Goal: Task Accomplishment & Management: Manage account settings

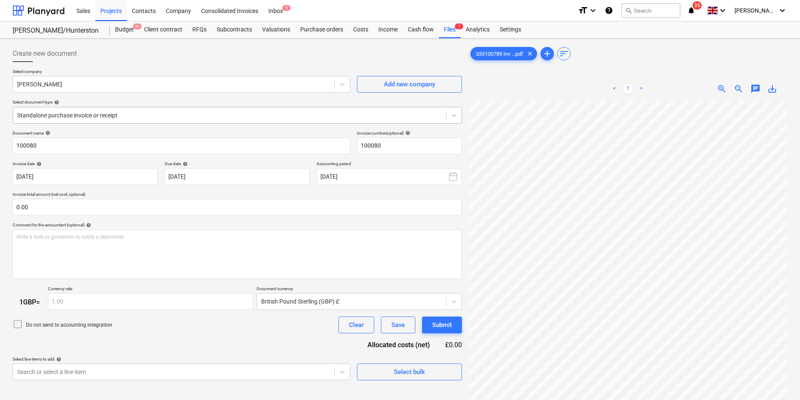
click at [81, 111] on div at bounding box center [229, 115] width 424 height 8
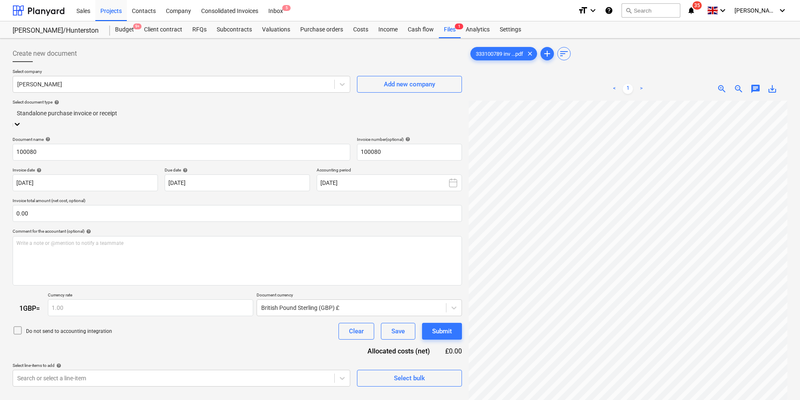
click at [173, 63] on div at bounding box center [237, 65] width 449 height 7
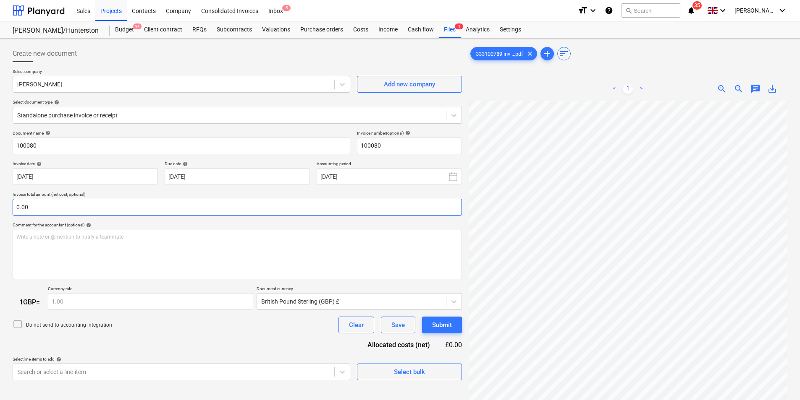
scroll to position [126, 0]
click at [169, 114] on div at bounding box center [229, 115] width 424 height 8
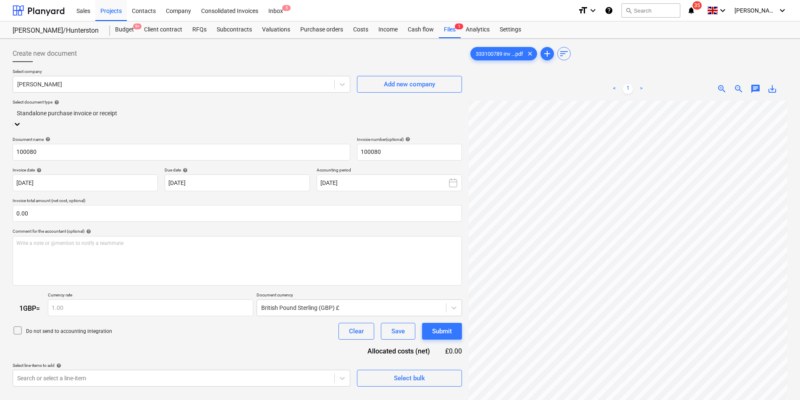
click at [167, 58] on div "Create new document" at bounding box center [237, 53] width 449 height 17
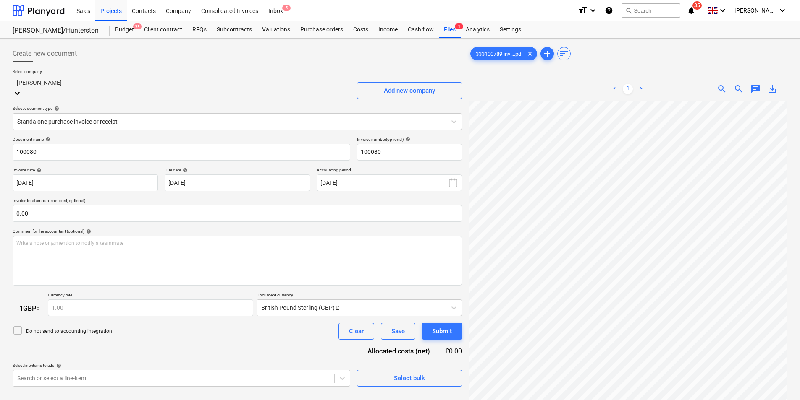
click at [175, 84] on div at bounding box center [181, 83] width 329 height 10
click at [175, 83] on div at bounding box center [181, 83] width 329 height 10
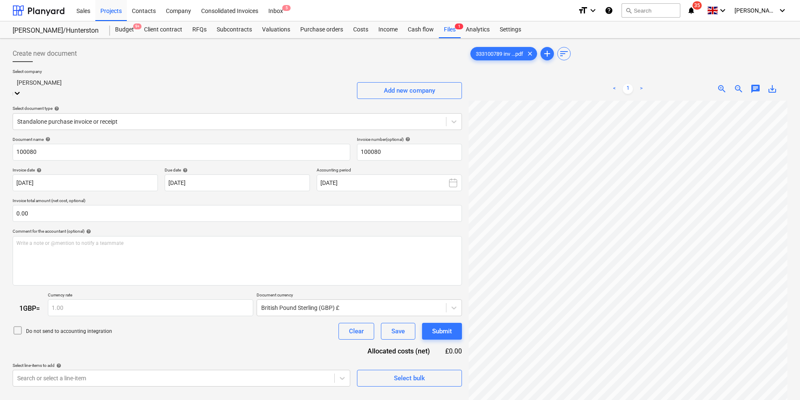
click at [175, 83] on div at bounding box center [181, 83] width 329 height 10
type input "a"
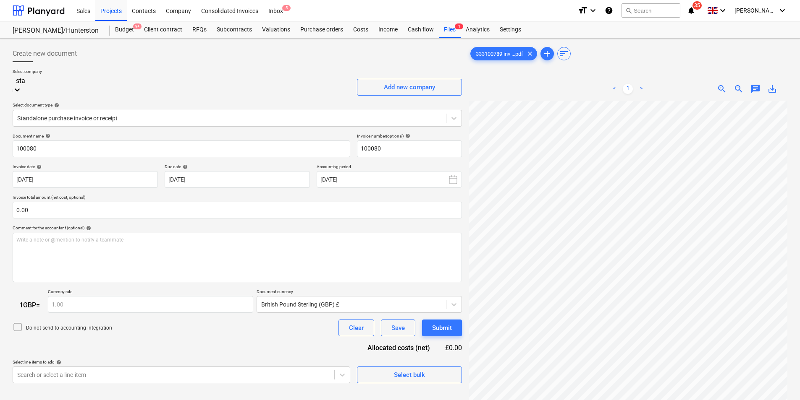
scroll to position [0, 0]
type input "[PERSON_NAME]"
click at [128, 400] on div "Stantec" at bounding box center [400, 403] width 800 height 7
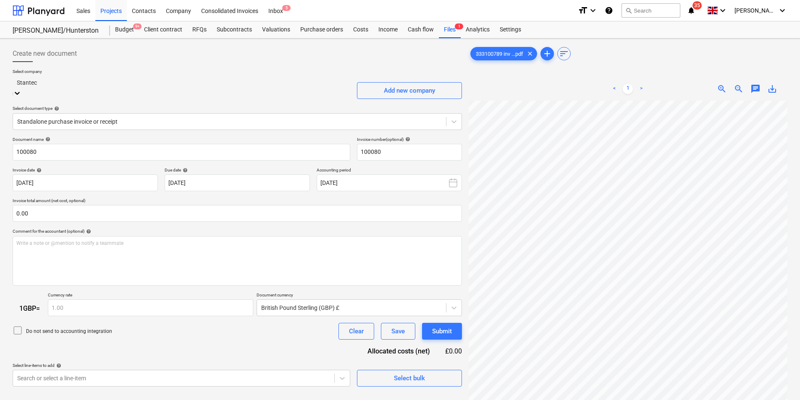
click at [186, 106] on p "Select document type help" at bounding box center [237, 109] width 449 height 7
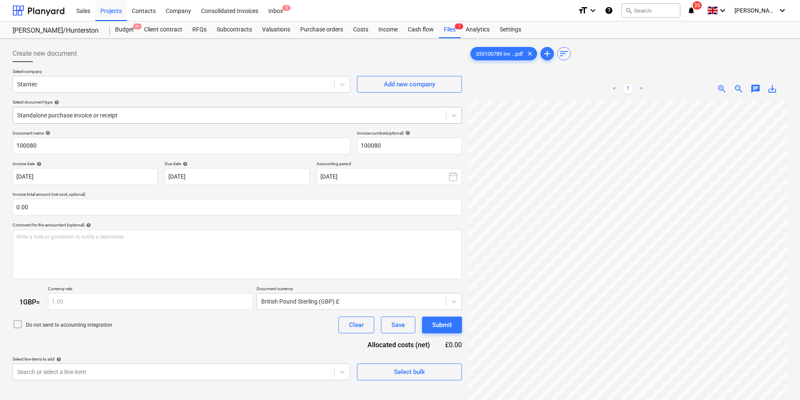
click at [185, 113] on div at bounding box center [229, 115] width 424 height 8
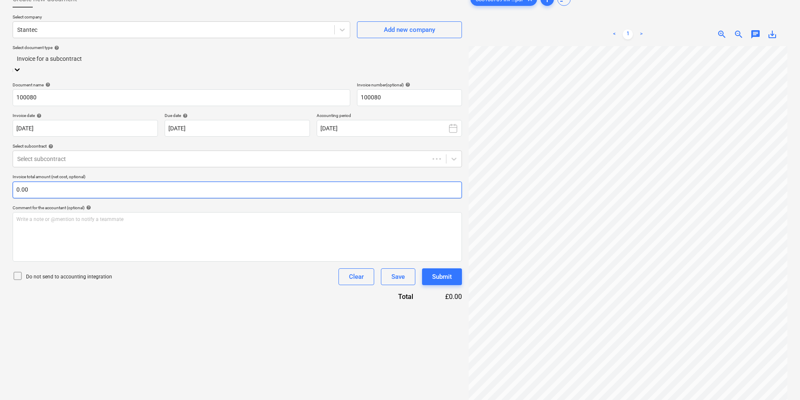
scroll to position [84, 0]
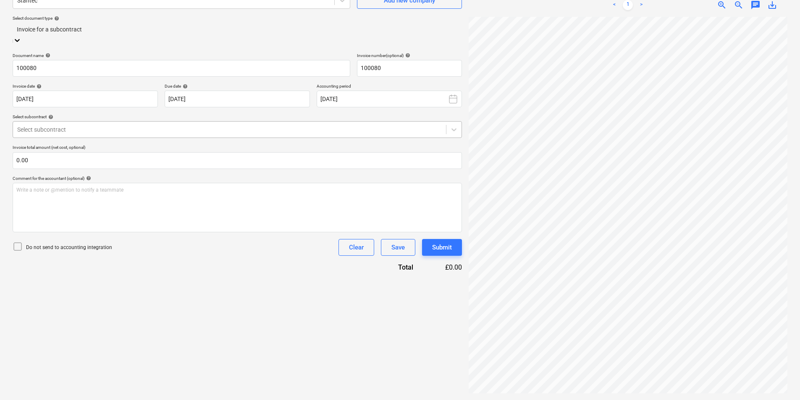
click at [77, 126] on div at bounding box center [229, 130] width 424 height 8
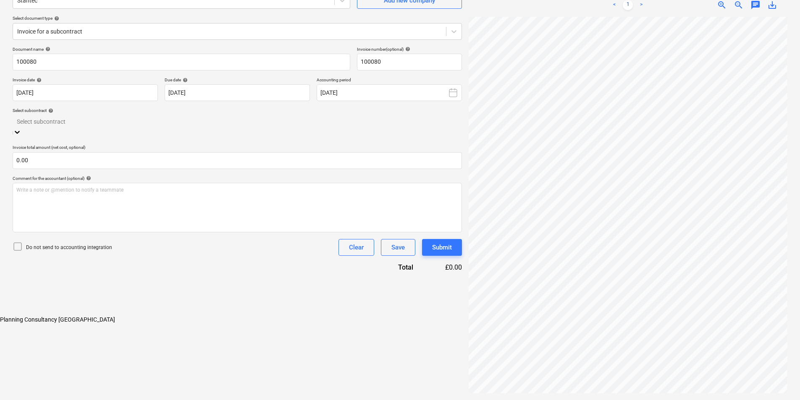
click at [83, 317] on div "Planning Consultancy [GEOGRAPHIC_DATA]" at bounding box center [400, 320] width 800 height 7
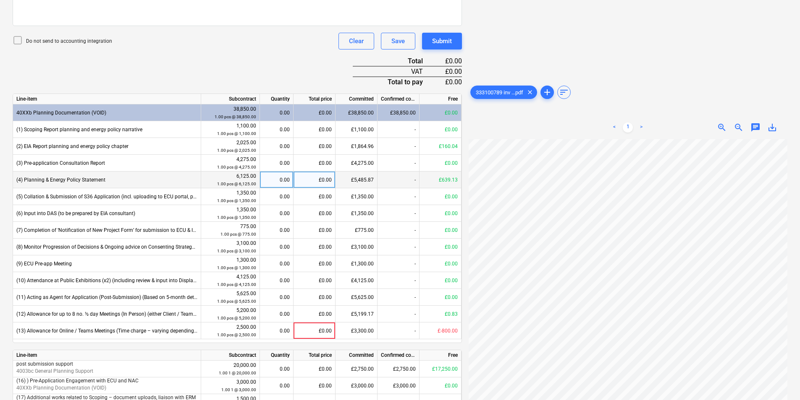
scroll to position [287, 0]
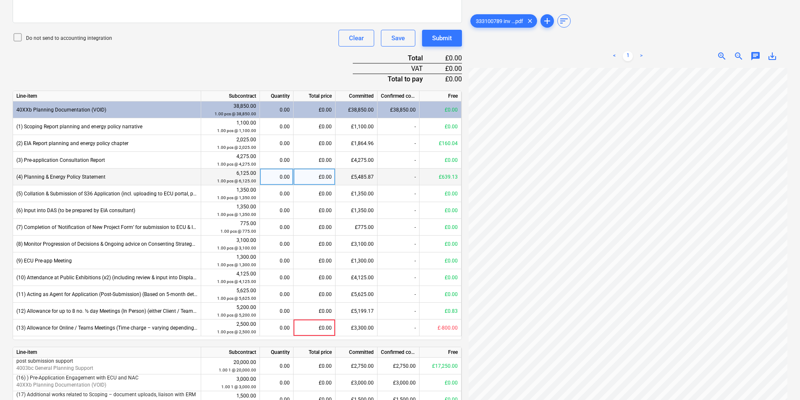
click at [304, 175] on div "£0.00" at bounding box center [314, 177] width 42 height 17
type input "639.13"
click at [312, 174] on div "£639.13" at bounding box center [314, 177] width 42 height 17
type input "0"
click at [278, 44] on div "Do not send to accounting integration Clear Save Submit" at bounding box center [237, 38] width 449 height 17
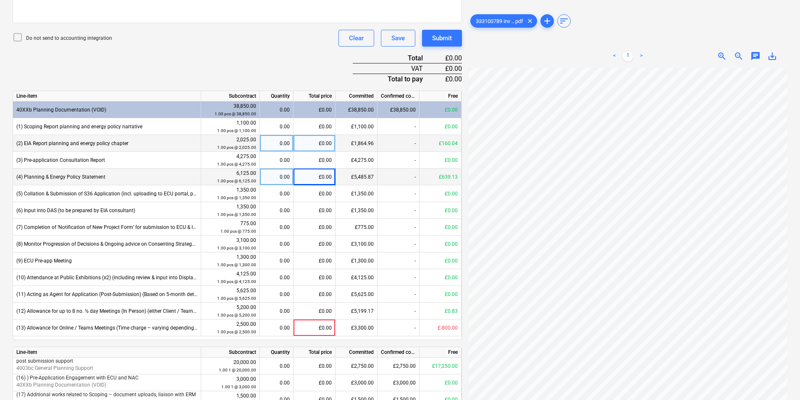
scroll to position [413, 0]
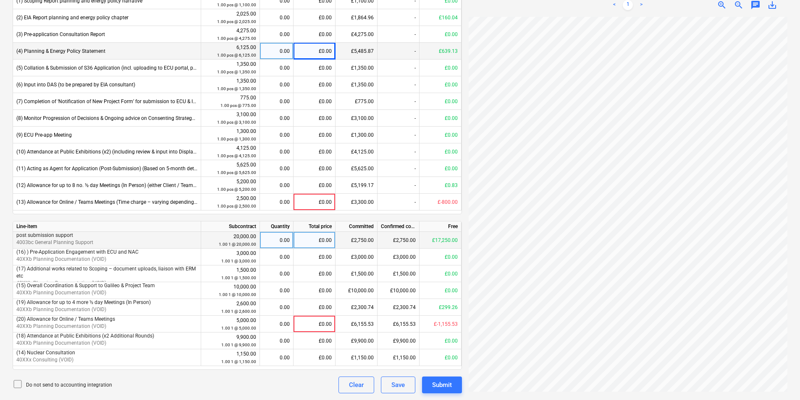
click at [313, 240] on div "£0.00" at bounding box center [314, 240] width 42 height 17
type input "1500"
drag, startPoint x: 629, startPoint y: 395, endPoint x: 682, endPoint y: 389, distance: 52.8
click at [682, 389] on div "333100789 inv ...pdf clear add sort < 1 > zoom_in zoom_out chat 0 save_alt" at bounding box center [627, 13] width 325 height 768
drag, startPoint x: 672, startPoint y: 394, endPoint x: 715, endPoint y: 389, distance: 42.7
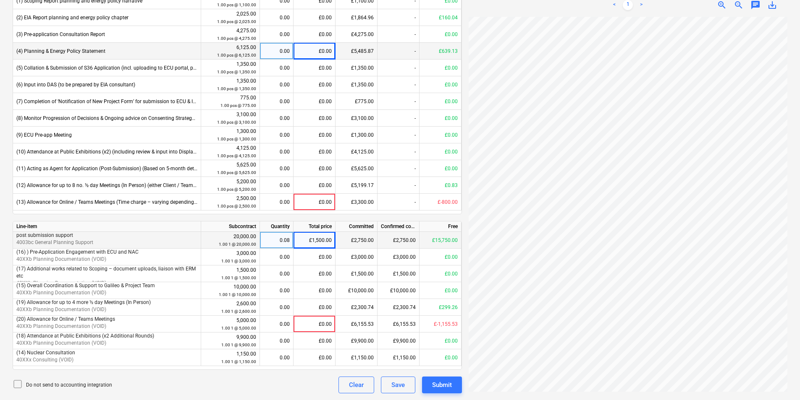
click at [723, 388] on div "333100789 inv ...pdf clear add sort < 1 > zoom_in zoom_out chat 0 save_alt" at bounding box center [627, 13] width 325 height 768
click at [286, 385] on div "Do not send to accounting integration Clear Save Submit" at bounding box center [237, 385] width 449 height 17
click at [310, 356] on div "£0.00" at bounding box center [314, 358] width 42 height 17
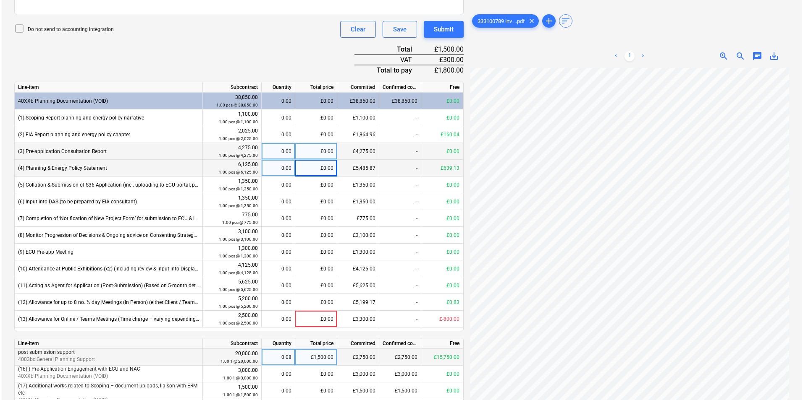
scroll to position [203, 0]
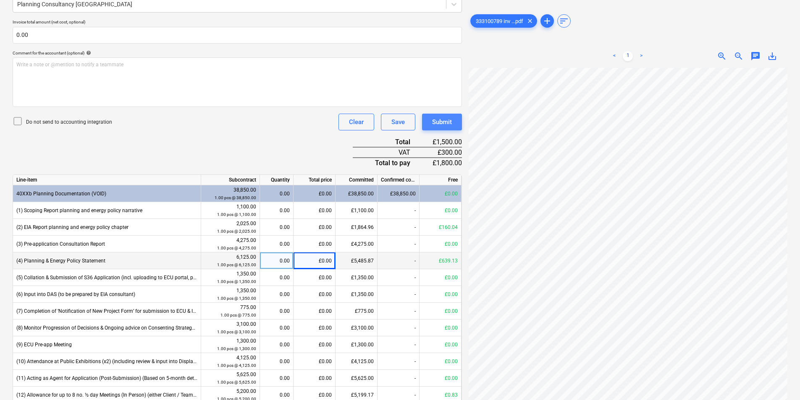
click at [446, 123] on div "Submit" at bounding box center [442, 122] width 20 height 11
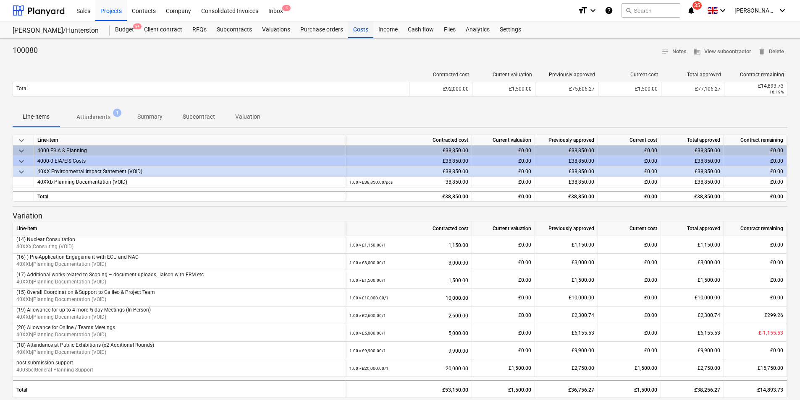
click at [359, 30] on div "Costs" at bounding box center [360, 29] width 25 height 17
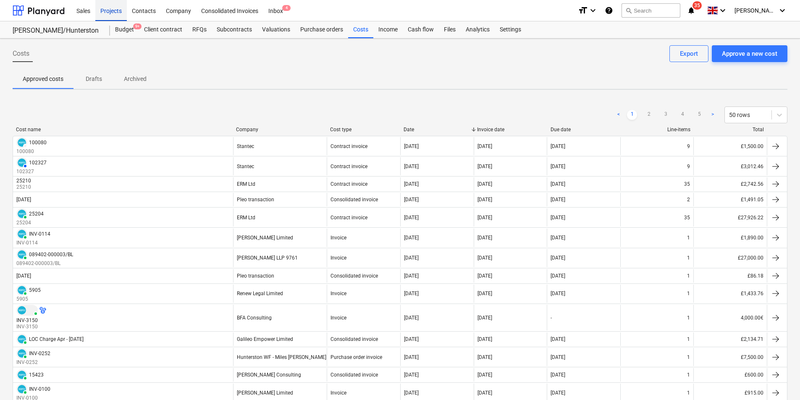
click at [99, 10] on div "Projects" at bounding box center [110, 10] width 31 height 21
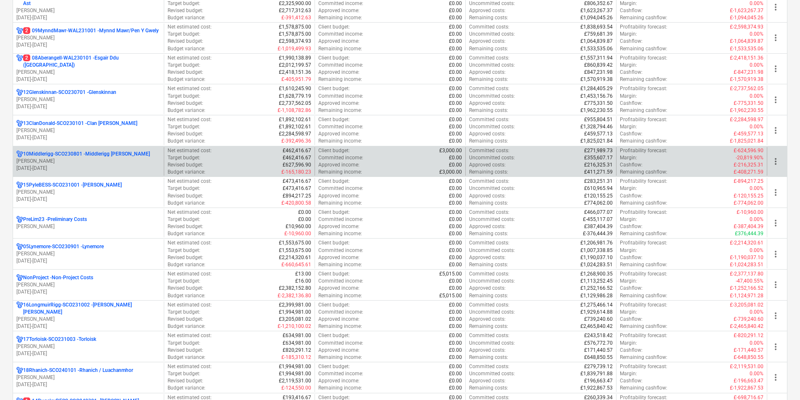
scroll to position [420, 0]
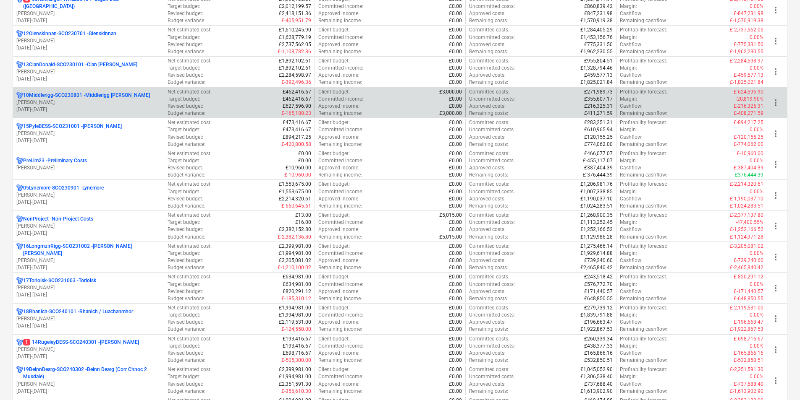
click at [94, 102] on p "[PERSON_NAME]" at bounding box center [88, 102] width 144 height 7
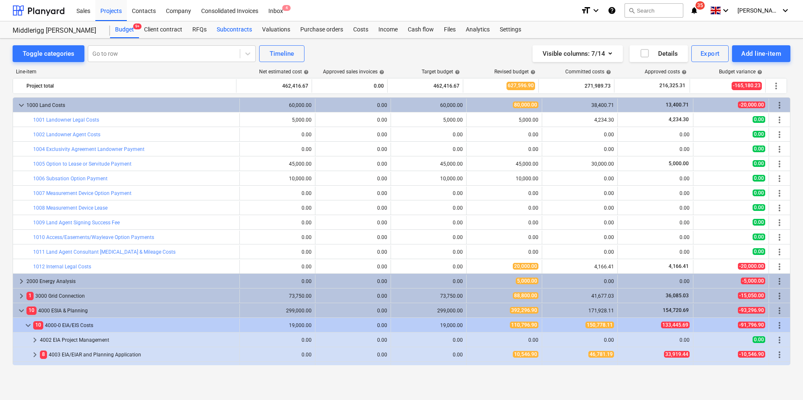
click at [235, 29] on div "Subcontracts" at bounding box center [234, 29] width 45 height 17
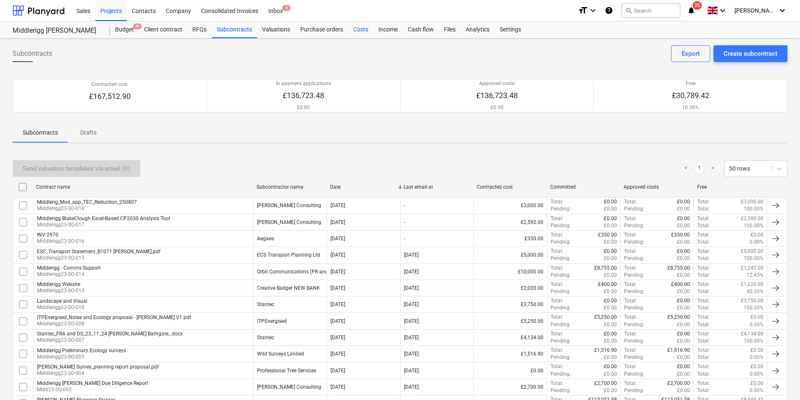
click at [356, 27] on div "Costs" at bounding box center [360, 29] width 25 height 17
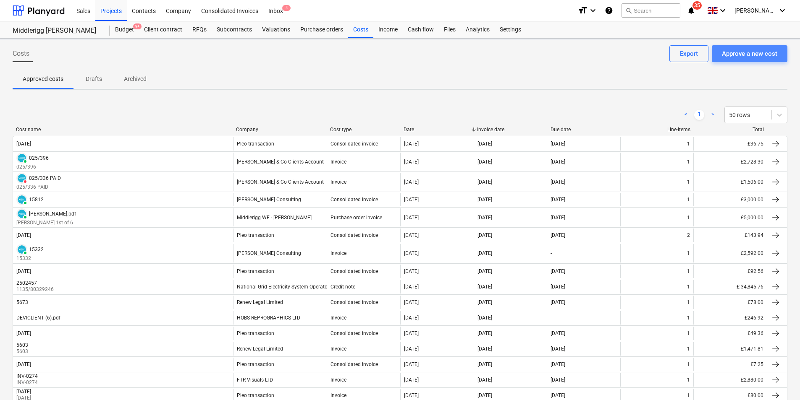
click at [766, 56] on div "Approve a new cost" at bounding box center [749, 53] width 55 height 11
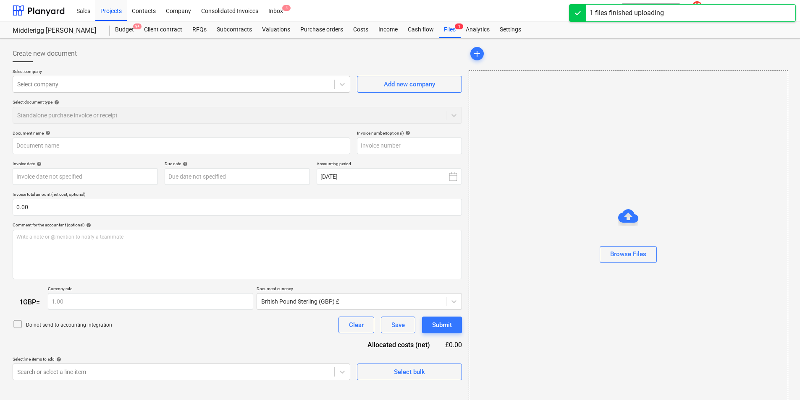
type input "333100789 - 102327.pdf"
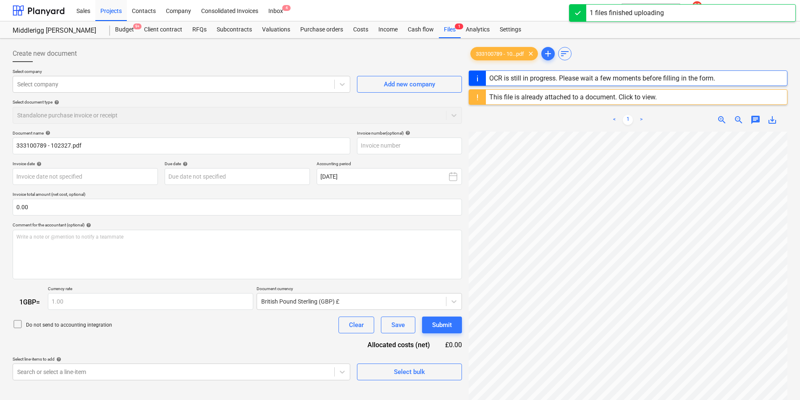
click at [617, 94] on div "This file is already attached to a document. Click to view." at bounding box center [572, 97] width 167 height 8
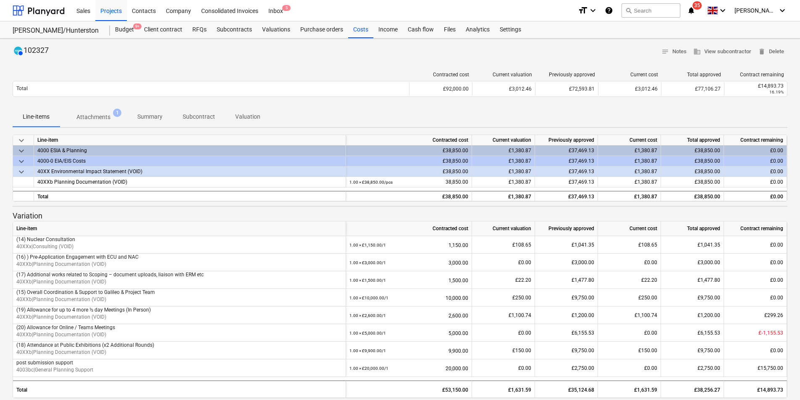
click at [85, 118] on p "Attachments" at bounding box center [93, 117] width 34 height 9
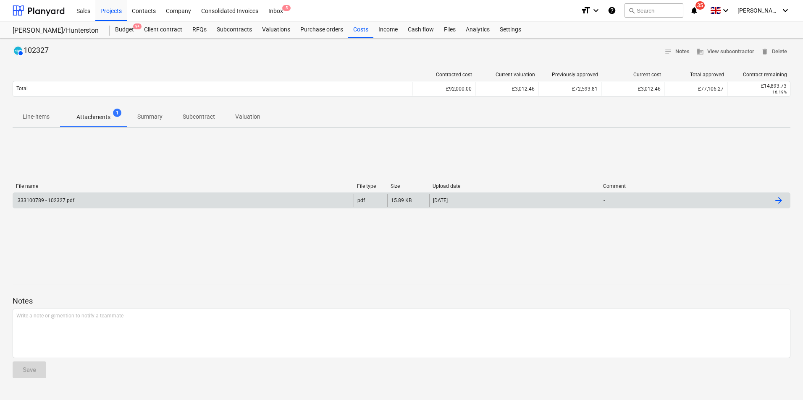
click at [77, 204] on div "333100789 - 102327.pdf" at bounding box center [183, 200] width 340 height 13
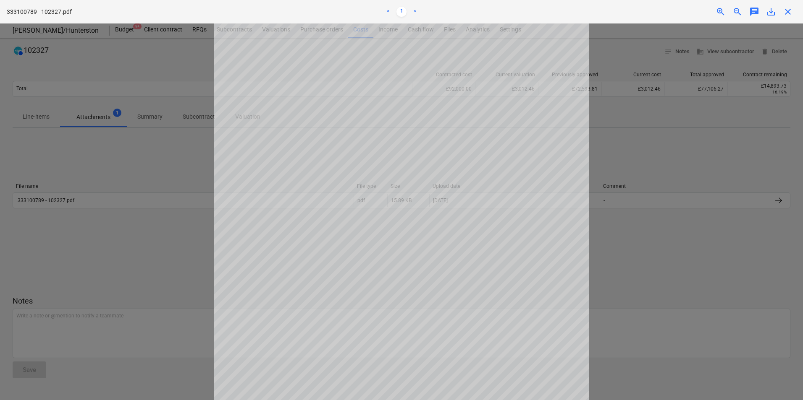
click at [179, 235] on div at bounding box center [401, 212] width 803 height 377
click at [791, 13] on span "close" at bounding box center [787, 12] width 10 height 10
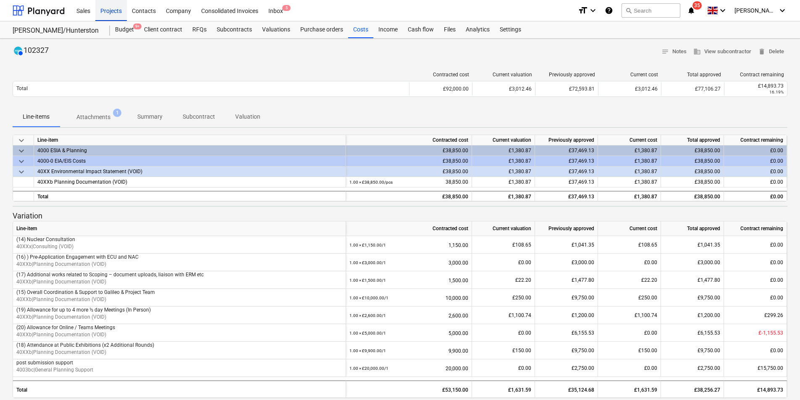
click at [118, 9] on div "Projects" at bounding box center [110, 10] width 31 height 21
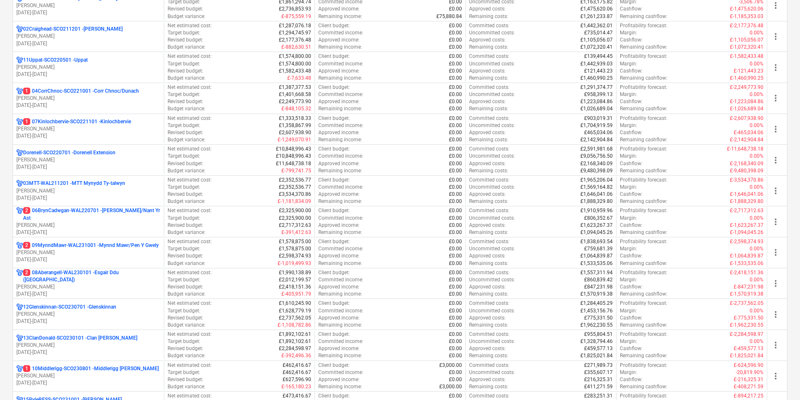
scroll to position [252, 0]
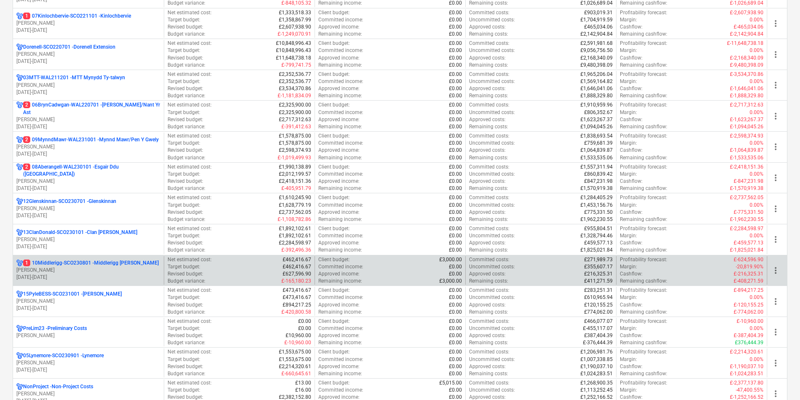
click at [133, 277] on p "[DATE] - [DATE]" at bounding box center [88, 277] width 144 height 7
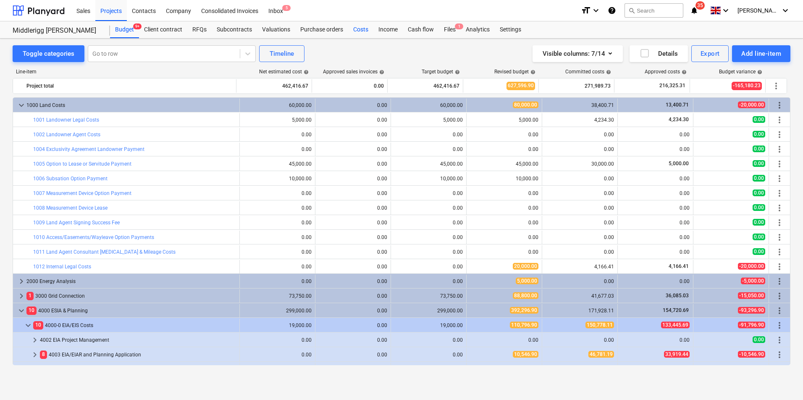
drag, startPoint x: 358, startPoint y: 27, endPoint x: 352, endPoint y: 27, distance: 5.9
click at [358, 27] on div "Costs" at bounding box center [360, 29] width 25 height 17
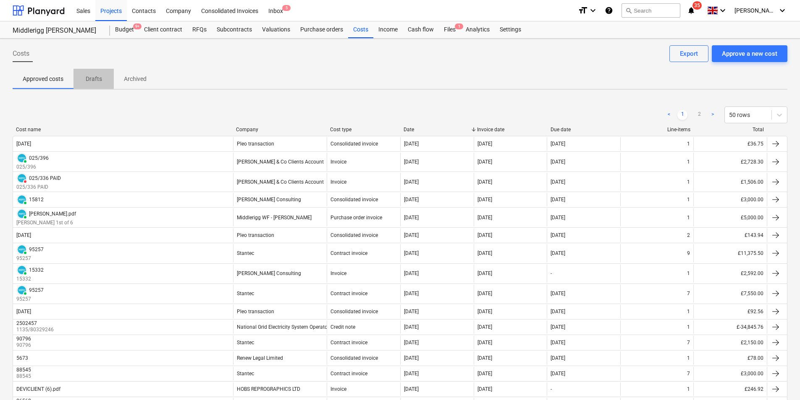
click at [92, 77] on p "Drafts" at bounding box center [94, 79] width 20 height 9
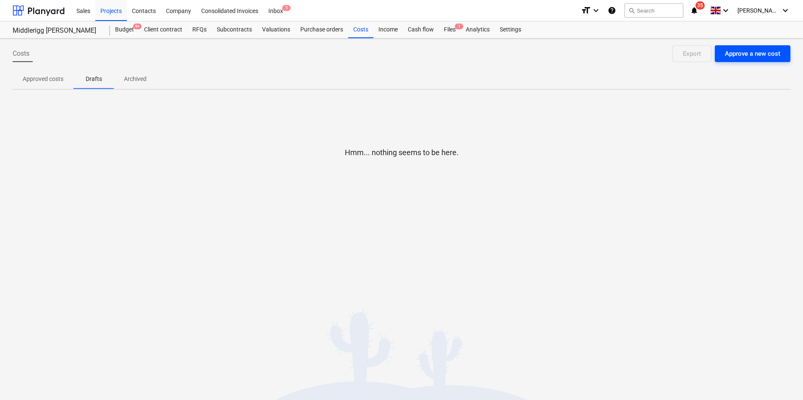
click at [758, 55] on div "Approve a new cost" at bounding box center [752, 53] width 55 height 11
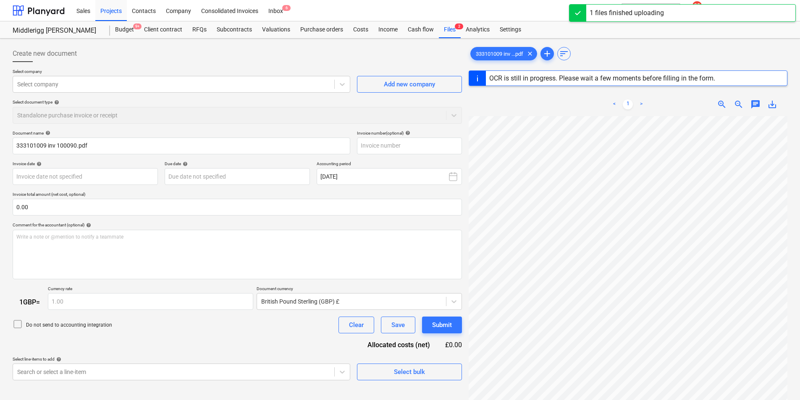
scroll to position [160, 0]
type input "100090"
type input "[DATE]"
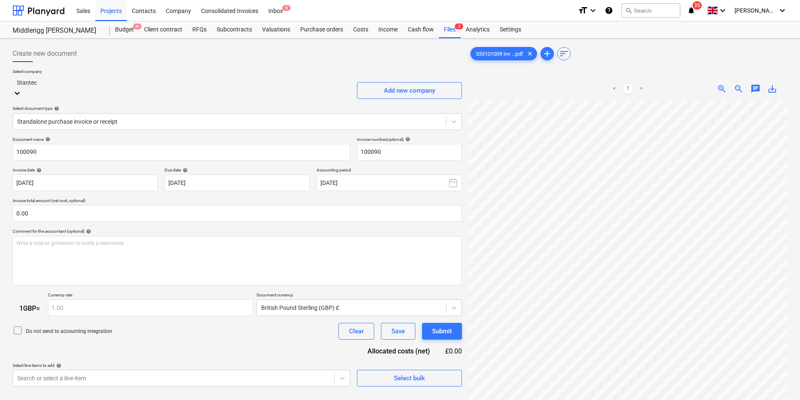
click at [193, 83] on div at bounding box center [181, 83] width 329 height 10
click at [221, 55] on div "Create new document" at bounding box center [237, 53] width 449 height 17
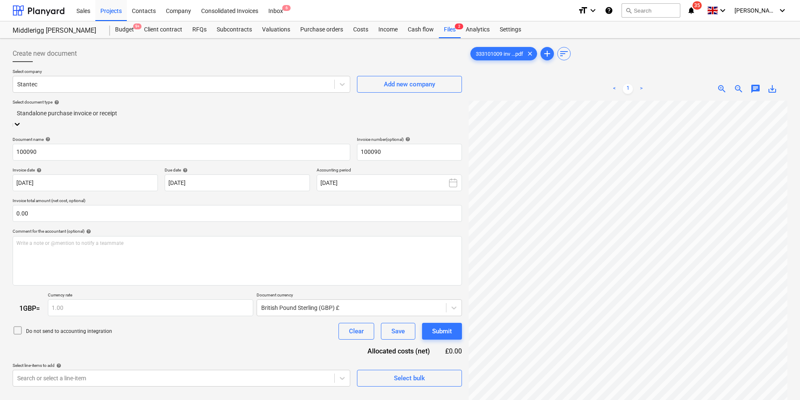
click at [100, 116] on div at bounding box center [237, 114] width 441 height 10
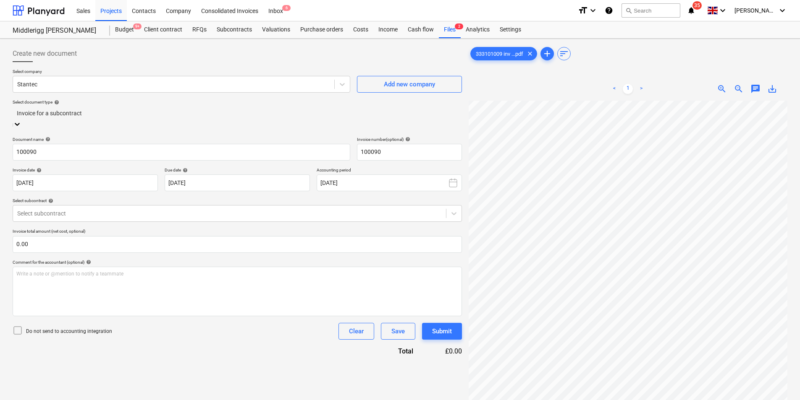
scroll to position [84, 0]
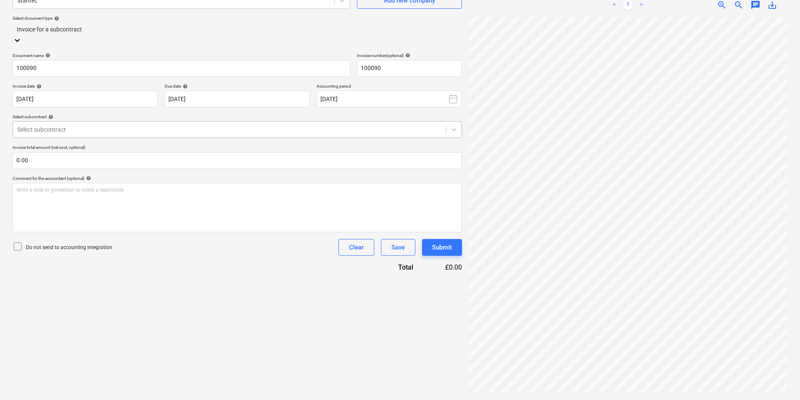
click at [92, 126] on div at bounding box center [229, 130] width 424 height 8
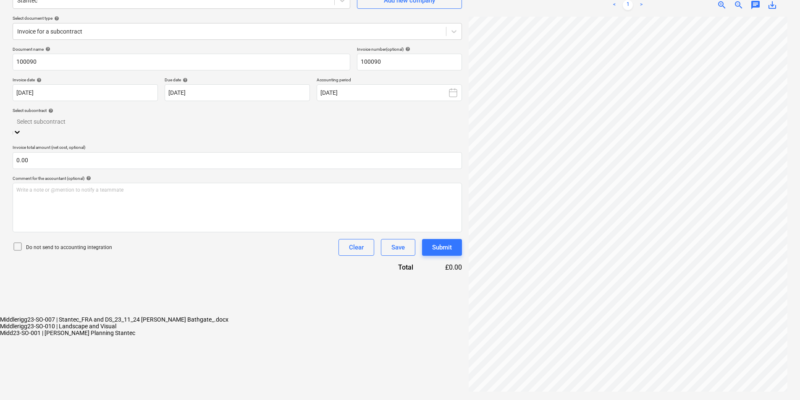
click at [96, 330] on div "Midd23-SO-001 | [PERSON_NAME] Planning Stantec" at bounding box center [400, 333] width 800 height 7
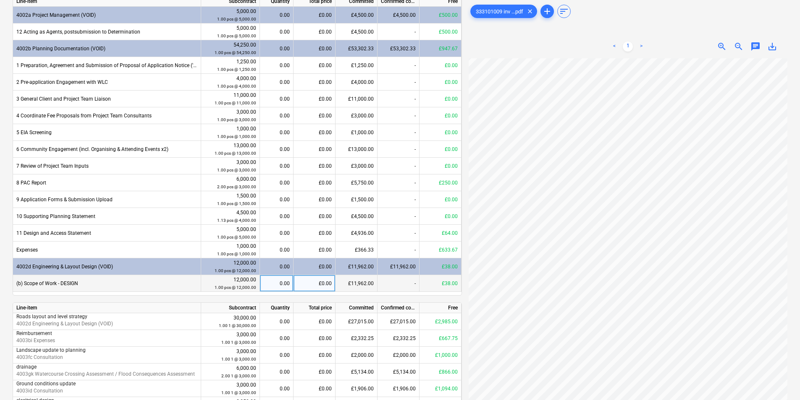
scroll to position [409, 0]
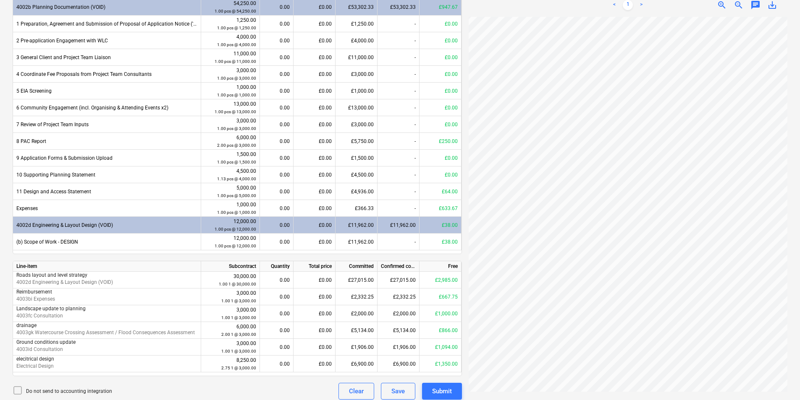
click at [317, 217] on div "£0.00" at bounding box center [314, 225] width 42 height 17
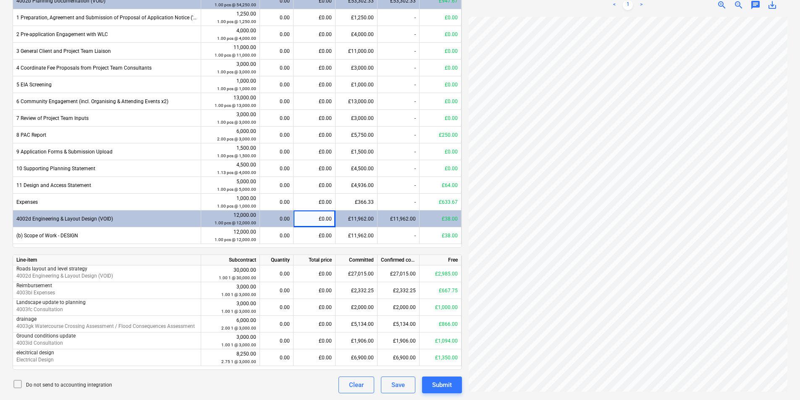
click at [323, 219] on div "£0.00" at bounding box center [314, 219] width 42 height 17
click at [274, 218] on div "0.00" at bounding box center [276, 219] width 26 height 17
click at [278, 219] on div "0.00" at bounding box center [276, 219] width 26 height 17
click at [320, 219] on div "£0.00" at bounding box center [314, 219] width 42 height 17
click at [324, 219] on div "£0.00" at bounding box center [314, 219] width 42 height 17
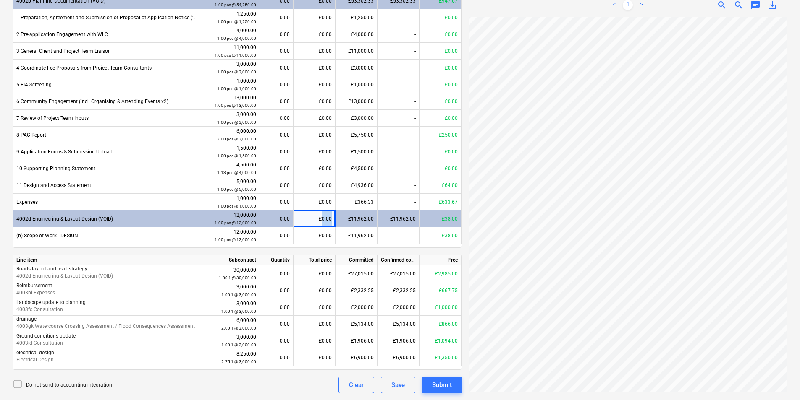
click at [324, 219] on div "£0.00" at bounding box center [314, 219] width 42 height 17
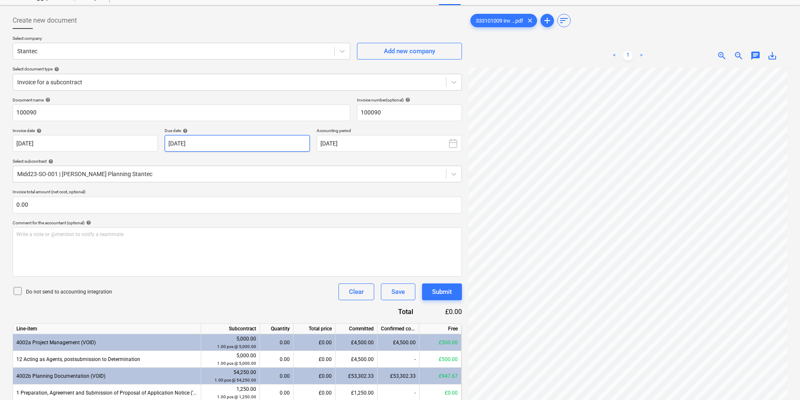
scroll to position [42, 0]
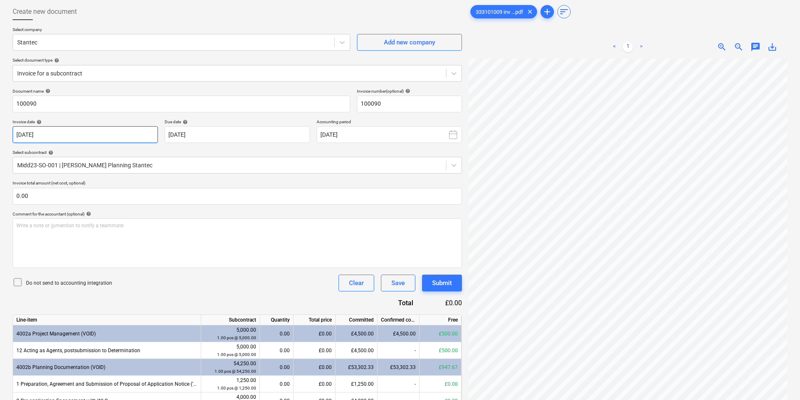
click at [64, 136] on body "Sales Projects Contacts Company Consolidated Invoices Inbox 6 format_size keybo…" at bounding box center [400, 158] width 800 height 400
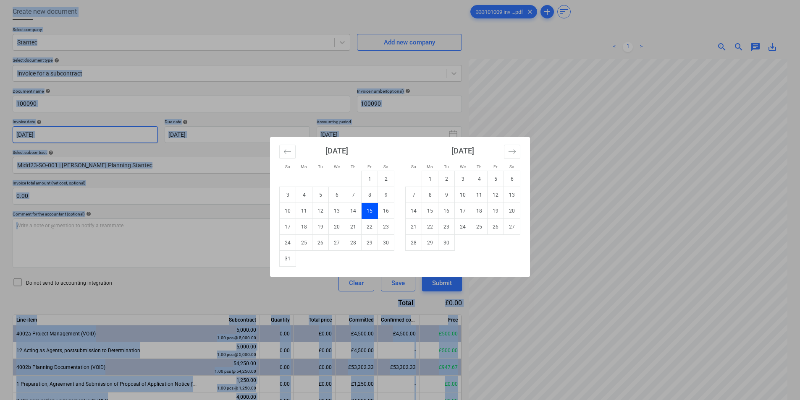
click at [64, 136] on div "Su Mo Tu We Th Fr Sa Su Mo Tu We Th Fr Sa [DATE] 1 2 3 4 5 6 7 8 9 10 11 12 13 …" at bounding box center [400, 200] width 800 height 400
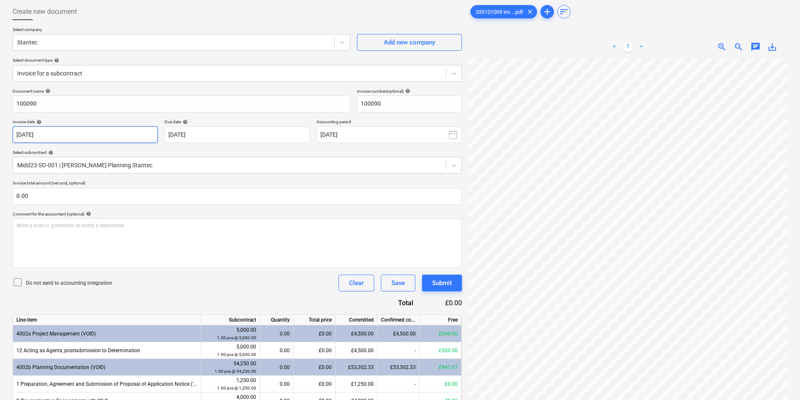
click at [76, 136] on body "Sales Projects Contacts Company Consolidated Invoices Inbox 6 format_size keybo…" at bounding box center [400, 158] width 800 height 400
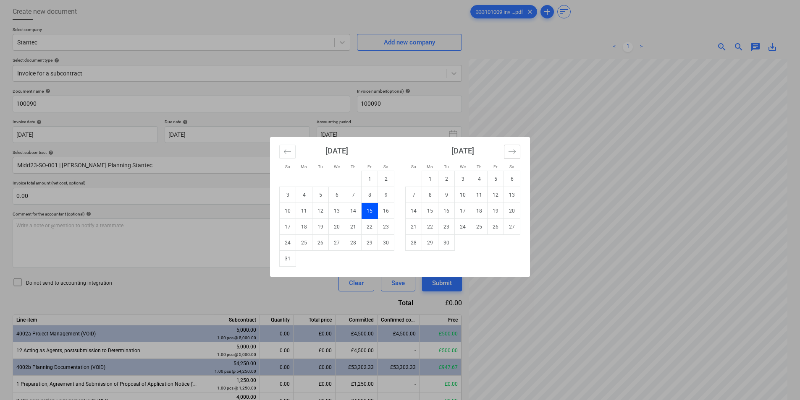
click at [516, 147] on button "Move forward to switch to the next month." at bounding box center [512, 152] width 16 height 14
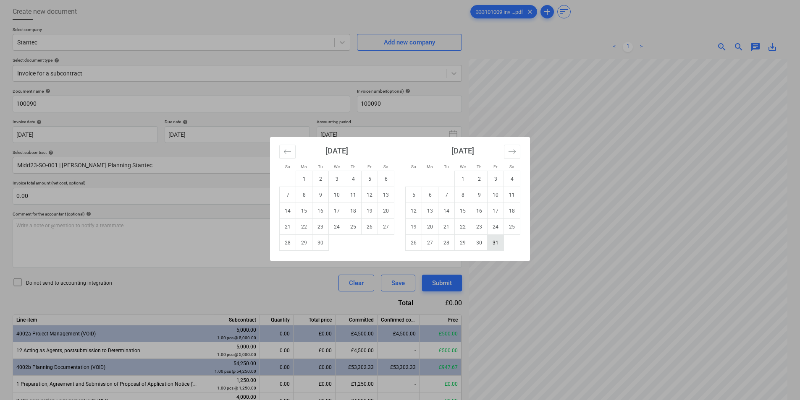
click at [495, 243] on td "31" at bounding box center [495, 243] width 16 height 16
type input "[DATE]"
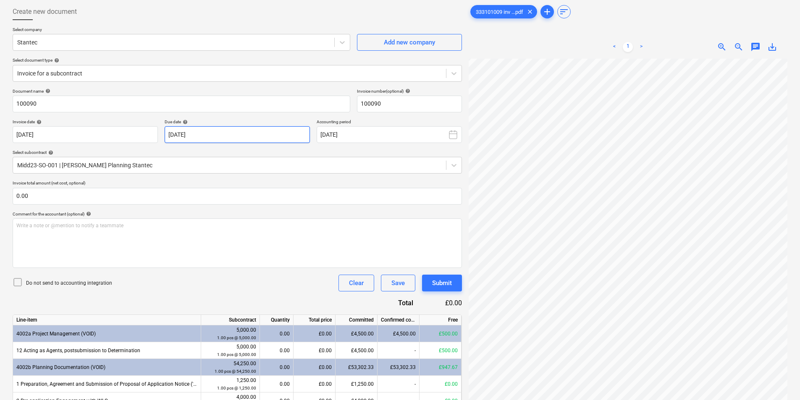
click at [272, 136] on body "Sales Projects Contacts Company Consolidated Invoices Inbox 6 format_size keybo…" at bounding box center [400, 158] width 800 height 400
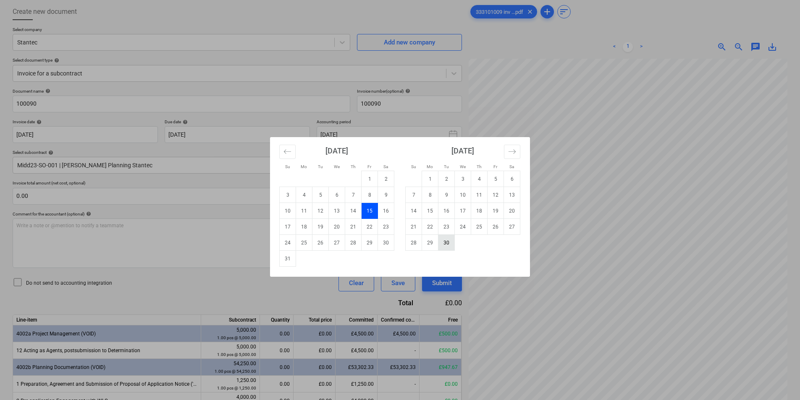
click at [451, 244] on td "30" at bounding box center [446, 243] width 16 height 16
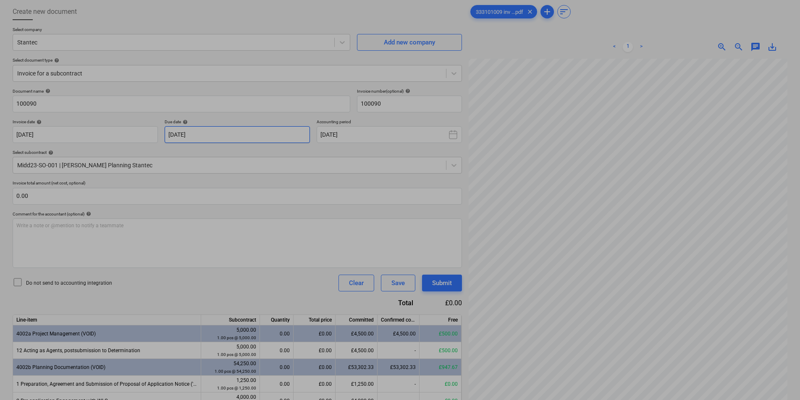
click at [281, 134] on body "Sales Projects Contacts Company Consolidated Invoices Inbox 6 format_size keybo…" at bounding box center [400, 158] width 800 height 400
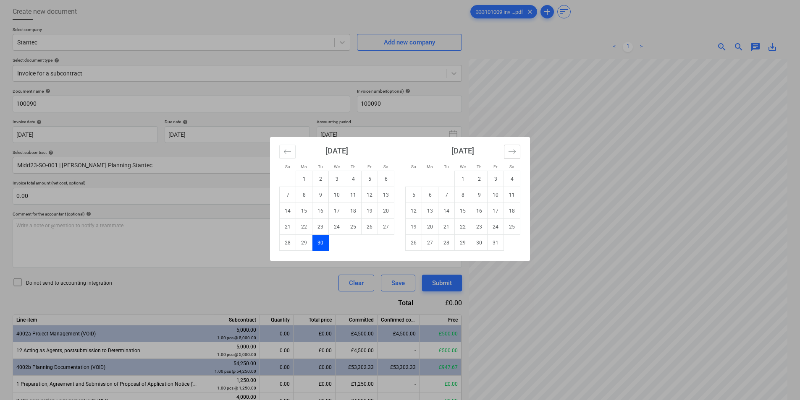
click at [515, 149] on icon "Move forward to switch to the next month." at bounding box center [512, 152] width 8 height 8
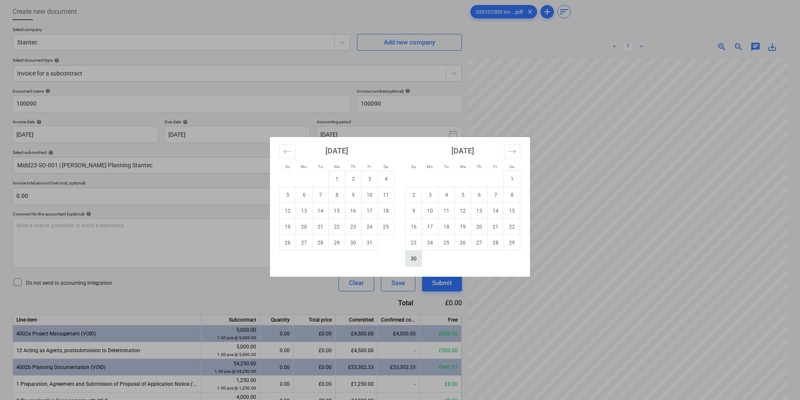
click at [415, 258] on td "30" at bounding box center [414, 259] width 16 height 16
drag, startPoint x: 124, startPoint y: 131, endPoint x: 117, endPoint y: 133, distance: 7.7
click at [124, 131] on body "Sales Projects Contacts Company Consolidated Invoices Inbox 6 format_size keybo…" at bounding box center [400, 158] width 800 height 400
click at [116, 134] on div "Su Mo Tu We Th Fr Sa Su Mo Tu We Th Fr Sa [DATE] 1 2 3 4 5 6 7 8 9 10 11 12 13 …" at bounding box center [400, 200] width 800 height 400
drag, startPoint x: 70, startPoint y: 133, endPoint x: 34, endPoint y: 130, distance: 36.3
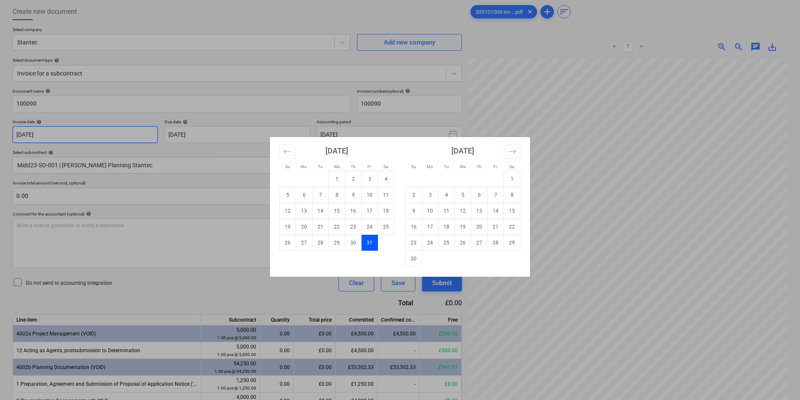
click at [9, 132] on body "Sales Projects Contacts Company Consolidated Invoices Inbox 6 format_size keybo…" at bounding box center [400, 158] width 800 height 400
click at [234, 111] on div "Su Mo Tu We Th Fr Sa Su Mo Tu We Th Fr Sa [DATE] 1 2 3 4 5 6 7 8 9 10 11 12 13 …" at bounding box center [400, 200] width 800 height 400
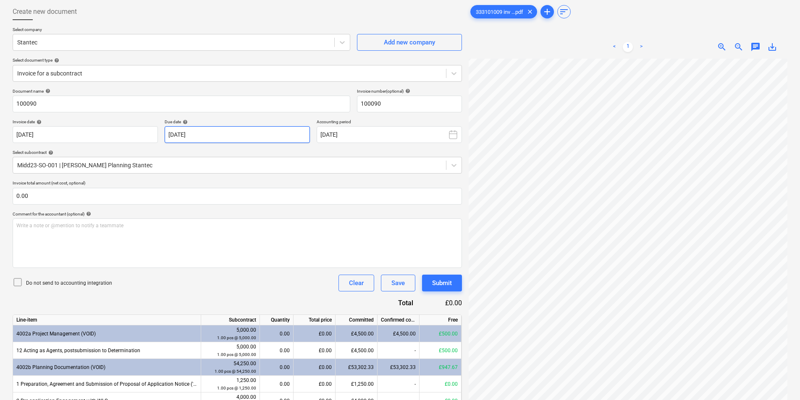
click at [234, 131] on body "Sales Projects Contacts Company Consolidated Invoices Inbox 6 format_size keybo…" at bounding box center [400, 158] width 800 height 400
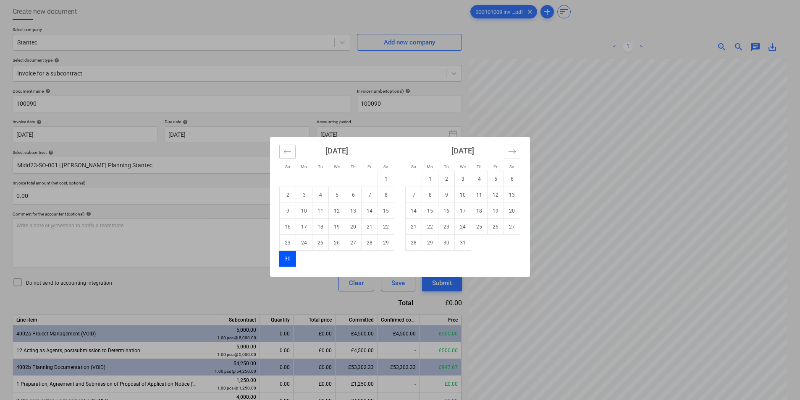
drag, startPoint x: 289, startPoint y: 152, endPoint x: 360, endPoint y: 181, distance: 76.1
click at [290, 152] on icon "Move backward to switch to the previous month." at bounding box center [287, 151] width 7 height 4
click at [378, 243] on tr "26 27 28 29 30 31" at bounding box center [337, 243] width 115 height 16
click at [370, 243] on td "31" at bounding box center [369, 243] width 16 height 16
type input "[DATE]"
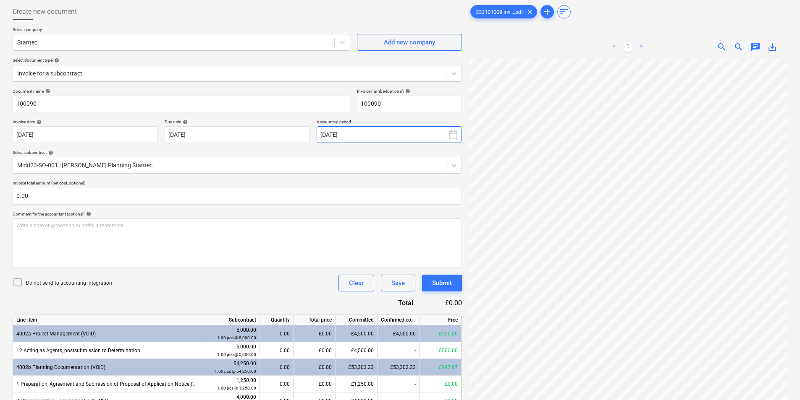
click at [396, 138] on button "[DATE]" at bounding box center [389, 134] width 145 height 17
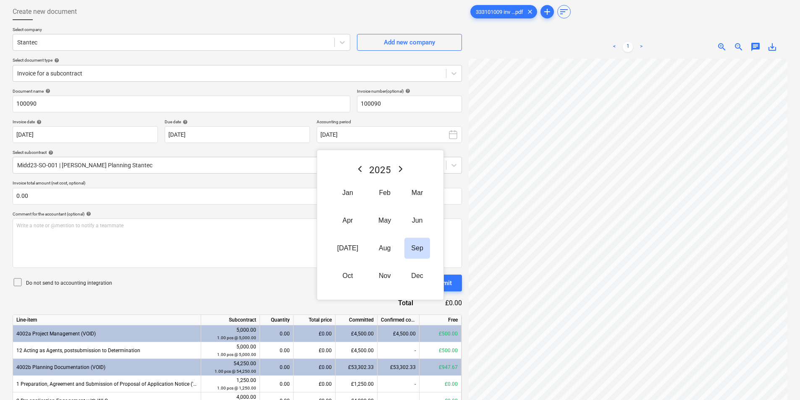
click at [340, 275] on button "Oct" at bounding box center [347, 276] width 34 height 21
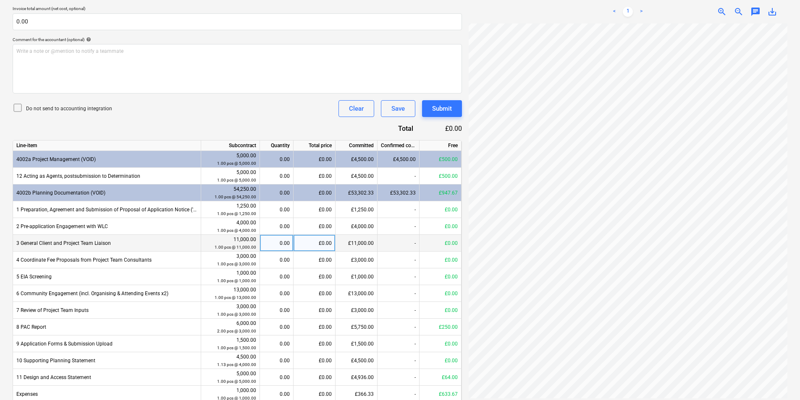
scroll to position [252, 0]
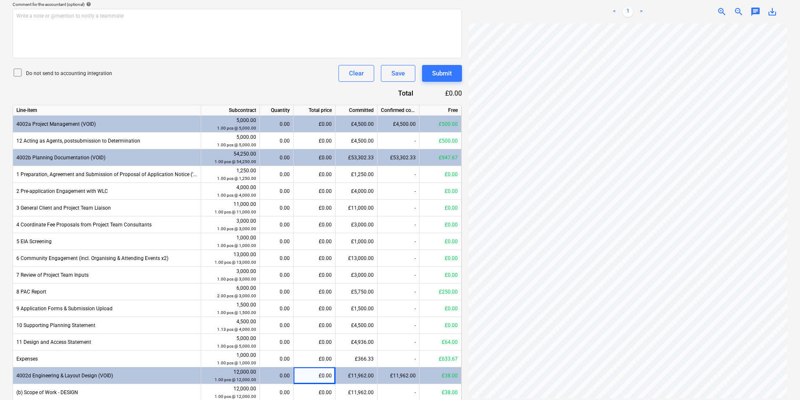
click at [348, 159] on div "£53,302.33" at bounding box center [356, 157] width 42 height 17
click at [324, 159] on div "£0.00" at bounding box center [314, 157] width 42 height 17
click at [299, 157] on div "£0.00" at bounding box center [314, 157] width 42 height 17
click at [303, 157] on div "£0.00" at bounding box center [314, 157] width 42 height 17
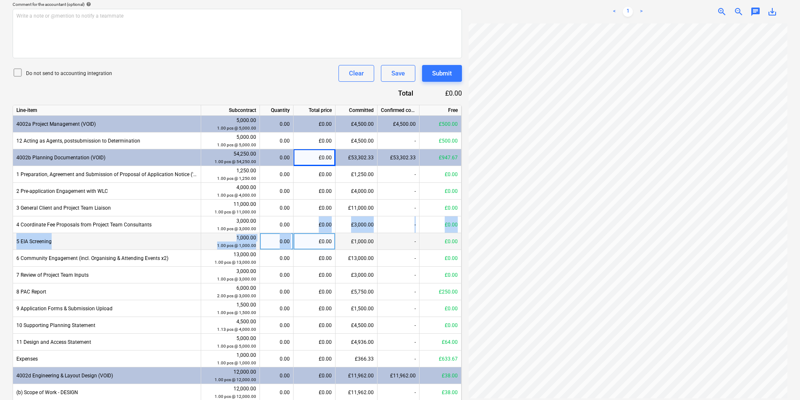
click at [316, 234] on div "Line-item Subcontract Quantity Total price Committed Confirmed costs Free 4002a…" at bounding box center [237, 255] width 449 height 300
click at [316, 235] on div "£0.00" at bounding box center [314, 241] width 42 height 17
click at [316, 235] on input at bounding box center [314, 241] width 42 height 16
click at [270, 239] on div "0.00" at bounding box center [276, 241] width 26 height 17
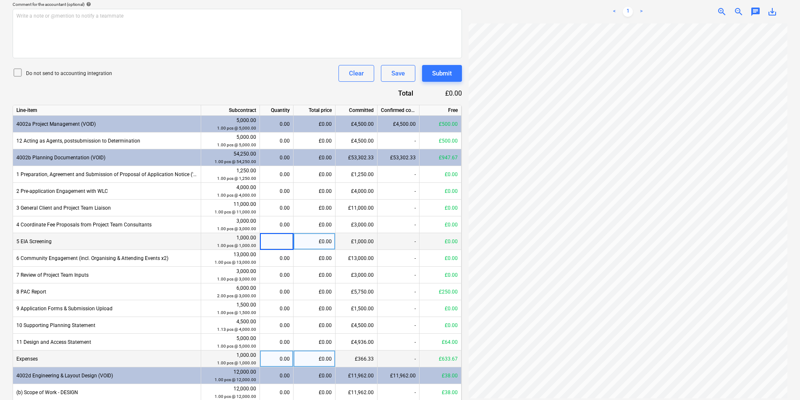
click at [316, 357] on div "£0.00" at bounding box center [314, 359] width 42 height 17
type input "54.31"
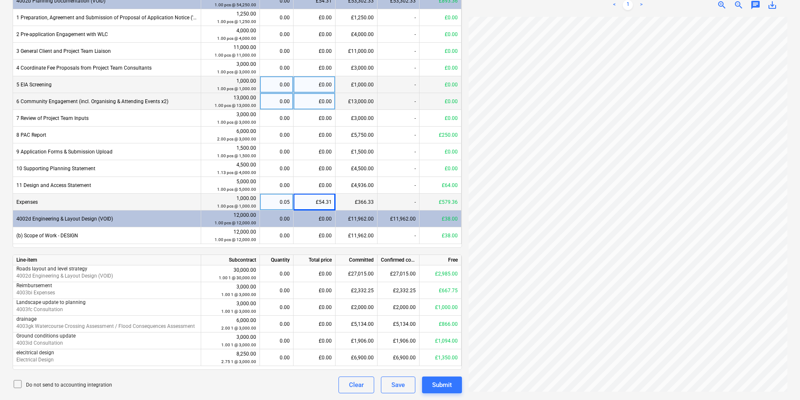
scroll to position [325, 0]
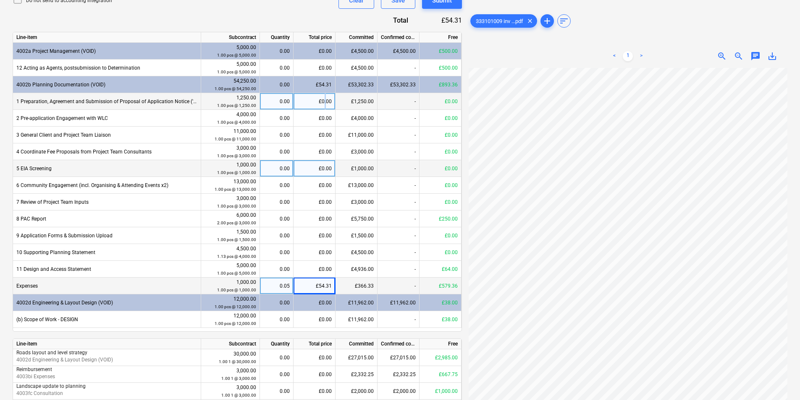
click at [325, 95] on div "£0.00" at bounding box center [314, 101] width 42 height 17
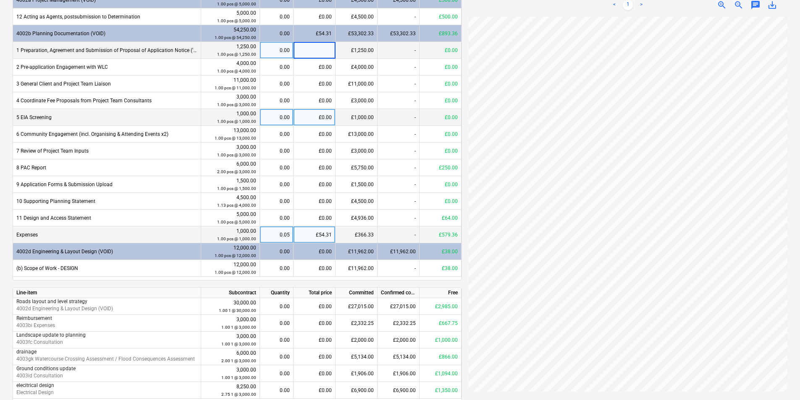
scroll to position [409, 0]
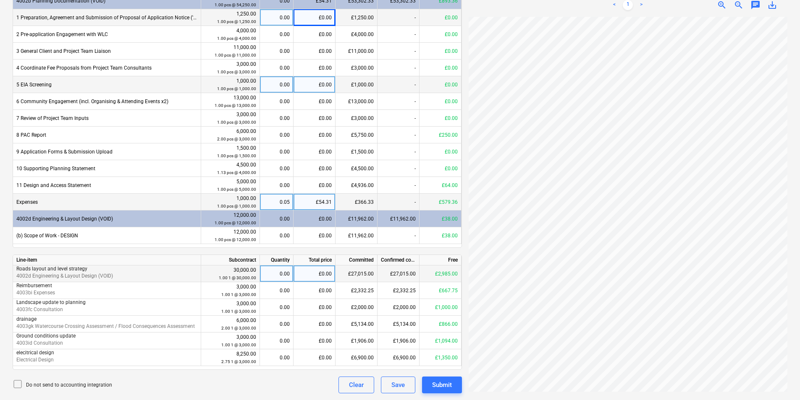
click at [304, 273] on div "£0.00" at bounding box center [314, 274] width 42 height 17
type input "1100"
click at [295, 312] on div "£0.00" at bounding box center [314, 307] width 42 height 17
click at [787, 211] on div "333101009 inv ...pdf clear add sort < 1 > zoom_in zoom_out chat 0 save_alt" at bounding box center [627, 15] width 325 height 764
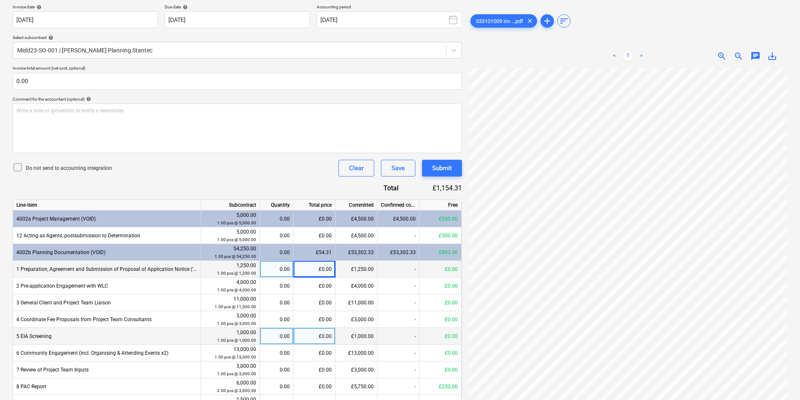
click at [788, 199] on div "333101009 inv ...pdf clear add sort < 1 > zoom_in zoom_out chat 0 save_alt" at bounding box center [627, 267] width 325 height 764
click at [438, 168] on div "Submit" at bounding box center [442, 168] width 20 height 11
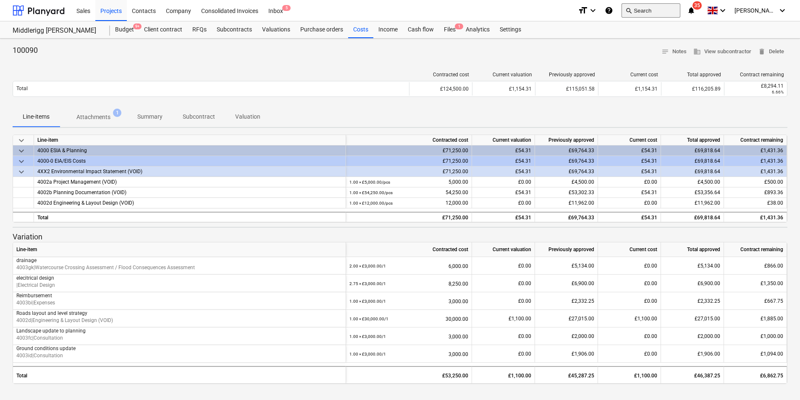
click at [657, 8] on button "search Search" at bounding box center [650, 10] width 59 height 14
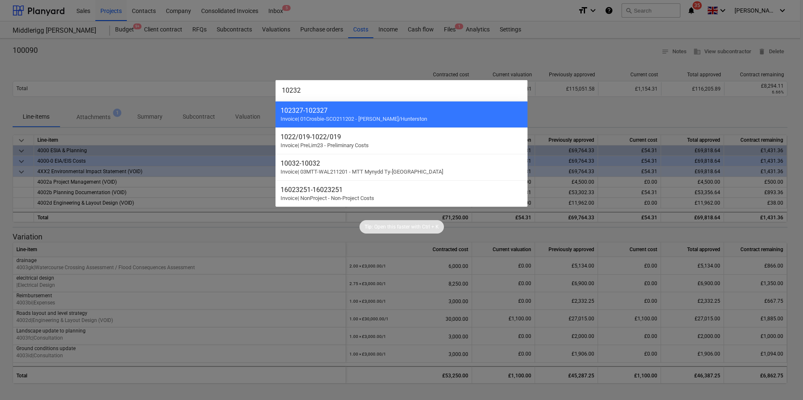
type input "102327"
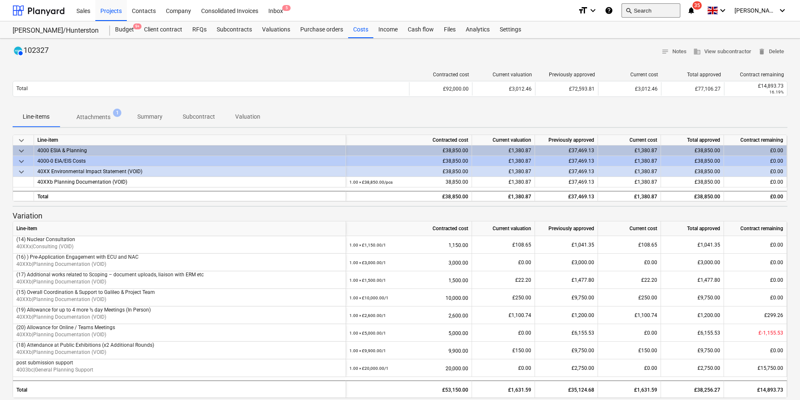
click at [662, 6] on button "search Search" at bounding box center [650, 10] width 59 height 14
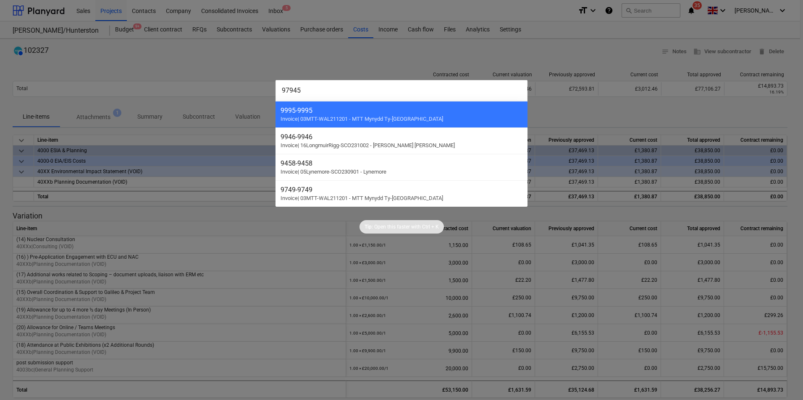
type input "97945"
drag, startPoint x: 409, startPoint y: 59, endPoint x: 388, endPoint y: 55, distance: 21.9
click at [409, 59] on div at bounding box center [401, 200] width 803 height 400
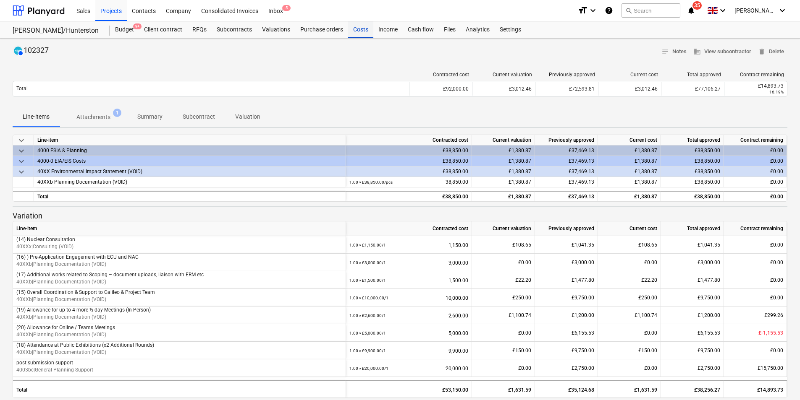
click at [360, 27] on div "Costs" at bounding box center [360, 29] width 25 height 17
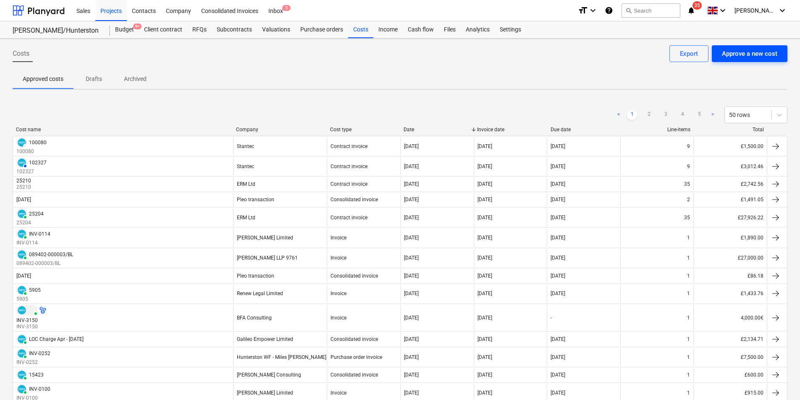
click at [738, 57] on div "Approve a new cost" at bounding box center [749, 53] width 55 height 11
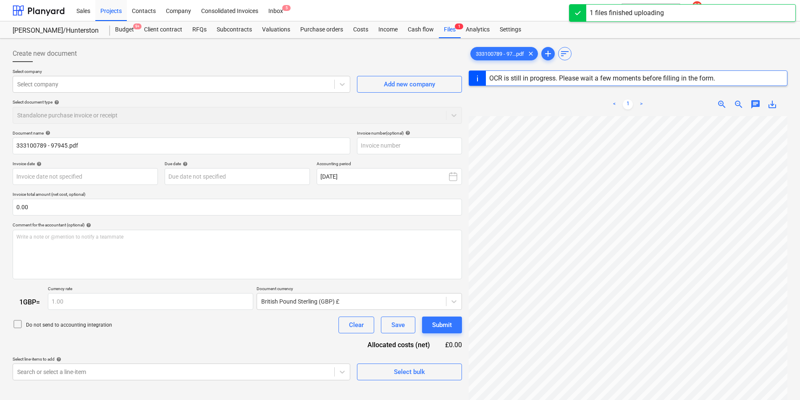
type input "97945"
type input "[DATE]"
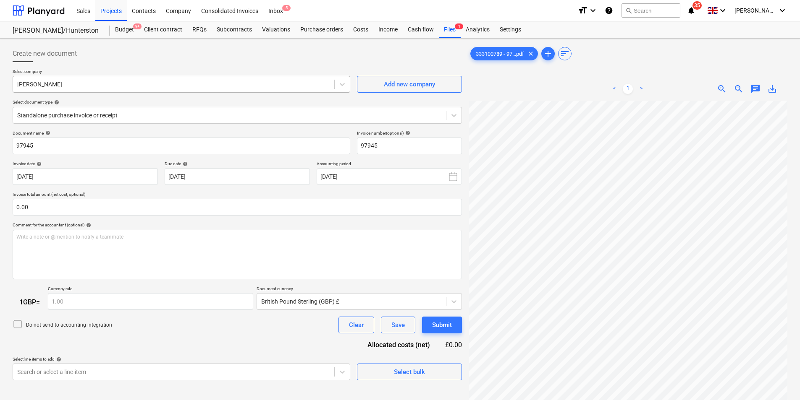
click at [81, 86] on div at bounding box center [173, 84] width 313 height 8
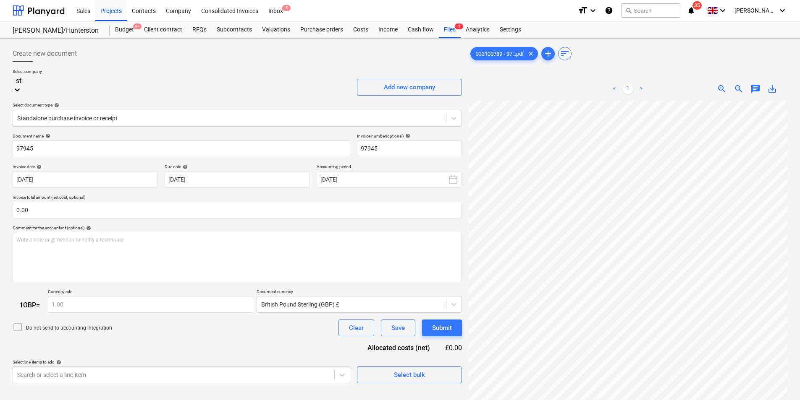
scroll to position [903, 0]
type input "stantec"
click at [78, 400] on div "Stantec" at bounding box center [400, 403] width 800 height 7
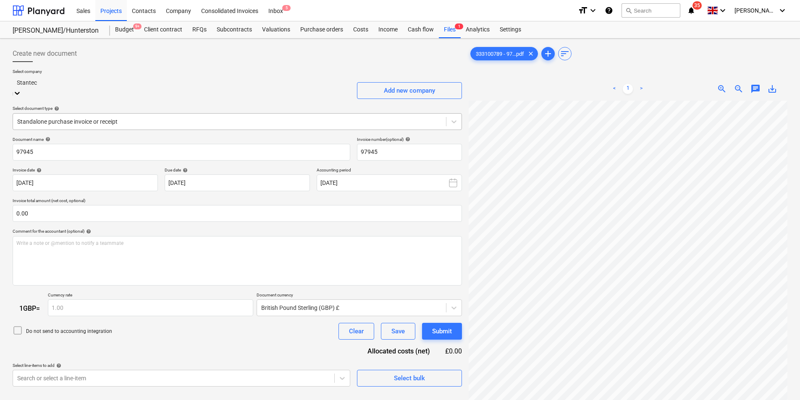
click at [143, 118] on div at bounding box center [229, 122] width 424 height 8
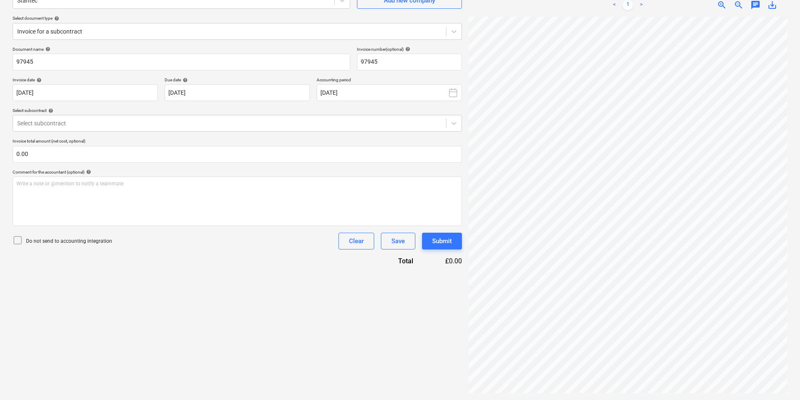
scroll to position [44, 0]
click at [129, 122] on div at bounding box center [229, 123] width 424 height 8
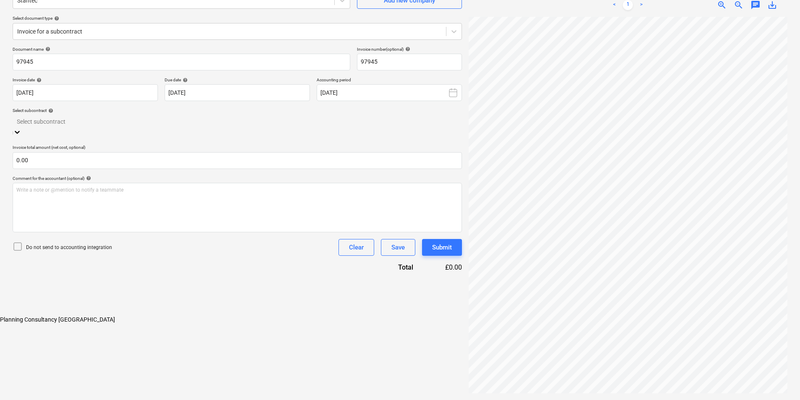
click at [94, 317] on div "Planning Consultancy [GEOGRAPHIC_DATA]" at bounding box center [400, 320] width 800 height 7
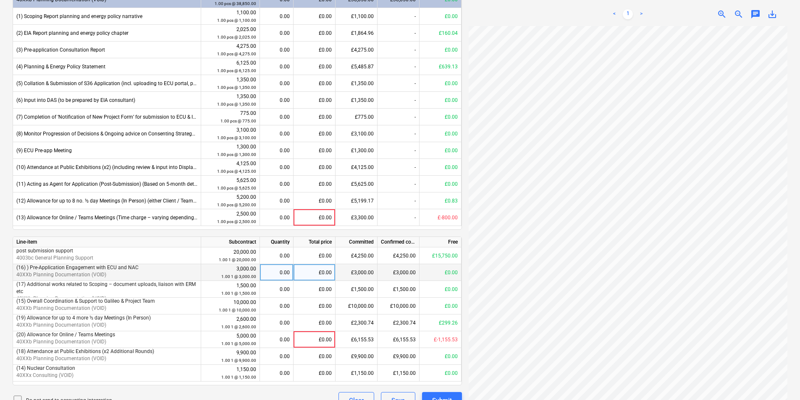
scroll to position [413, 0]
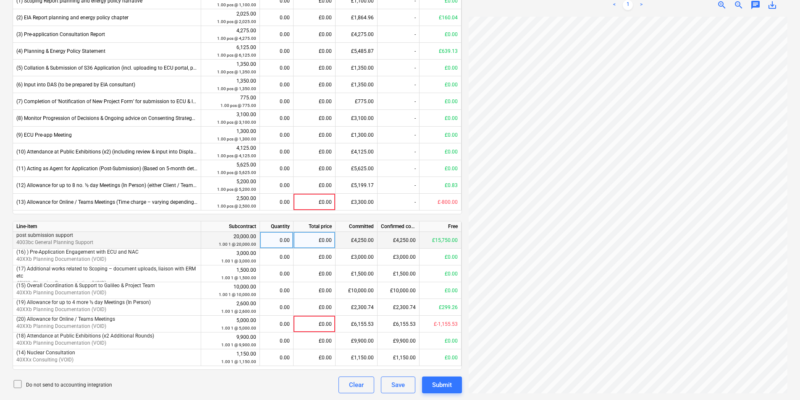
click at [317, 240] on div "£0.00" at bounding box center [314, 240] width 42 height 17
click at [308, 240] on div "£0.00" at bounding box center [314, 240] width 42 height 17
type input "2500"
click at [451, 388] on div "Submit" at bounding box center [442, 385] width 20 height 11
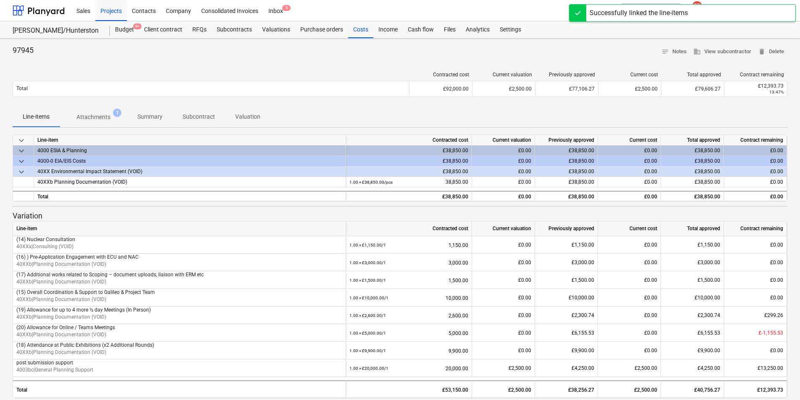
click at [635, 12] on div "Successfully linked the line-items" at bounding box center [638, 13] width 98 height 10
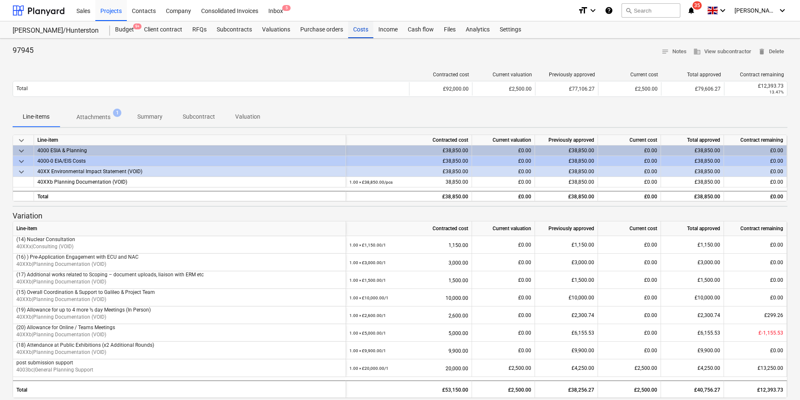
click at [364, 30] on div "Costs" at bounding box center [360, 29] width 25 height 17
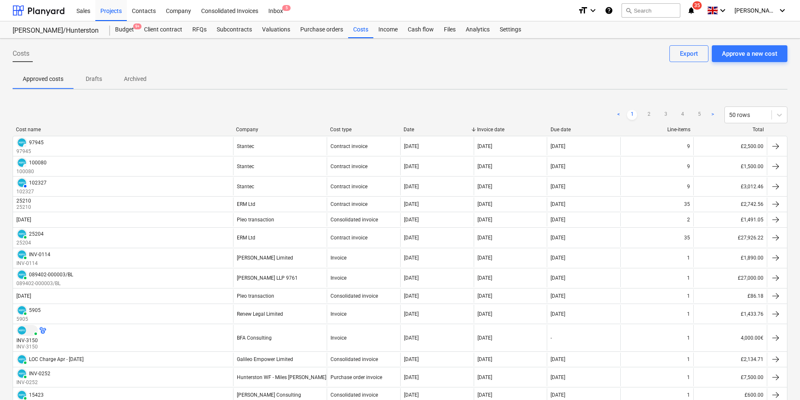
drag, startPoint x: 471, startPoint y: 124, endPoint x: 486, endPoint y: 126, distance: 14.7
click at [472, 124] on div "< 1 2 3 4 5 > 50 rows" at bounding box center [400, 115] width 774 height 24
click at [487, 126] on div "< 1 2 3 4 5 > 50 rows" at bounding box center [400, 115] width 774 height 24
click at [489, 129] on div "Invoice date" at bounding box center [510, 130] width 67 height 6
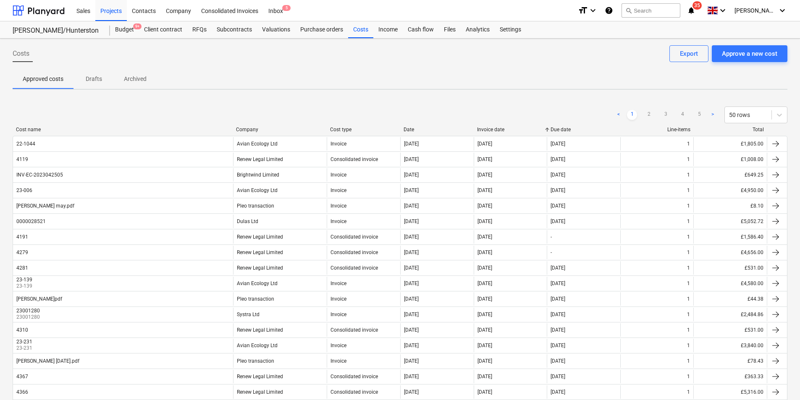
click at [498, 132] on div "Invoice date" at bounding box center [510, 130] width 67 height 6
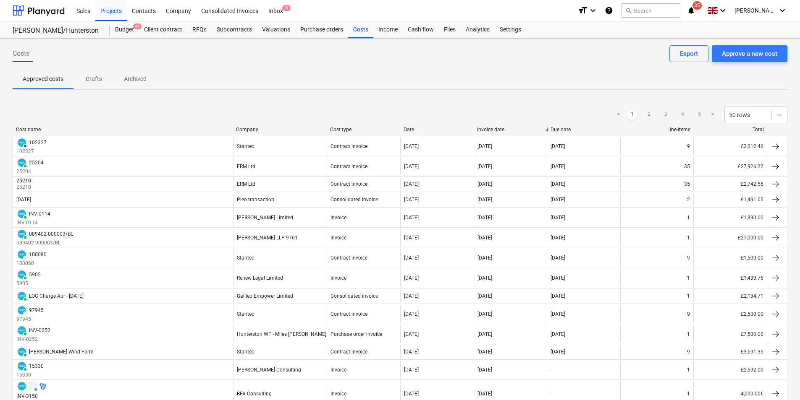
click at [411, 129] on div "Date" at bounding box center [436, 130] width 67 height 6
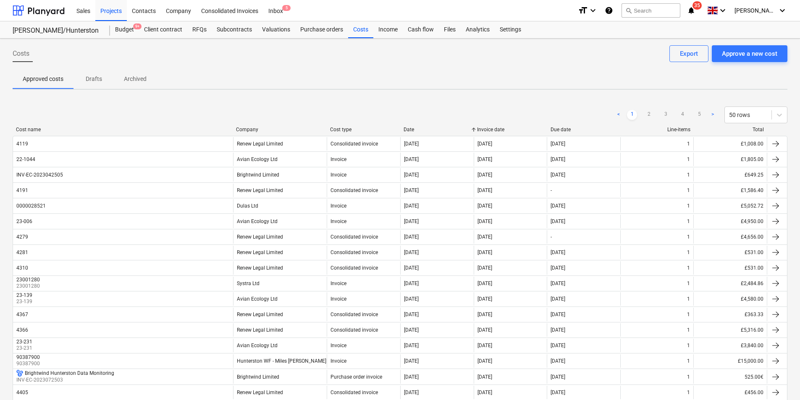
click at [411, 130] on div "Date" at bounding box center [436, 130] width 67 height 6
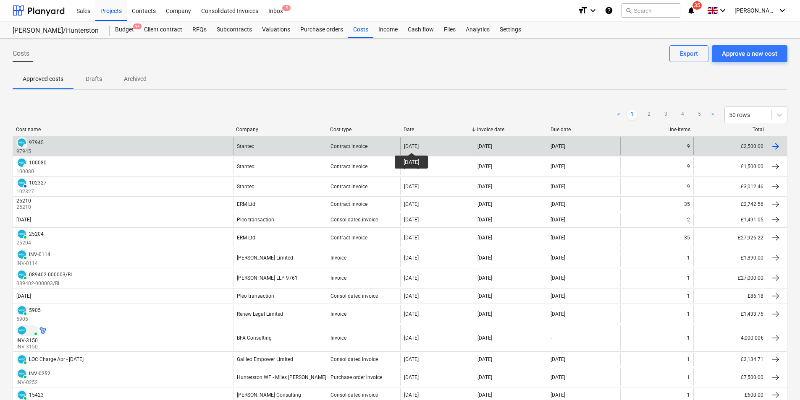
click at [419, 145] on div "[DATE]" at bounding box center [411, 147] width 15 height 6
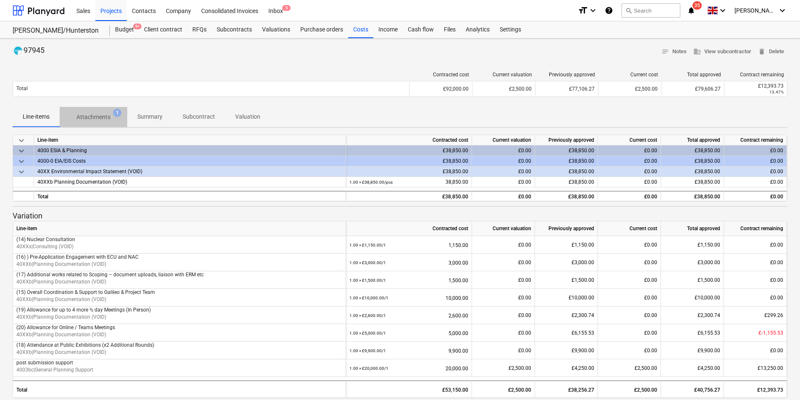
click at [93, 119] on p "Attachments" at bounding box center [93, 117] width 34 height 9
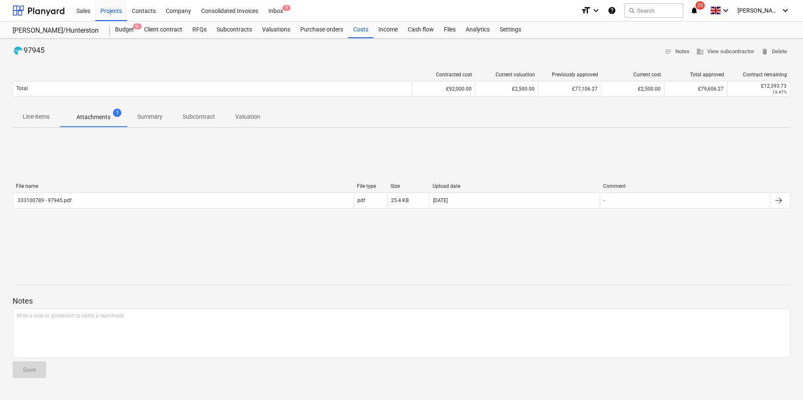
click at [149, 115] on p "Summary" at bounding box center [149, 117] width 25 height 9
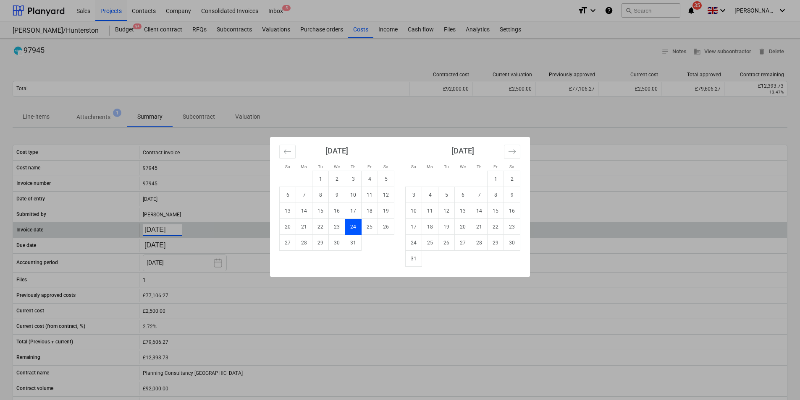
click at [165, 232] on body "Sales Projects Contacts Company Consolidated Invoices Inbox 5 format_size keybo…" at bounding box center [400, 200] width 800 height 400
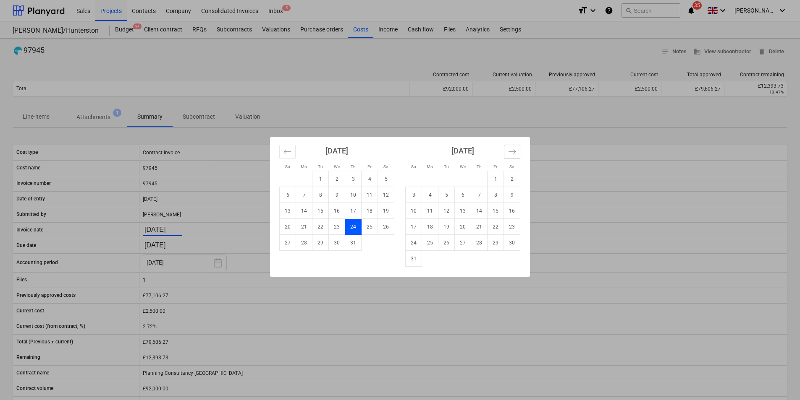
click at [514, 152] on icon "Move forward to switch to the next month." at bounding box center [511, 151] width 7 height 4
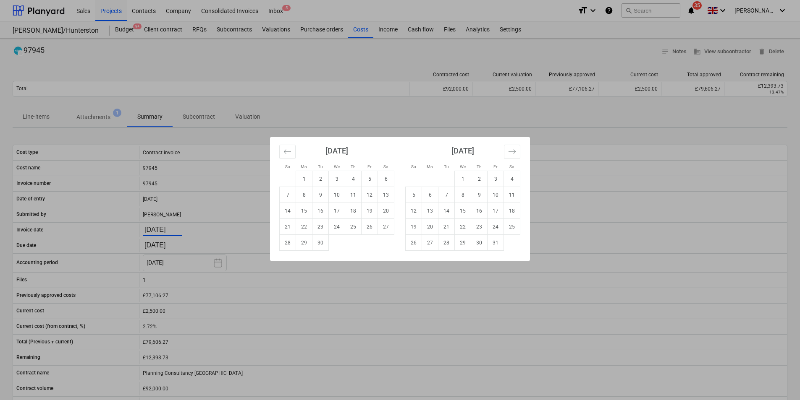
click at [180, 245] on div "Su Mo Tu We Th Fr Sa Su Mo Tu We Th Fr Sa [DATE] 1 2 3 4 5 6 7 8 9 10 11 12 13 …" at bounding box center [400, 200] width 800 height 400
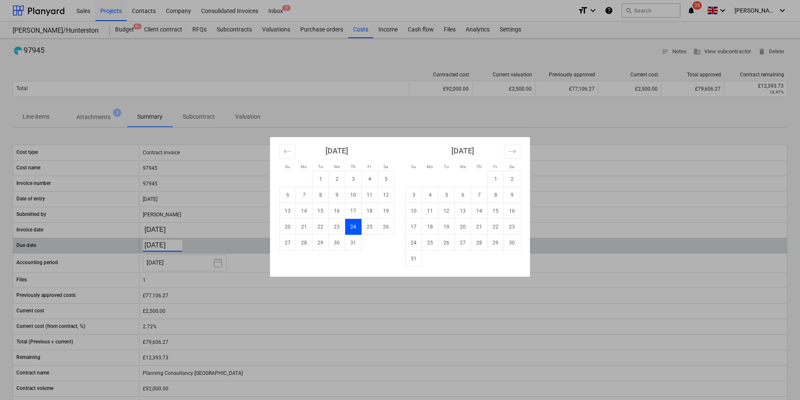
click at [180, 242] on body "Sales Projects Contacts Company Consolidated Invoices Inbox 5 format_size keybo…" at bounding box center [400, 200] width 800 height 400
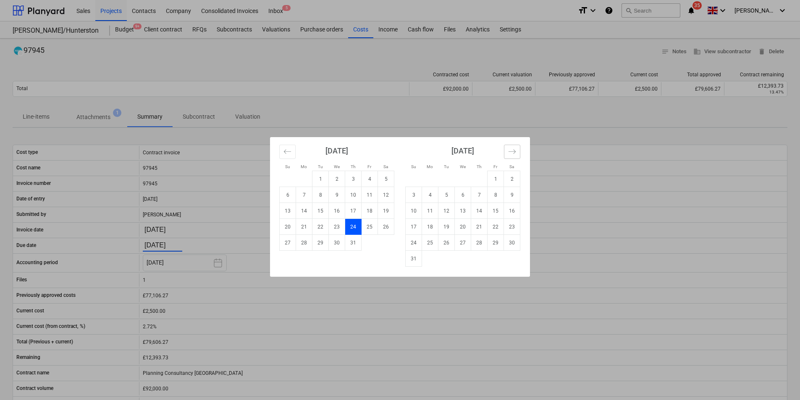
click at [510, 145] on button "Move forward to switch to the next month." at bounding box center [512, 152] width 16 height 14
click at [515, 149] on icon "Move forward to switch to the next month." at bounding box center [512, 152] width 8 height 8
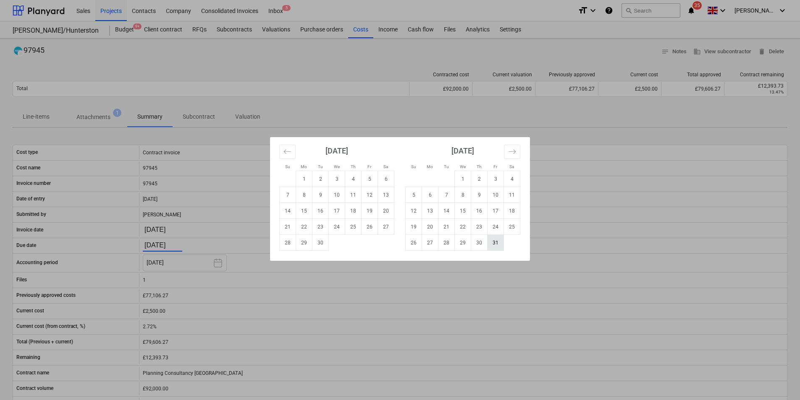
click at [496, 243] on td "31" at bounding box center [495, 243] width 16 height 16
type input "[DATE]"
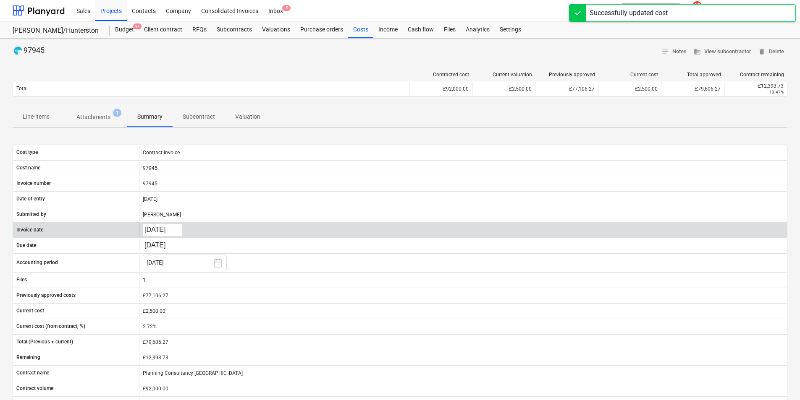
click at [156, 230] on body "Sales Projects Contacts Company Consolidated Invoices Inbox 5 format_size keybo…" at bounding box center [400, 200] width 800 height 400
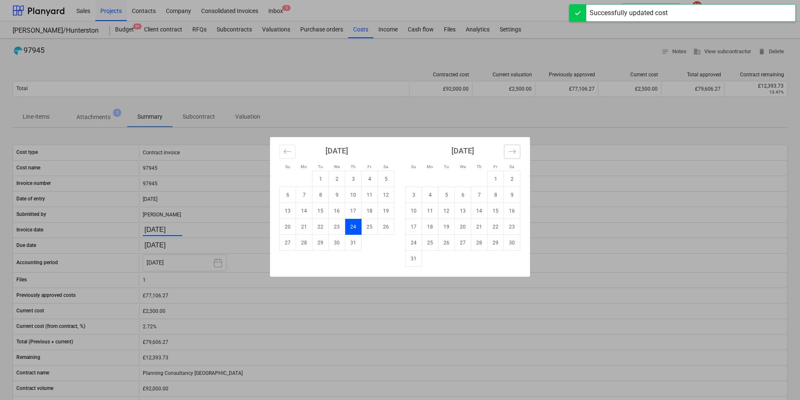
click at [516, 146] on button "Move forward to switch to the next month." at bounding box center [512, 152] width 16 height 14
click at [516, 147] on button "Move forward to switch to the next month." at bounding box center [512, 152] width 16 height 14
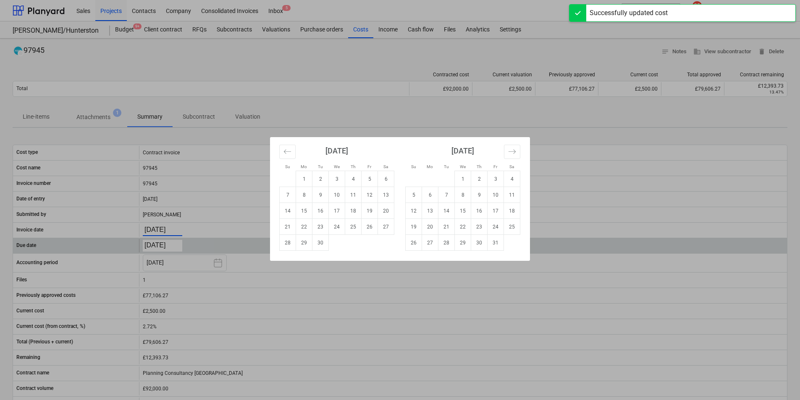
drag, startPoint x: 500, startPoint y: 245, endPoint x: 476, endPoint y: 246, distance: 23.9
click at [500, 245] on td "31" at bounding box center [495, 243] width 16 height 16
type input "[DATE]"
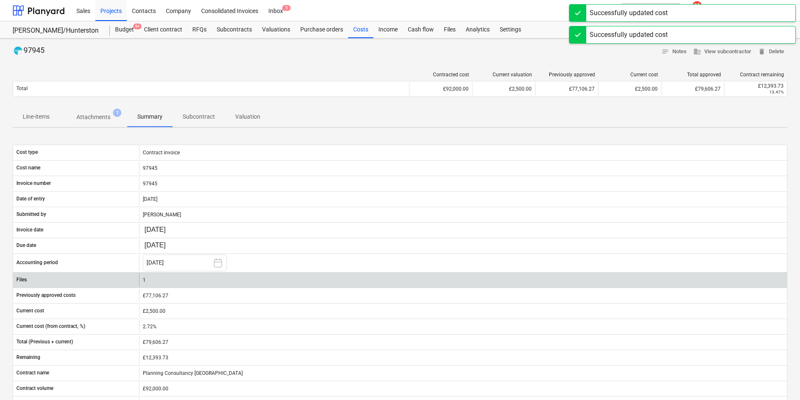
click at [328, 277] on div "1" at bounding box center [463, 280] width 648 height 13
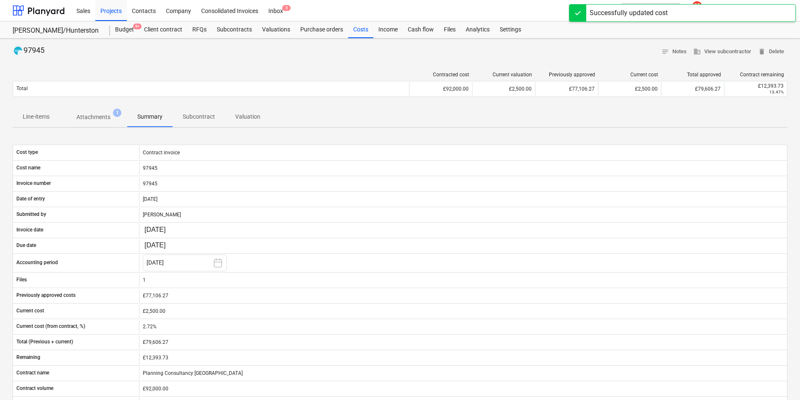
click at [347, 68] on div "Contracted cost Current valuation Previously approved Current cost Total approv…" at bounding box center [400, 86] width 774 height 42
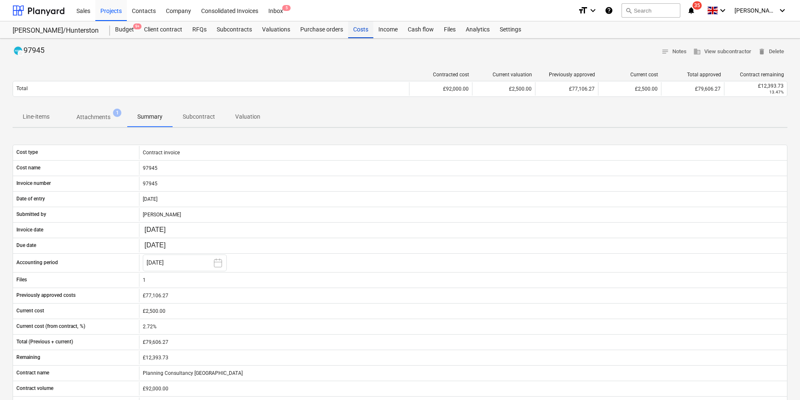
click at [361, 29] on div "Costs" at bounding box center [360, 29] width 25 height 17
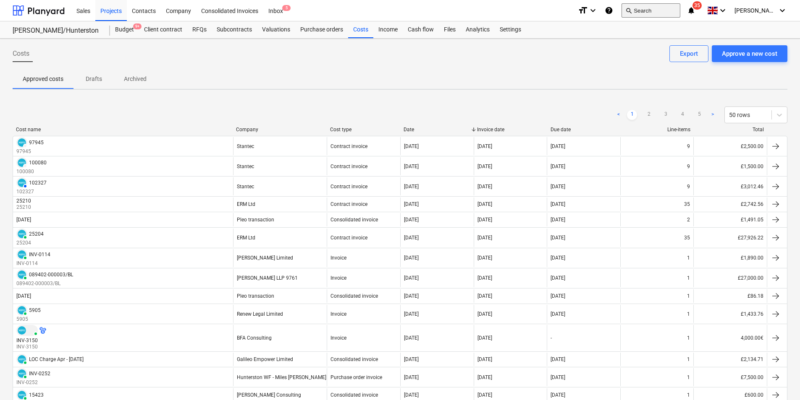
click at [668, 12] on button "search Search" at bounding box center [650, 10] width 59 height 14
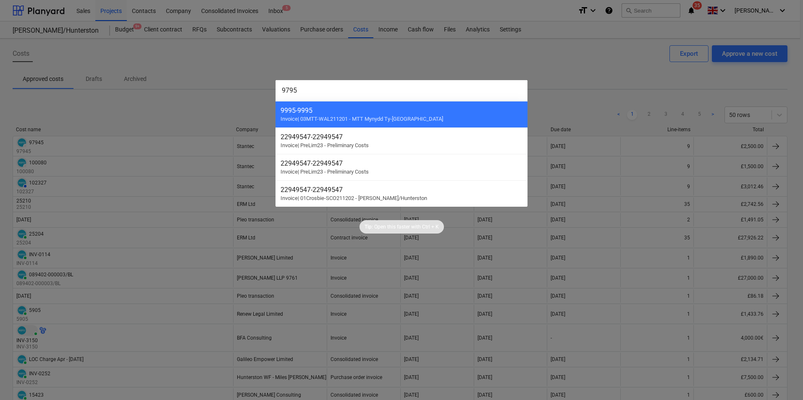
type input "97950"
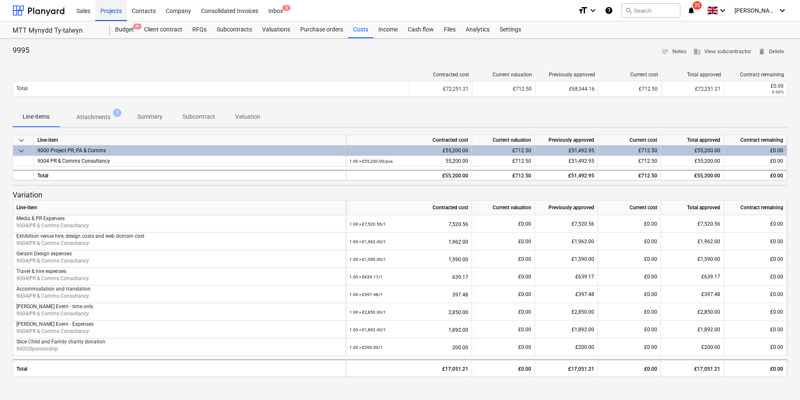
click at [116, 10] on div "Projects" at bounding box center [110, 10] width 31 height 21
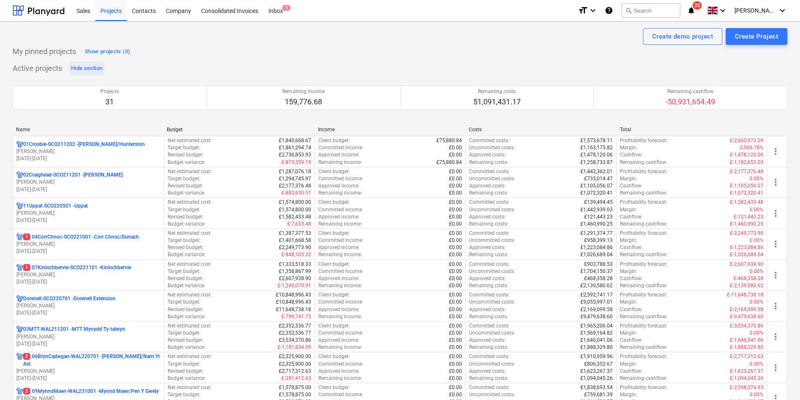
drag, startPoint x: 113, startPoint y: 13, endPoint x: 81, endPoint y: 70, distance: 64.8
click at [113, 13] on div "Projects" at bounding box center [110, 10] width 31 height 21
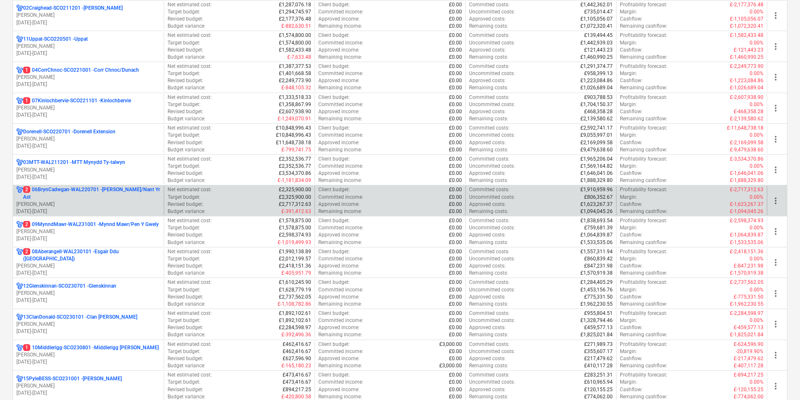
scroll to position [168, 0]
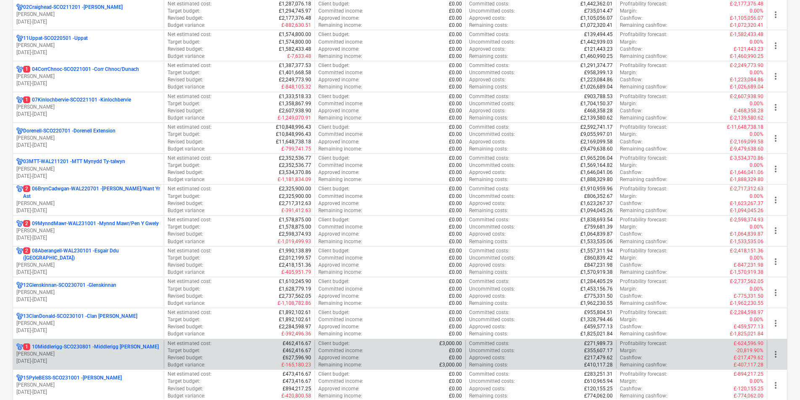
click at [129, 353] on p "[PERSON_NAME]" at bounding box center [88, 354] width 144 height 7
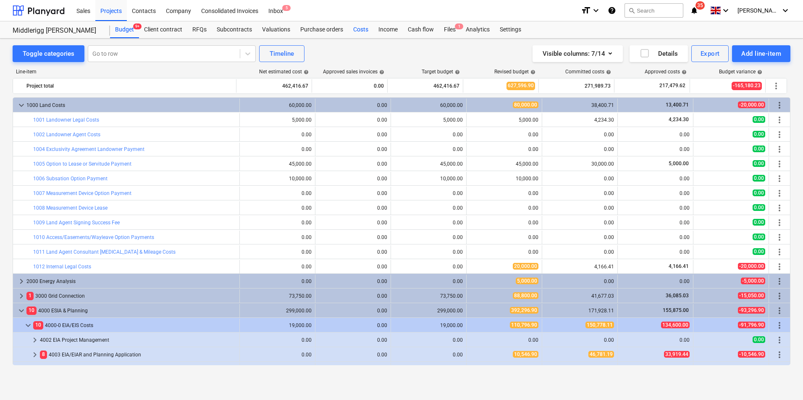
click at [356, 29] on div "Costs" at bounding box center [360, 29] width 25 height 17
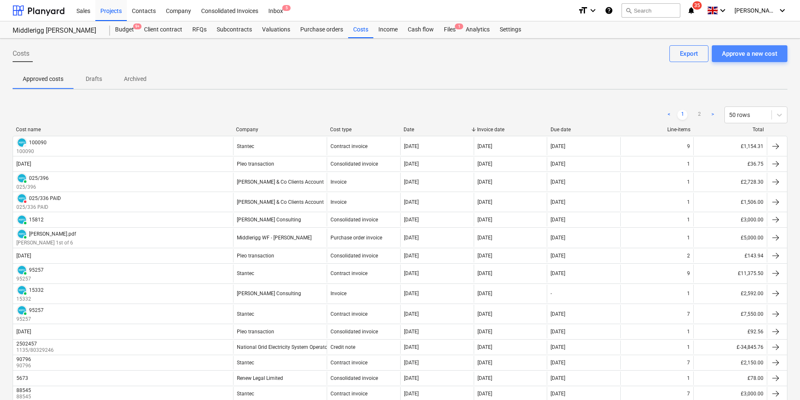
click at [739, 55] on div "Approve a new cost" at bounding box center [749, 53] width 55 height 11
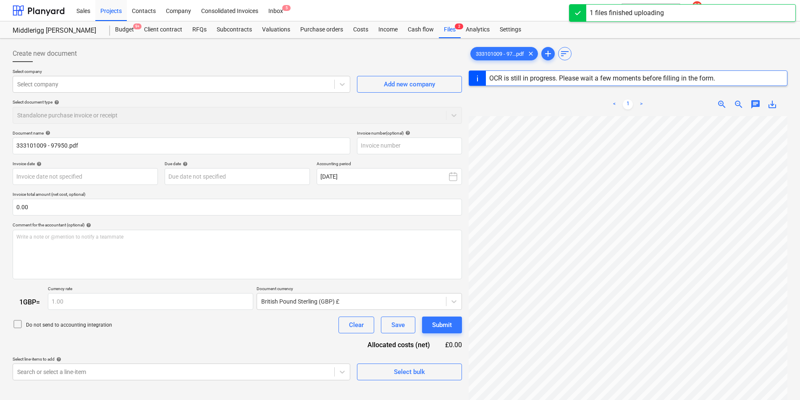
type input "97950"
type input "[DATE]"
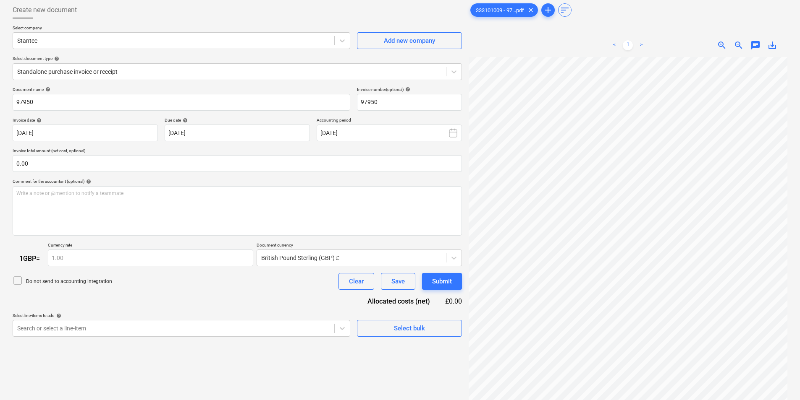
scroll to position [84, 0]
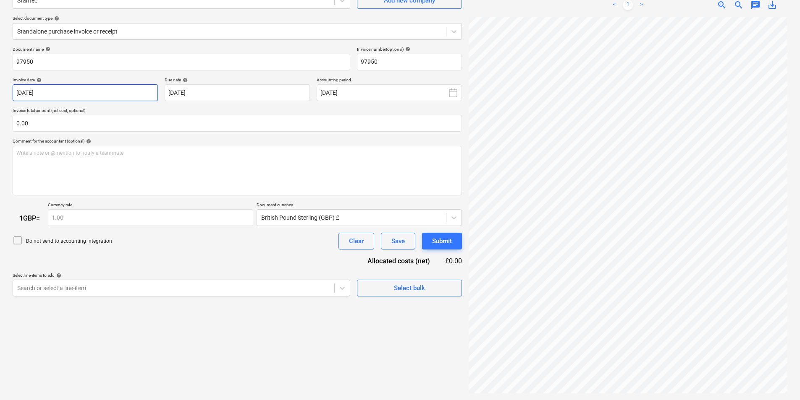
click at [133, 96] on body "Sales Projects Contacts Company Consolidated Invoices Inbox 5 format_size keybo…" at bounding box center [400, 116] width 800 height 400
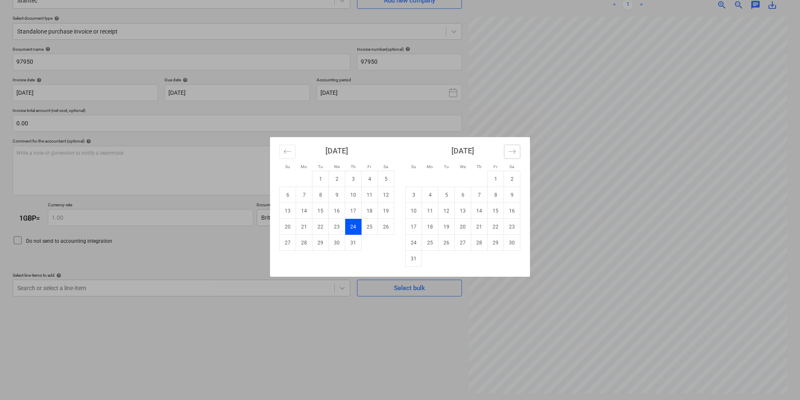
click at [512, 155] on icon "Move forward to switch to the next month." at bounding box center [512, 152] width 8 height 8
click at [510, 154] on icon "Move forward to switch to the next month." at bounding box center [512, 152] width 8 height 8
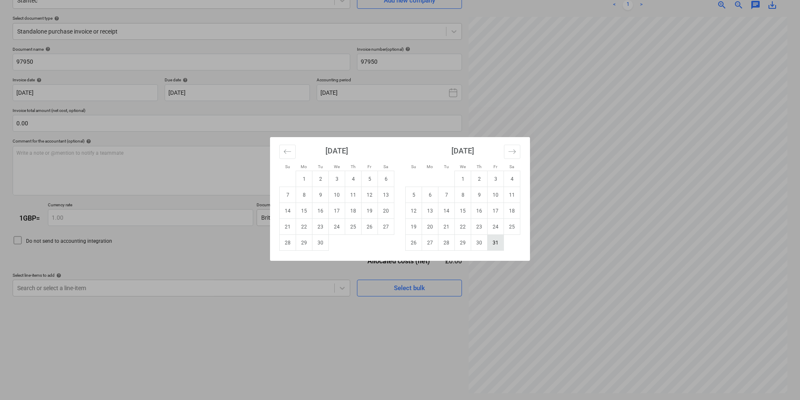
click at [501, 246] on td "31" at bounding box center [495, 243] width 16 height 16
type input "[DATE]"
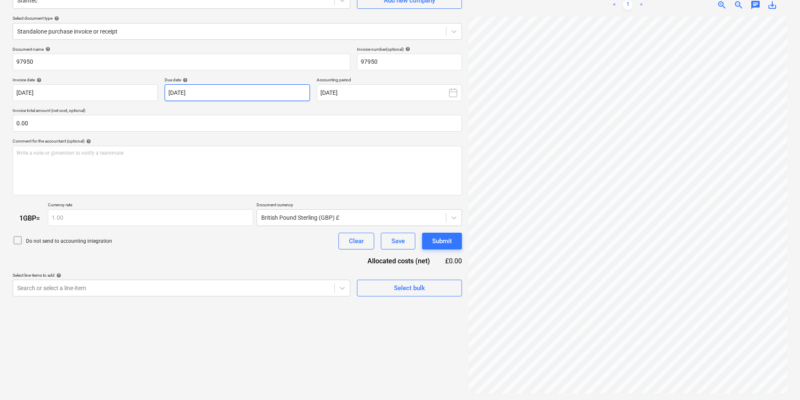
click at [236, 93] on body "Sales Projects Contacts Company Consolidated Invoices Inbox 5 format_size keybo…" at bounding box center [400, 116] width 800 height 400
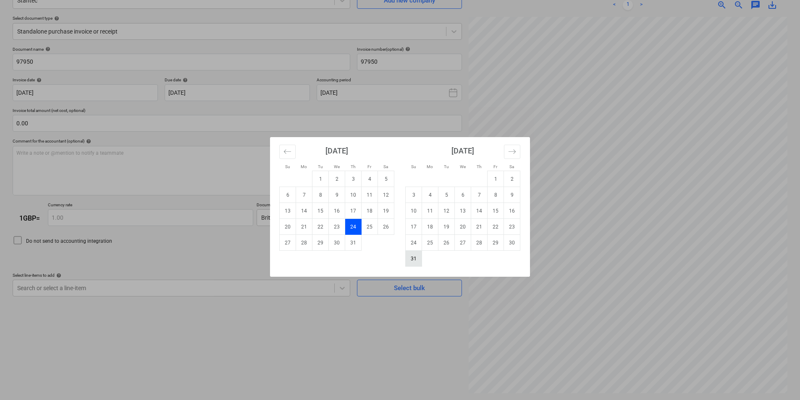
click at [411, 256] on td "31" at bounding box center [414, 259] width 16 height 16
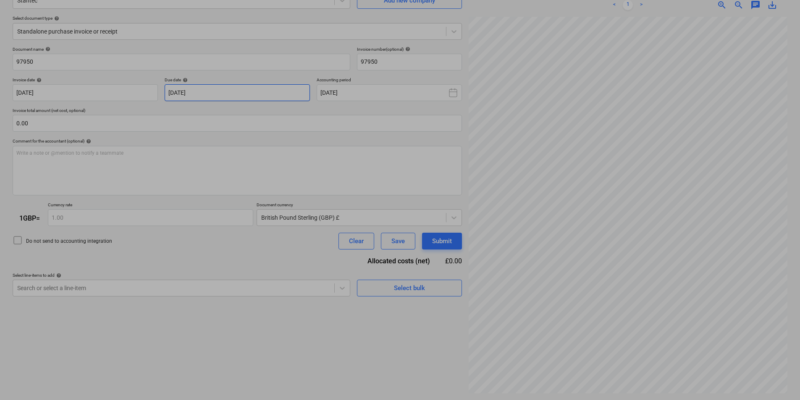
click at [203, 91] on body "Sales Projects Contacts Company Consolidated Invoices Inbox 5 format_size keybo…" at bounding box center [400, 116] width 800 height 400
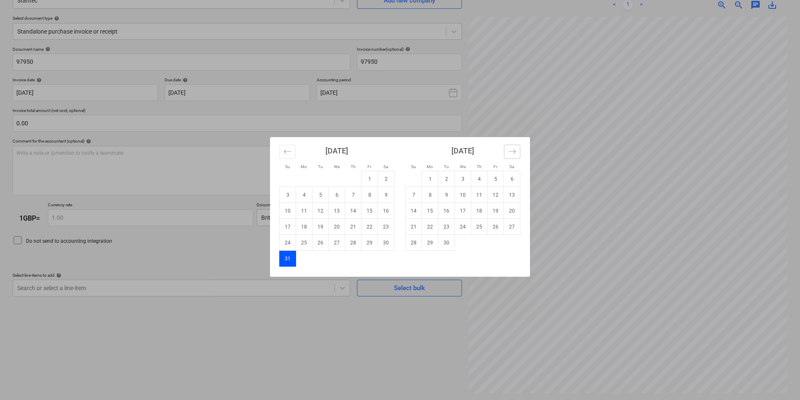
click at [515, 151] on icon "Move forward to switch to the next month." at bounding box center [512, 152] width 8 height 8
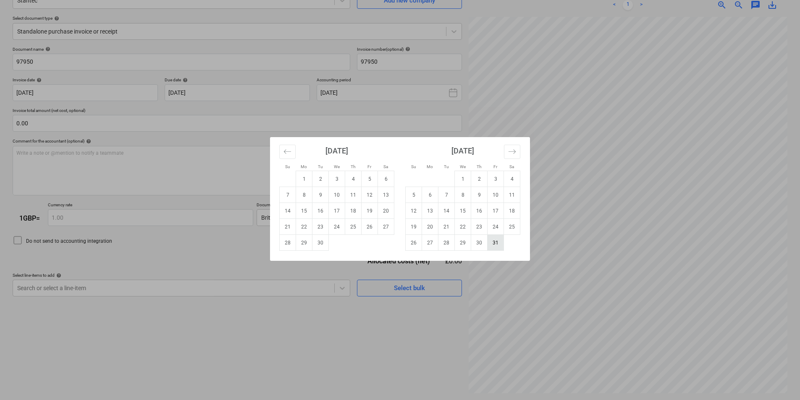
click at [492, 245] on td "31" at bounding box center [495, 243] width 16 height 16
type input "[DATE]"
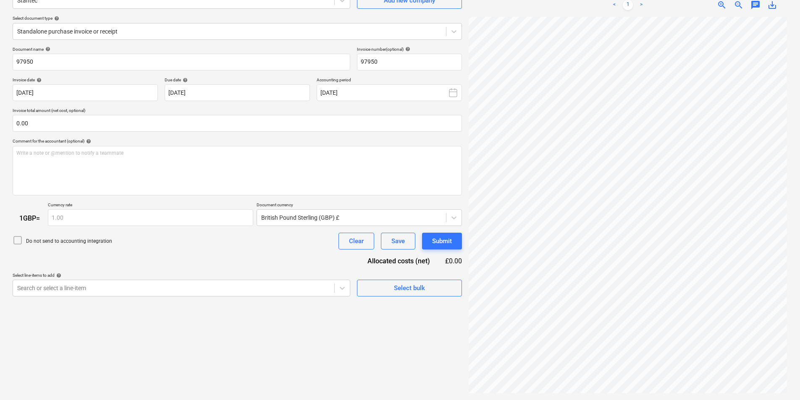
click at [408, 110] on div "Create new document Select company Stantec Add new company Select document type…" at bounding box center [399, 177] width 781 height 439
click at [42, 123] on input "text" at bounding box center [237, 123] width 449 height 17
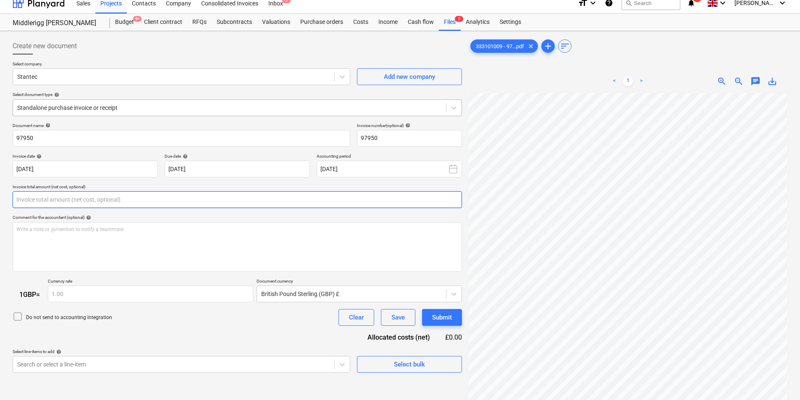
scroll to position [0, 0]
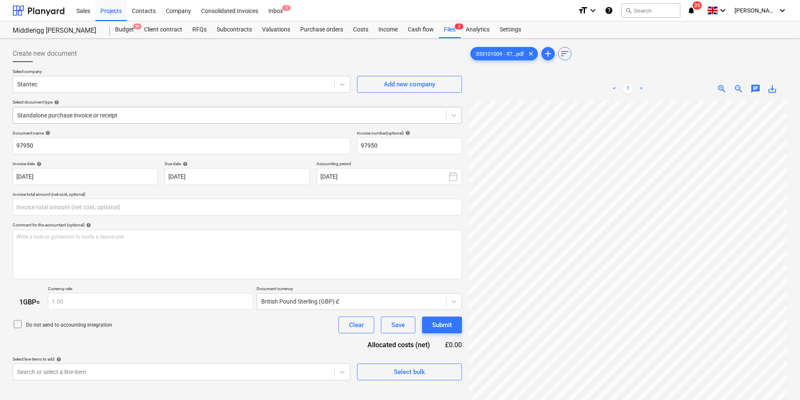
type input "0.00"
click at [135, 112] on div at bounding box center [229, 115] width 424 height 8
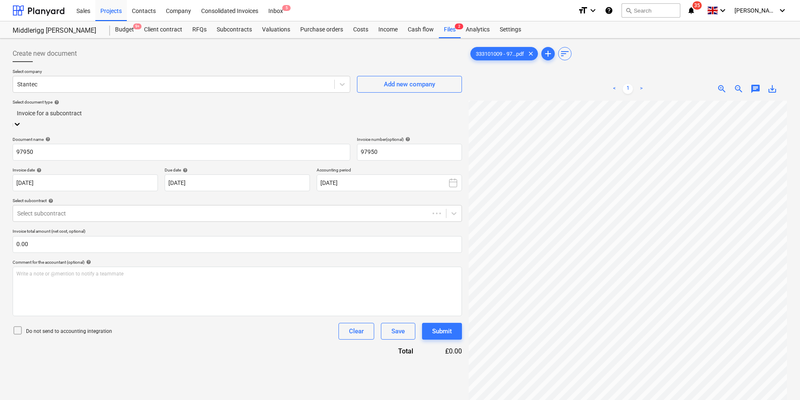
scroll to position [84, 0]
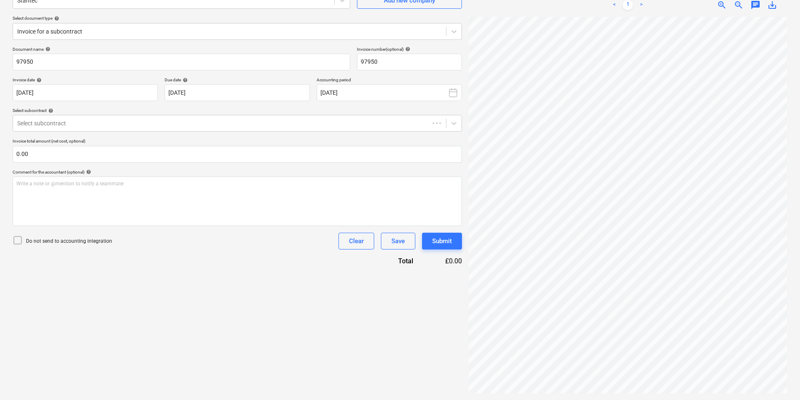
click at [119, 133] on div "Document name help 97950 Invoice number (optional) help 97950 Invoice date help…" at bounding box center [237, 157] width 449 height 220
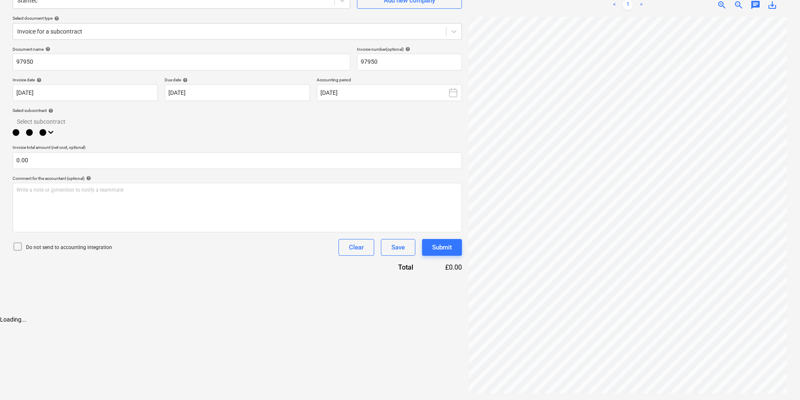
click at [118, 126] on div at bounding box center [237, 122] width 441 height 10
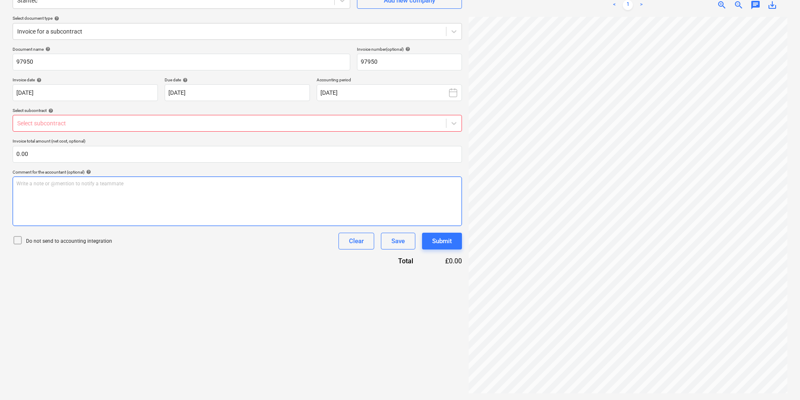
scroll to position [129, 0]
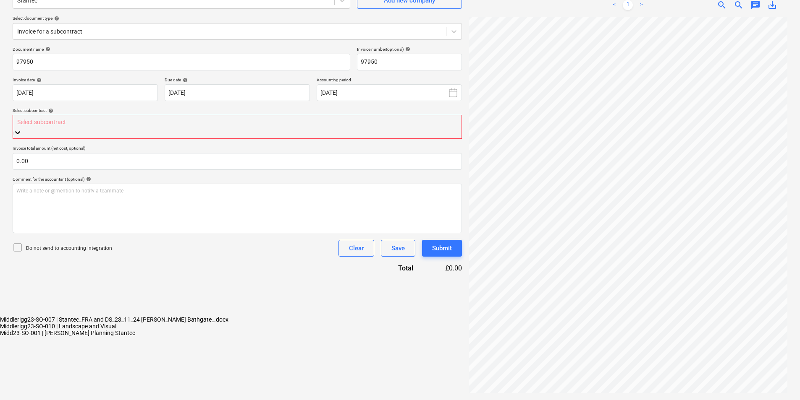
click at [58, 121] on div at bounding box center [237, 122] width 440 height 10
click at [74, 317] on div "Middlerigg23-SO-007 | Stantec_FRA and DS_23_11_24 [PERSON_NAME] Bathgate_.docx" at bounding box center [400, 320] width 800 height 7
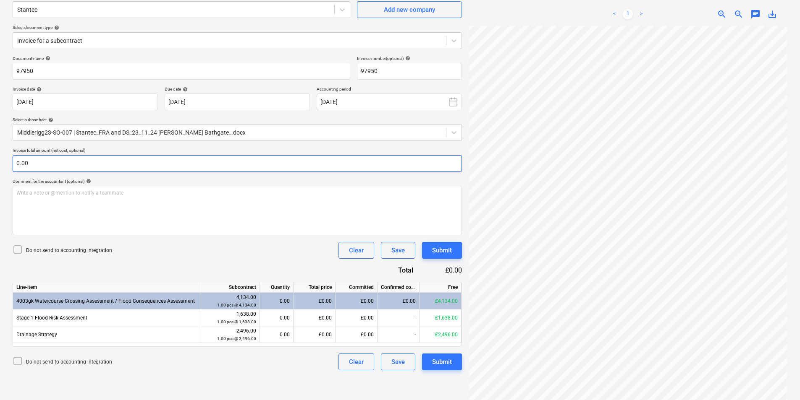
scroll to position [84, 0]
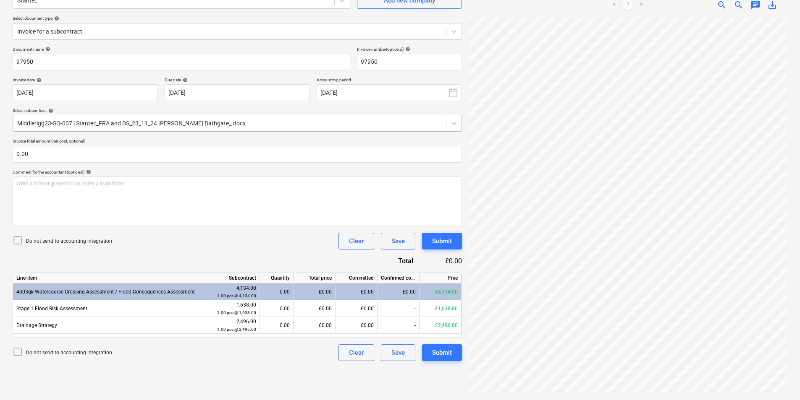
click at [152, 126] on div at bounding box center [229, 123] width 424 height 8
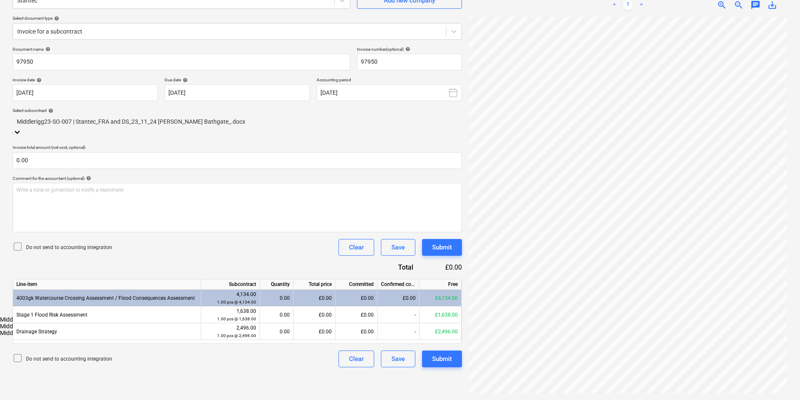
click at [129, 330] on div "Midd23-SO-001 | [PERSON_NAME] Planning Stantec" at bounding box center [400, 333] width 800 height 7
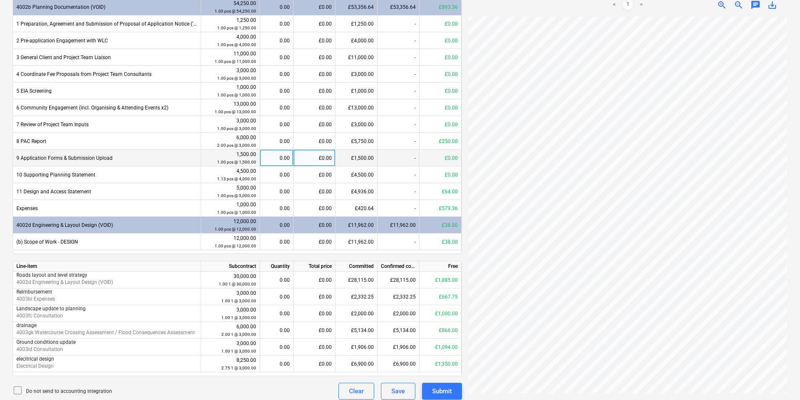
scroll to position [283, 0]
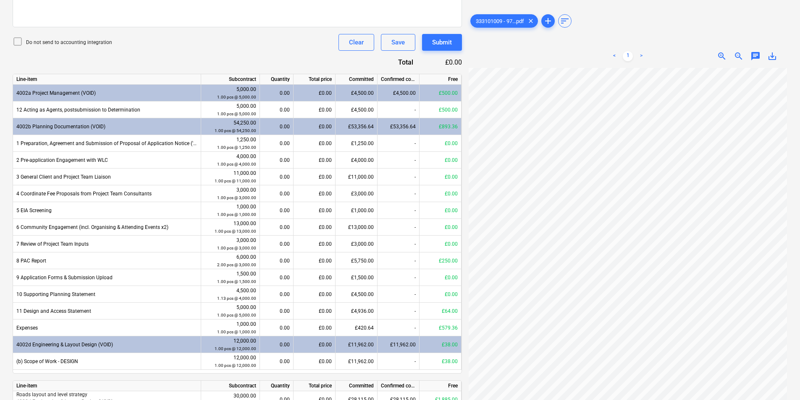
click at [447, 126] on div "£893.36" at bounding box center [440, 126] width 42 height 17
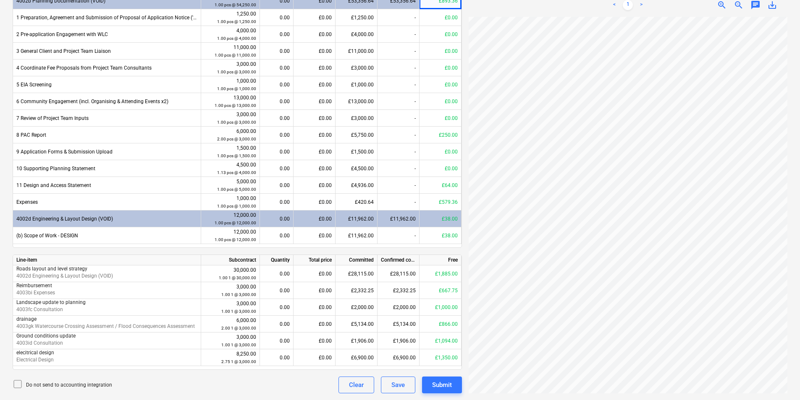
scroll to position [147, 0]
click at [300, 280] on div "£0.00" at bounding box center [314, 274] width 42 height 17
type input "900"
click at [285, 382] on div "Do not send to accounting integration Clear Save Submit" at bounding box center [237, 385] width 449 height 17
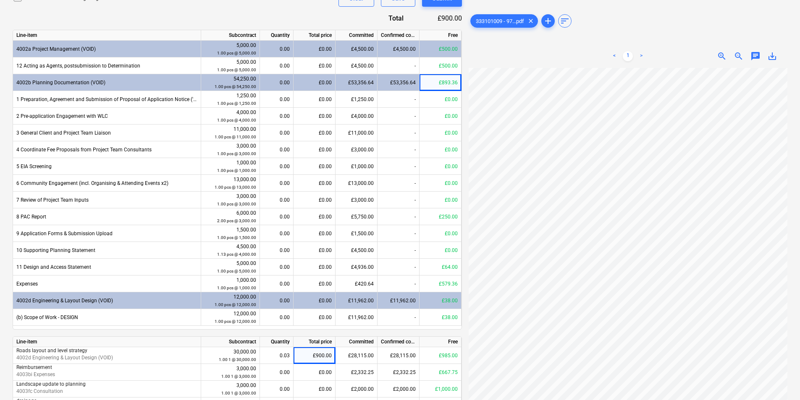
scroll to position [199, 0]
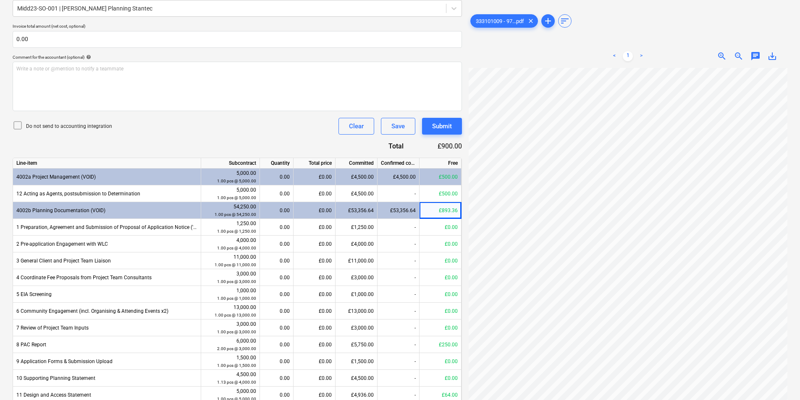
drag, startPoint x: 199, startPoint y: 123, endPoint x: 204, endPoint y: 123, distance: 4.6
click at [200, 123] on div "Do not send to accounting integration Clear Save Submit" at bounding box center [237, 126] width 449 height 17
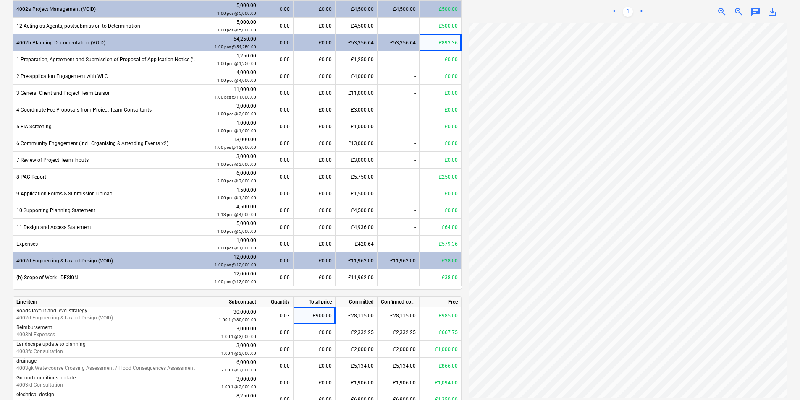
scroll to position [160, 0]
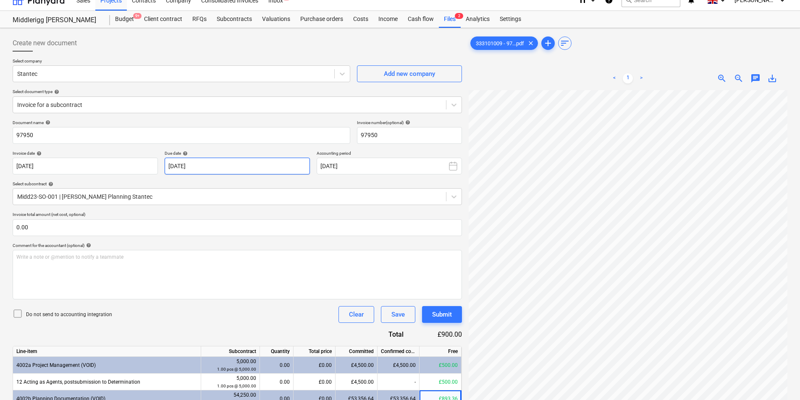
scroll to position [0, 0]
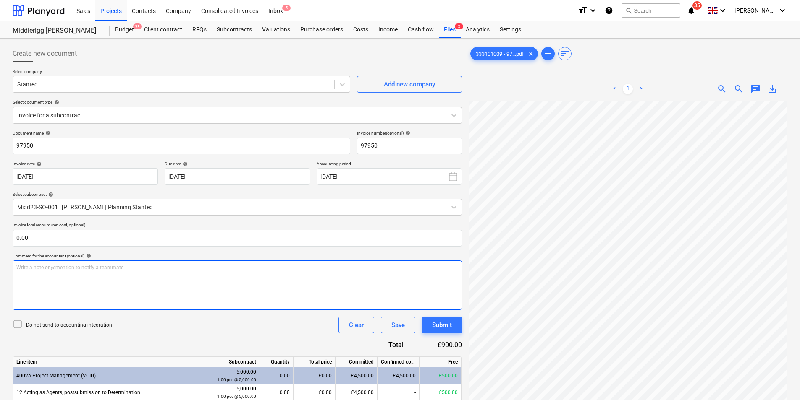
click at [290, 281] on div "Write a note or @mention to notify a teammate [PERSON_NAME]" at bounding box center [237, 286] width 449 height 50
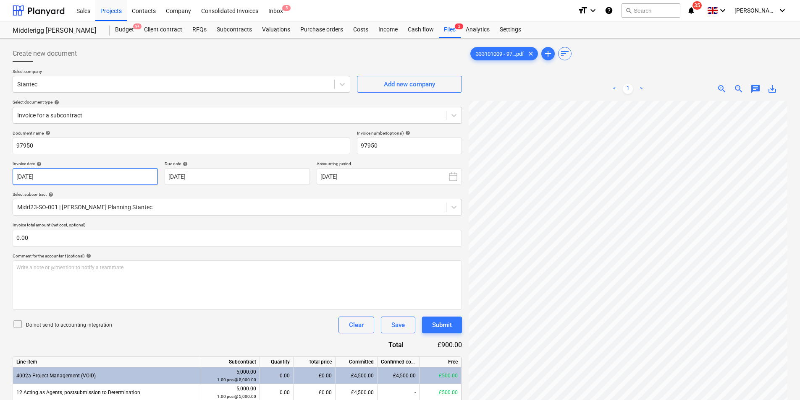
click at [111, 173] on body "Sales Projects Contacts Company Consolidated Invoices Inbox 5 format_size keybo…" at bounding box center [400, 200] width 800 height 400
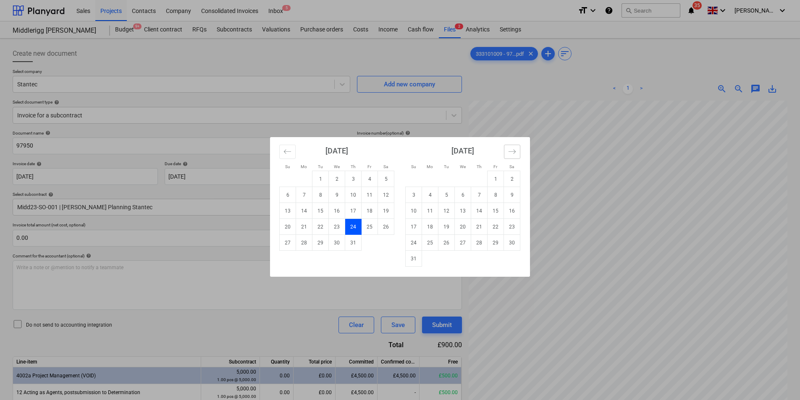
click at [518, 153] on button "Move forward to switch to the next month." at bounding box center [512, 152] width 16 height 14
click at [515, 153] on icon "Move forward to switch to the next month." at bounding box center [512, 152] width 8 height 8
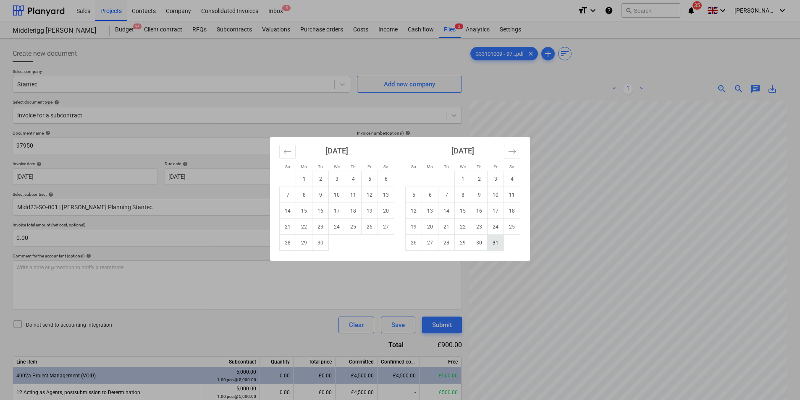
click at [497, 245] on td "31" at bounding box center [495, 243] width 16 height 16
type input "[DATE]"
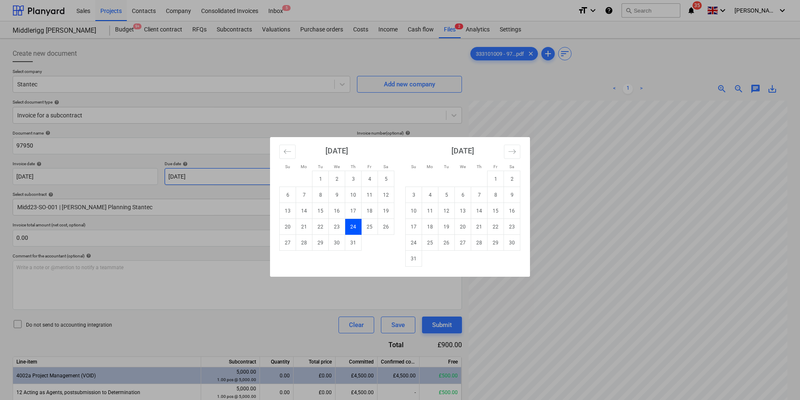
click at [224, 183] on body "Sales Projects Contacts Company Consolidated Invoices Inbox 5 format_size keybo…" at bounding box center [400, 200] width 800 height 400
click at [518, 151] on button "Move forward to switch to the next month." at bounding box center [512, 152] width 16 height 14
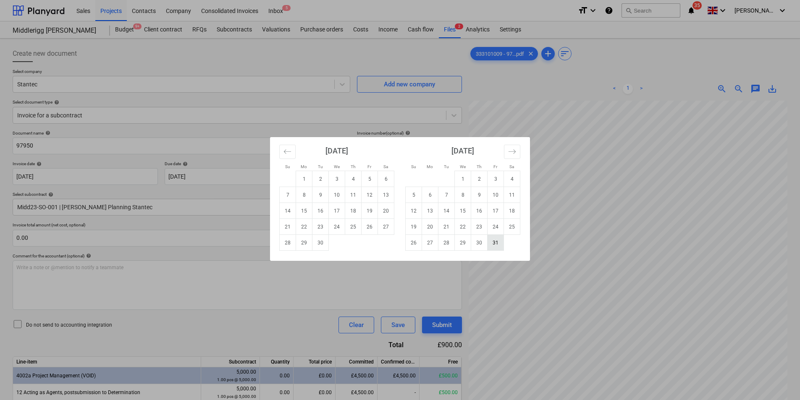
click at [500, 246] on td "31" at bounding box center [495, 243] width 16 height 16
type input "[DATE]"
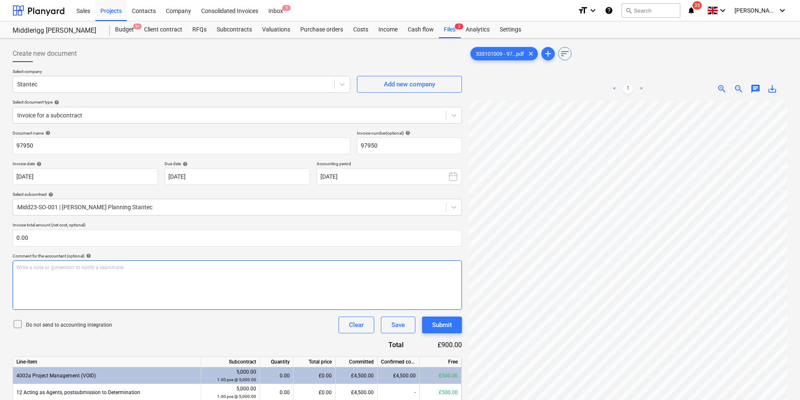
click at [234, 289] on div "Write a note or @mention to notify a teammate [PERSON_NAME]" at bounding box center [237, 286] width 449 height 50
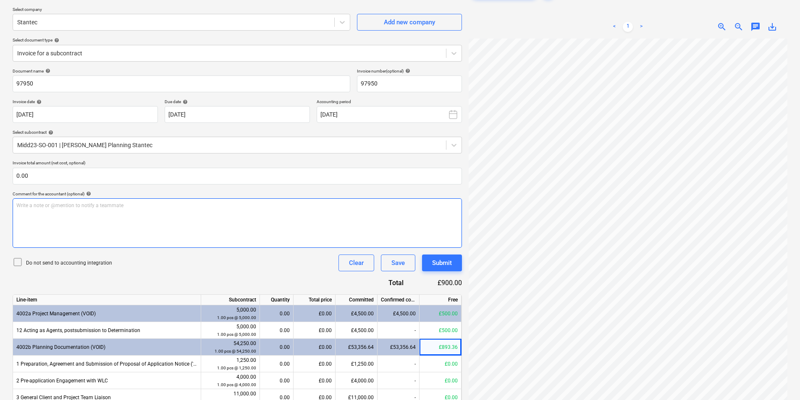
scroll to position [126, 0]
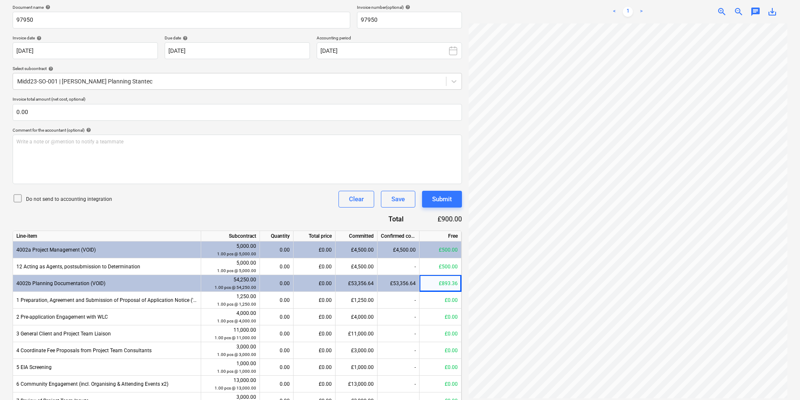
click at [256, 206] on div "Do not send to accounting integration Clear Save Submit" at bounding box center [237, 199] width 449 height 17
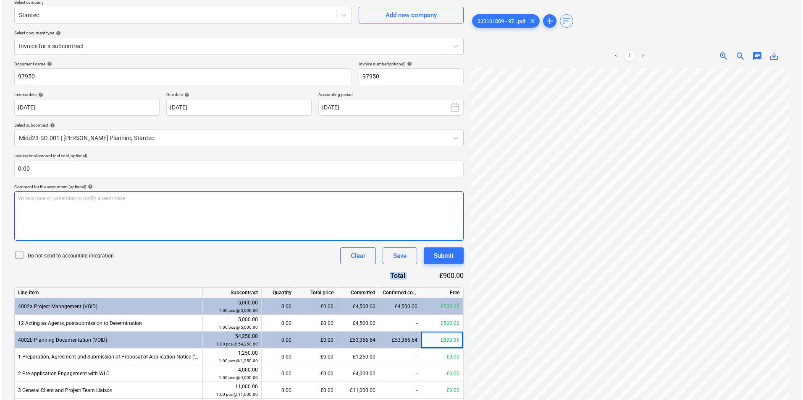
scroll to position [42, 0]
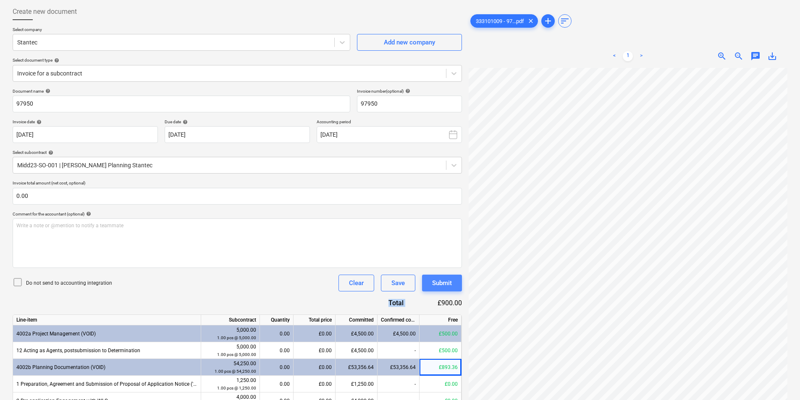
click at [443, 287] on div "Submit" at bounding box center [442, 283] width 20 height 11
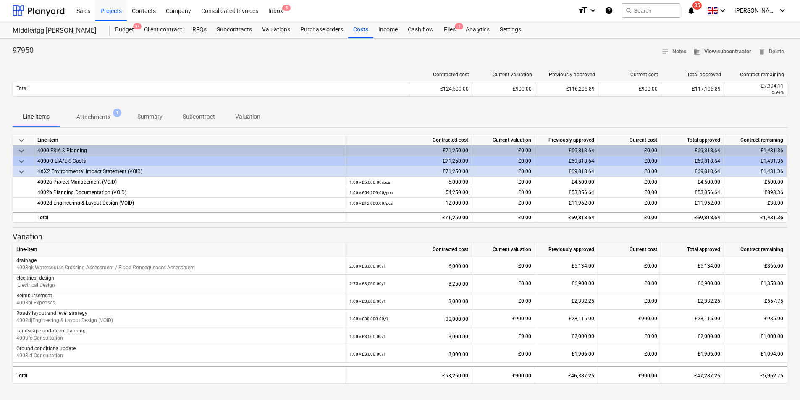
click at [733, 53] on span "business View subcontractor" at bounding box center [722, 52] width 58 height 10
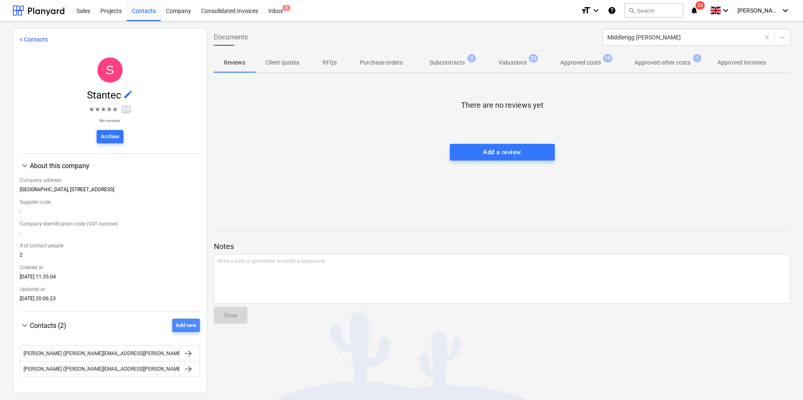
click at [184, 324] on div "Add new" at bounding box center [185, 326] width 21 height 10
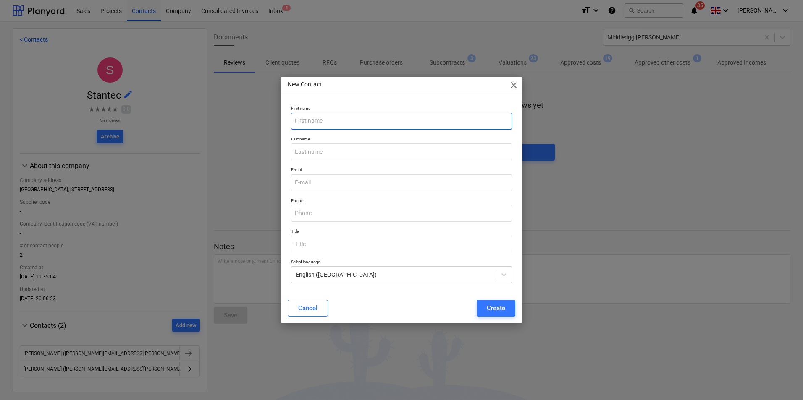
click at [352, 121] on input "text" at bounding box center [401, 121] width 221 height 17
type input "Meggy"
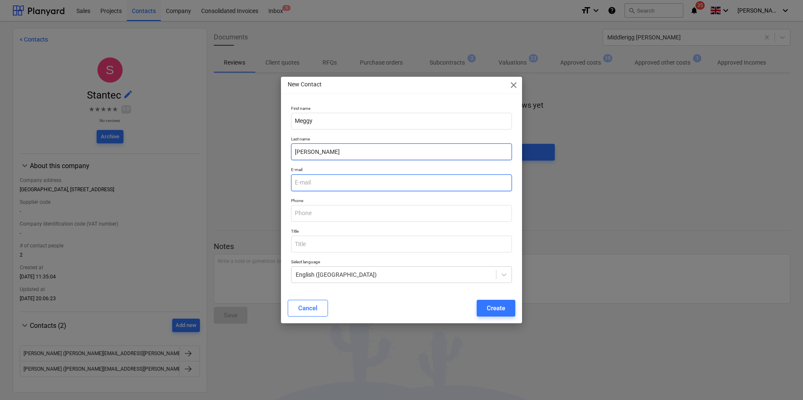
type input "[PERSON_NAME]"
click at [334, 177] on input "email" at bounding box center [401, 183] width 221 height 17
click at [314, 183] on input "email" at bounding box center [401, 183] width 221 height 17
paste input "[EMAIL_ADDRESS][PERSON_NAME][DOMAIN_NAME]"
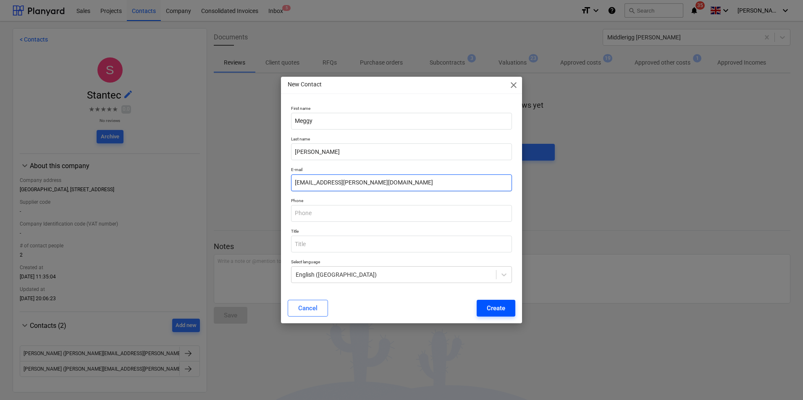
type input "[EMAIL_ADDRESS][PERSON_NAME][DOMAIN_NAME]"
click at [502, 310] on div "Create" at bounding box center [496, 308] width 18 height 11
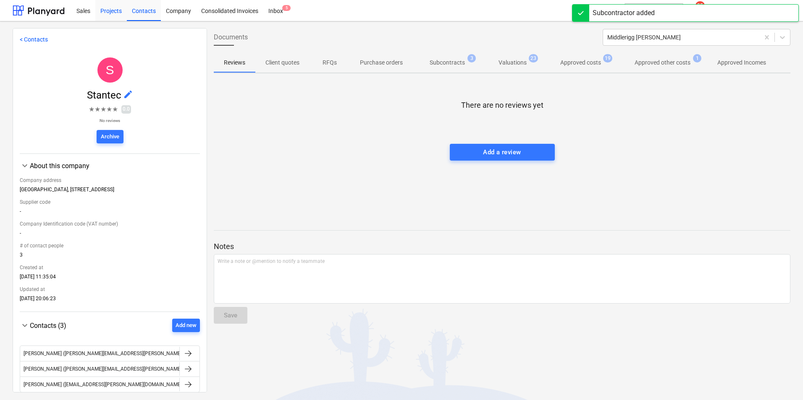
click at [115, 13] on div "Projects" at bounding box center [110, 10] width 31 height 21
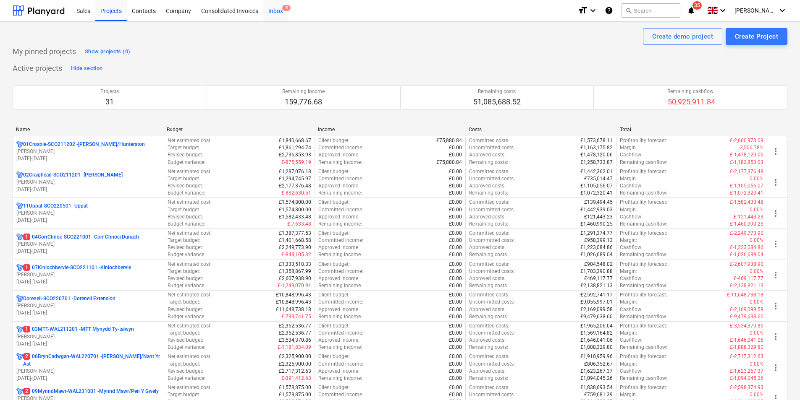
click at [276, 13] on div "Inbox 5" at bounding box center [275, 10] width 25 height 21
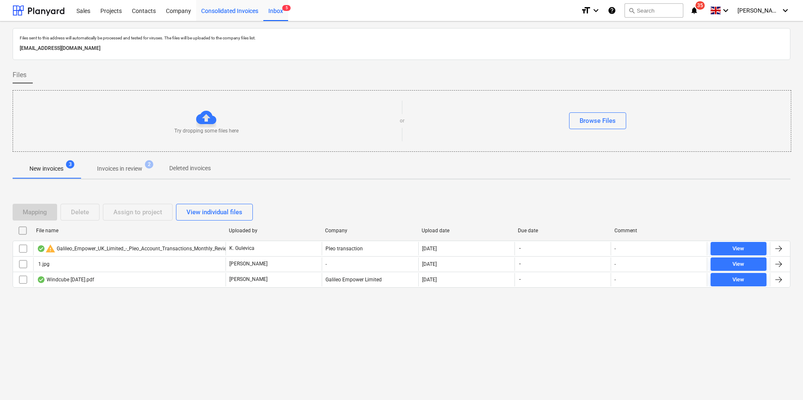
click at [250, 5] on div "Consolidated Invoices" at bounding box center [229, 10] width 67 height 21
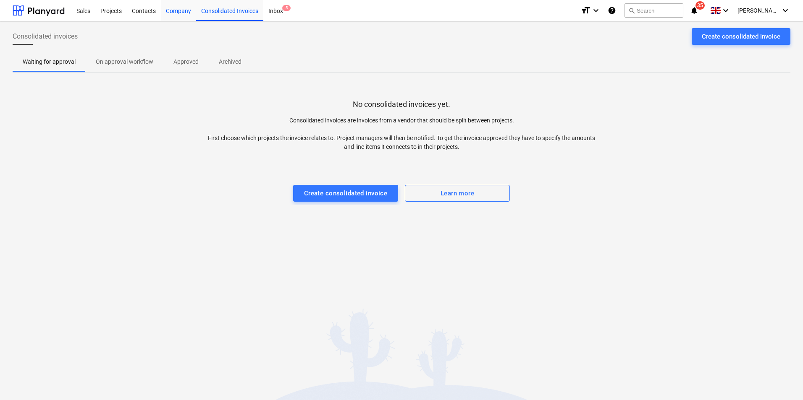
click at [165, 13] on div "Company" at bounding box center [178, 10] width 35 height 21
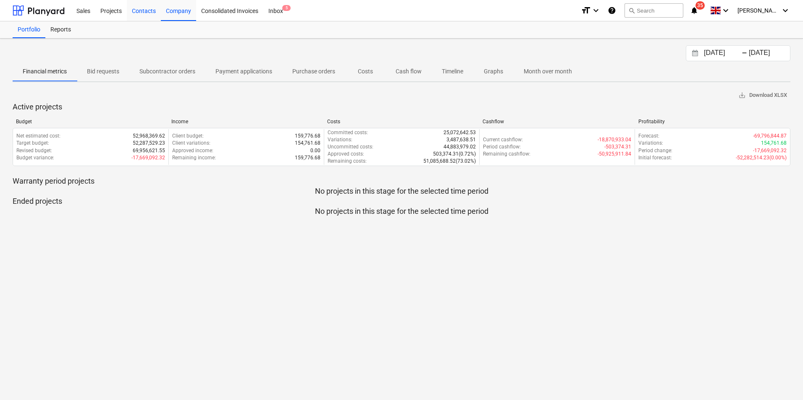
click at [139, 10] on div "Contacts" at bounding box center [144, 10] width 34 height 21
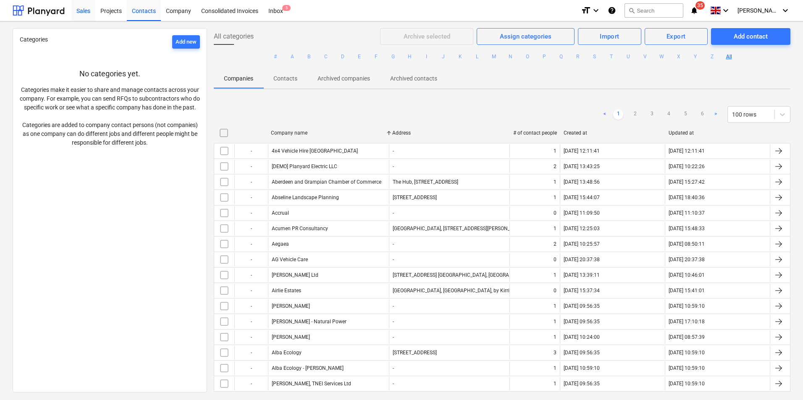
click at [89, 11] on div "Sales" at bounding box center [83, 10] width 24 height 21
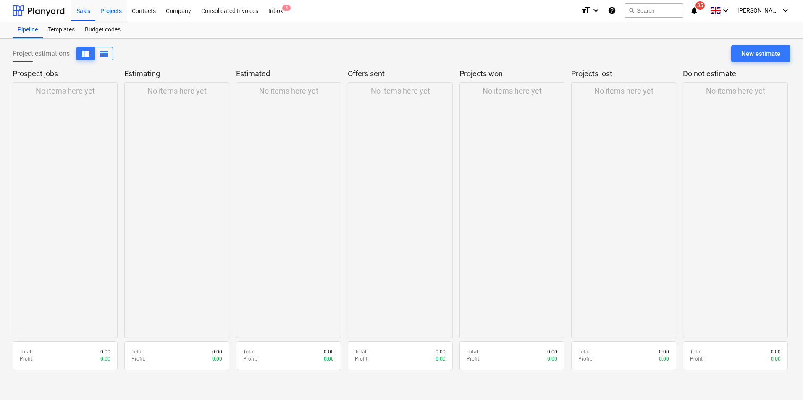
click at [104, 12] on div "Projects" at bounding box center [110, 10] width 31 height 21
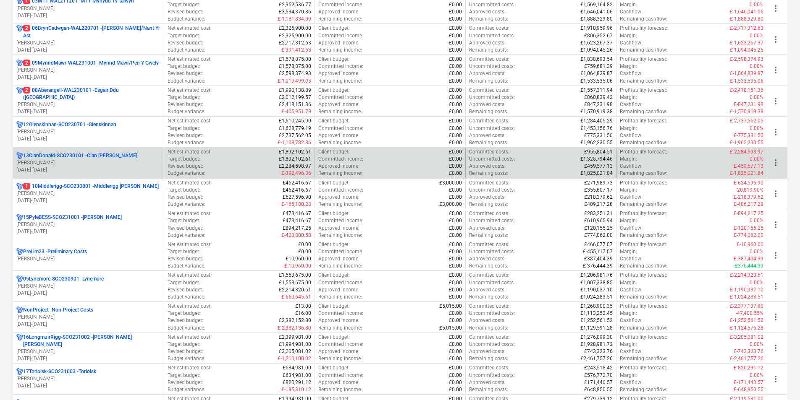
scroll to position [336, 0]
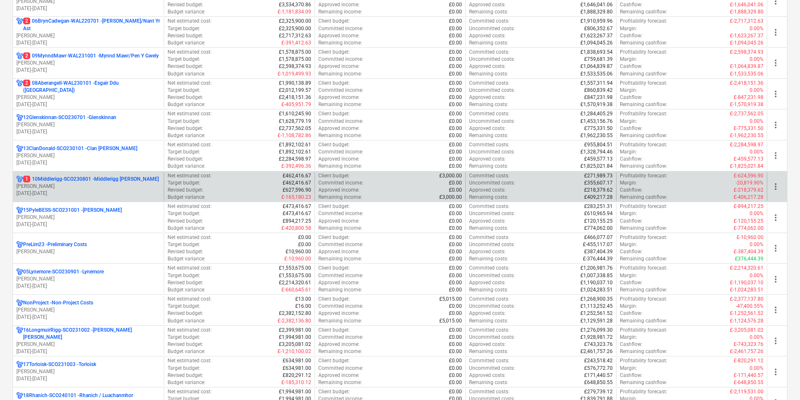
click at [85, 183] on p "1 10Middlerigg-SCO230801 - Middlerigg [PERSON_NAME]" at bounding box center [91, 179] width 136 height 7
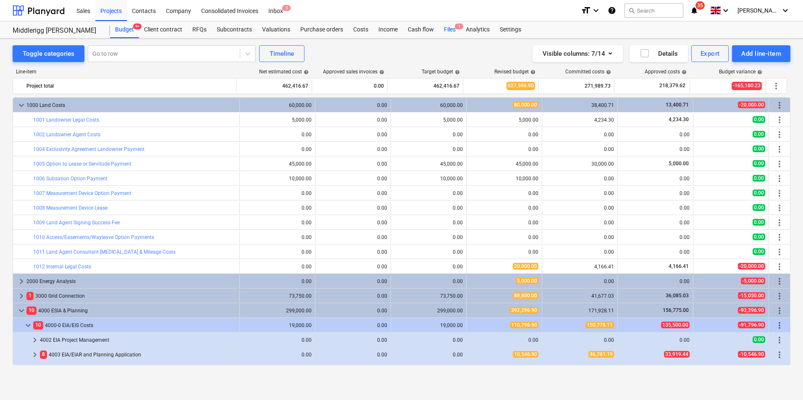
click at [450, 27] on div "Files 1" at bounding box center [450, 29] width 22 height 17
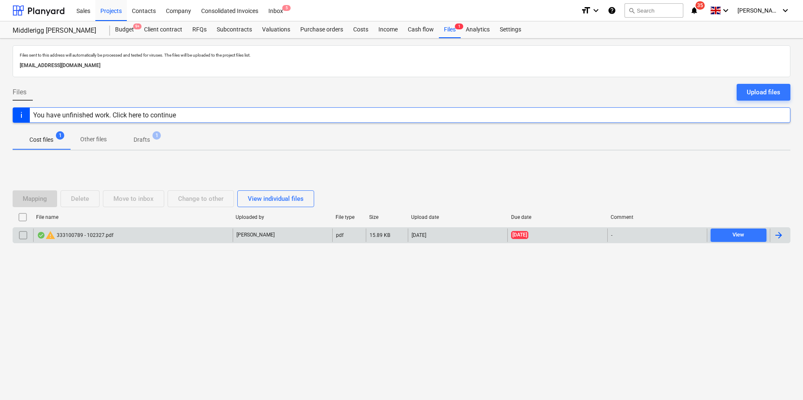
click at [178, 232] on div "warning 333100789 - 102327.pdf" at bounding box center [132, 235] width 199 height 13
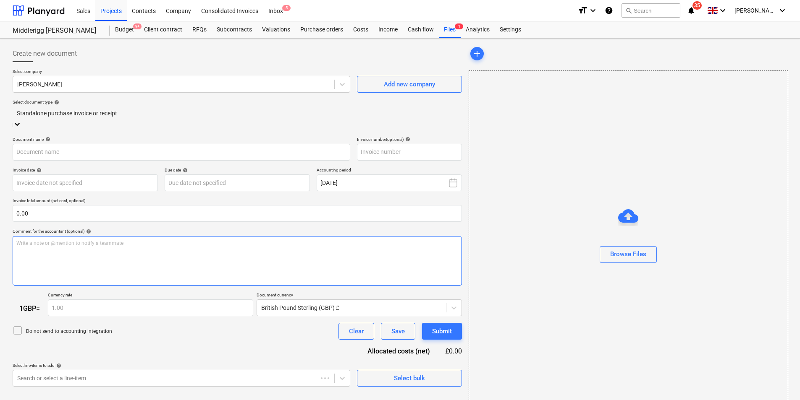
type input "102327"
type input "[DATE]"
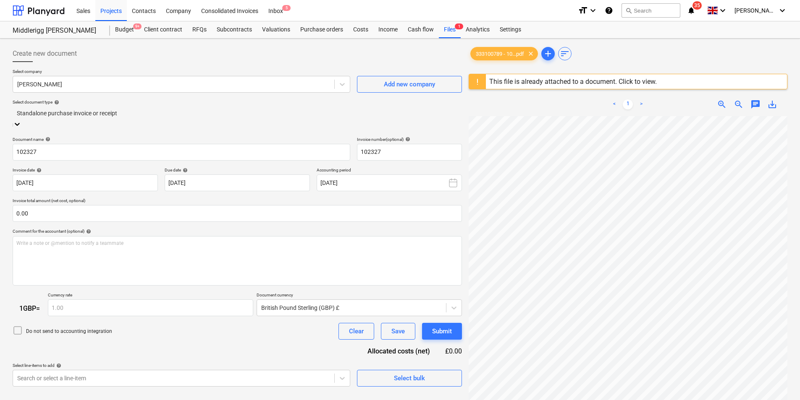
scroll to position [160, 0]
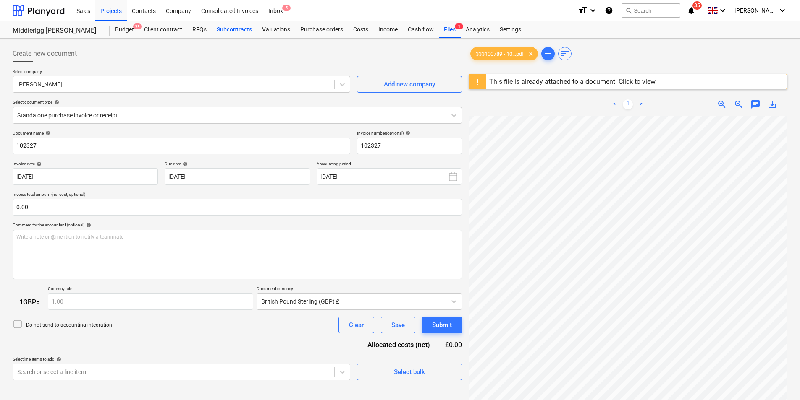
click at [230, 31] on div "Subcontracts" at bounding box center [234, 29] width 45 height 17
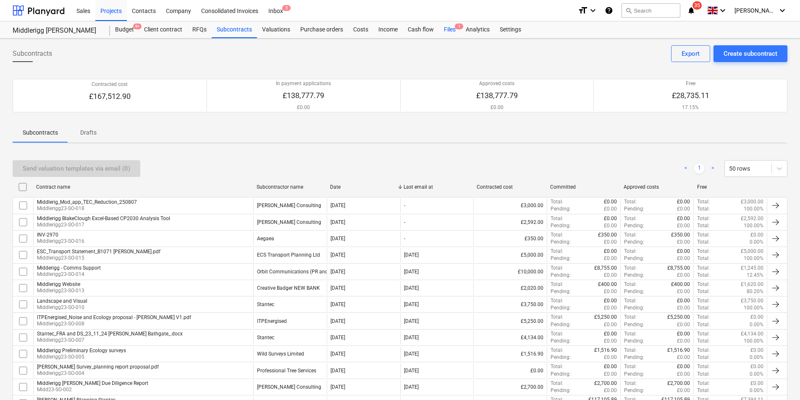
click at [453, 31] on div "Files 1" at bounding box center [450, 29] width 22 height 17
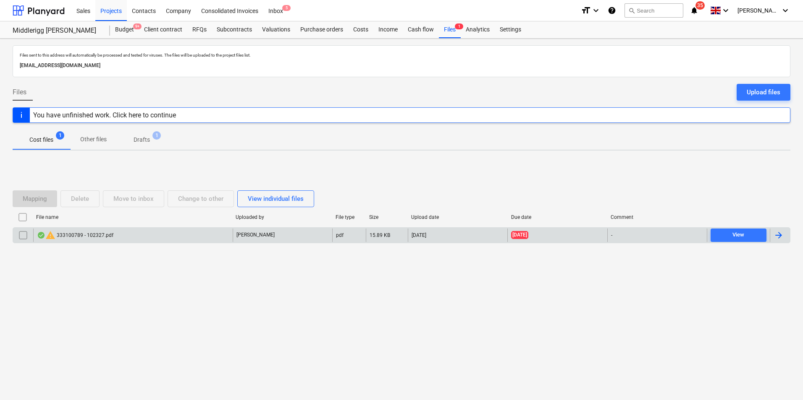
click at [553, 235] on div "[DATE]" at bounding box center [556, 235] width 99 height 13
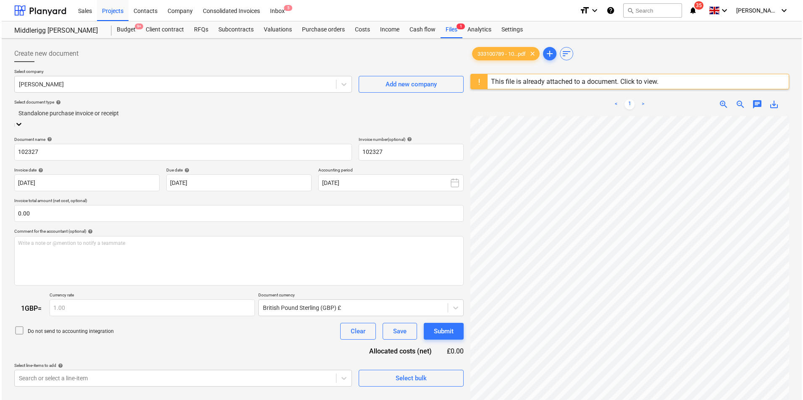
scroll to position [160, 0]
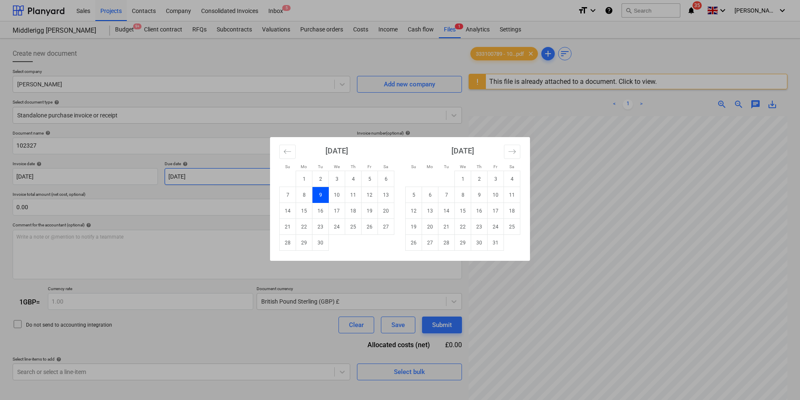
click at [232, 180] on body "Sales Projects Contacts Company Consolidated Invoices Inbox 5 format_size keybo…" at bounding box center [400, 200] width 800 height 400
click at [498, 245] on td "31" at bounding box center [495, 243] width 16 height 16
type input "[DATE]"
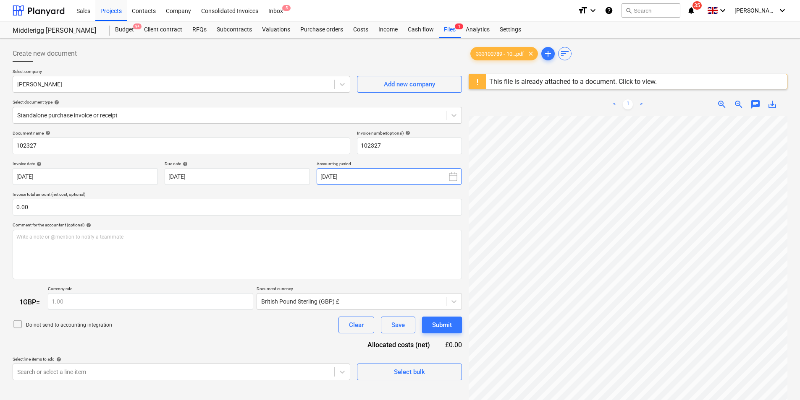
click at [416, 176] on button "[DATE]" at bounding box center [389, 176] width 145 height 17
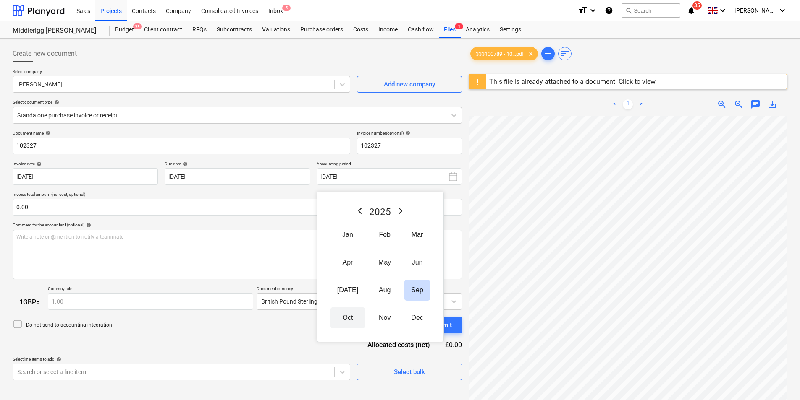
click at [346, 316] on button "Oct" at bounding box center [347, 318] width 34 height 21
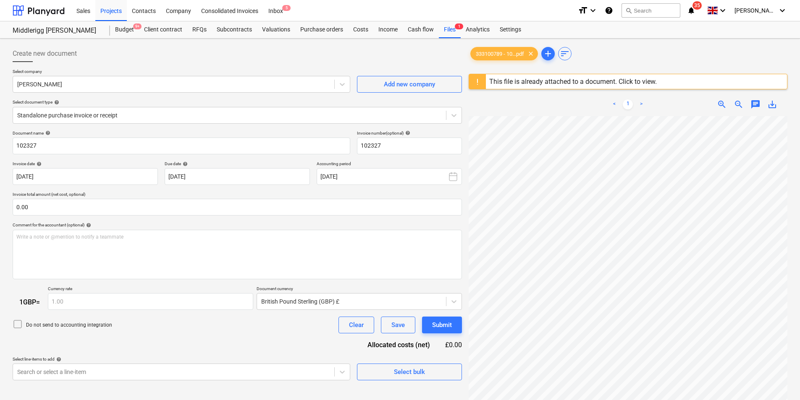
click at [611, 81] on div "This file is already attached to a document. Click to view." at bounding box center [572, 82] width 167 height 8
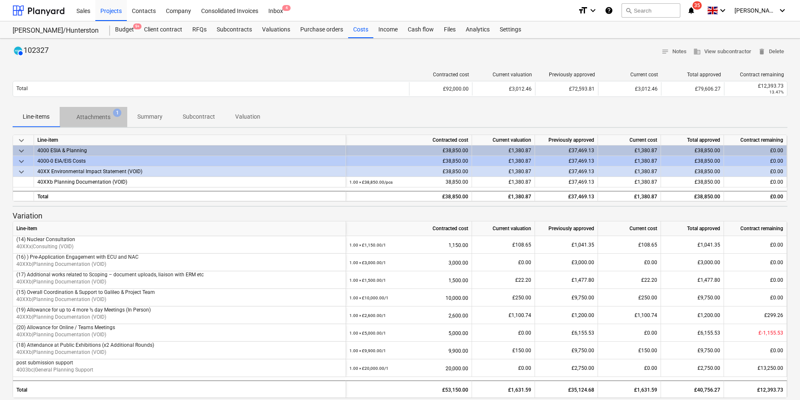
click at [94, 114] on p "Attachments" at bounding box center [93, 117] width 34 height 9
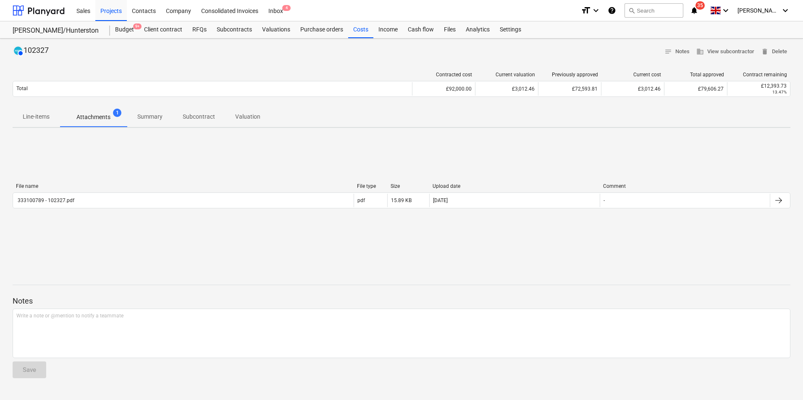
click at [698, 14] on icon "notifications" at bounding box center [694, 10] width 8 height 10
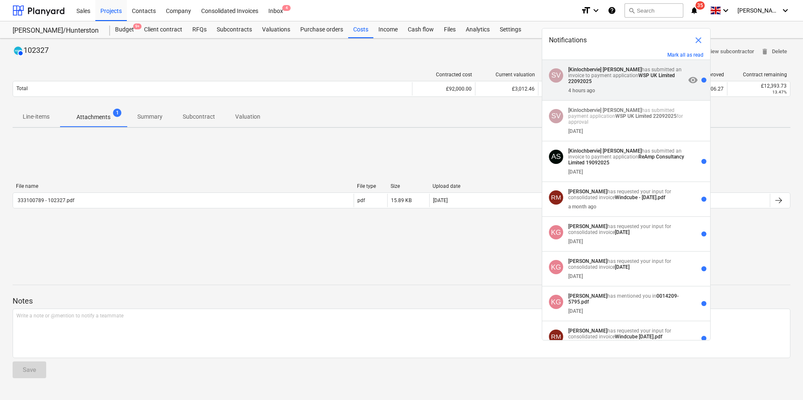
click at [652, 81] on p "[Kinlochbervie] [PERSON_NAME] has submitted an invoice to payment application W…" at bounding box center [626, 76] width 117 height 18
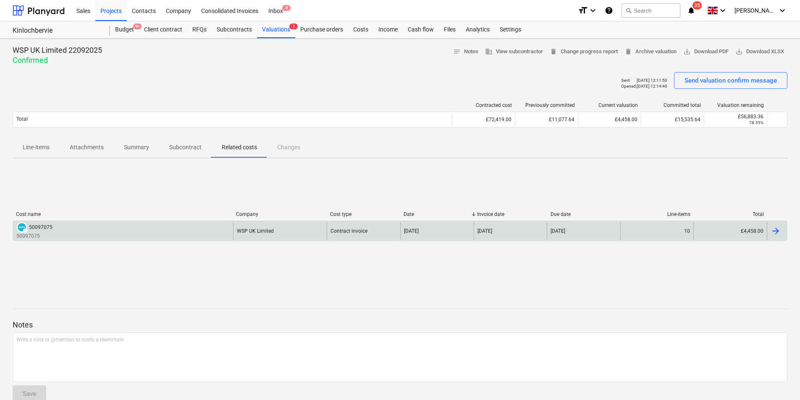
click at [185, 228] on div "DRAFT 50097075 50097075" at bounding box center [123, 231] width 220 height 18
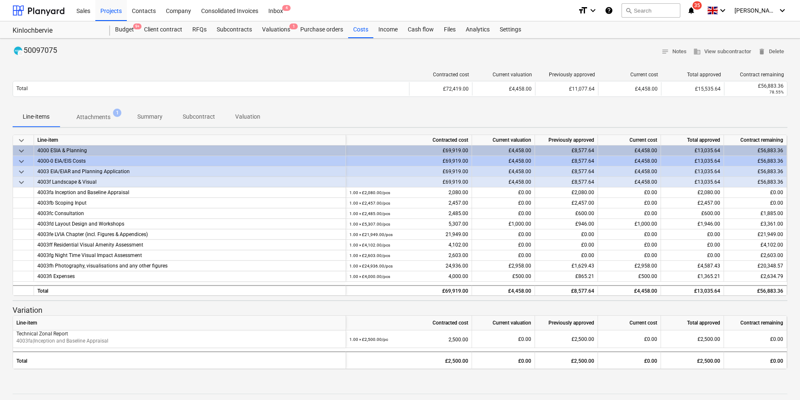
click at [92, 115] on p "Attachments" at bounding box center [93, 117] width 34 height 9
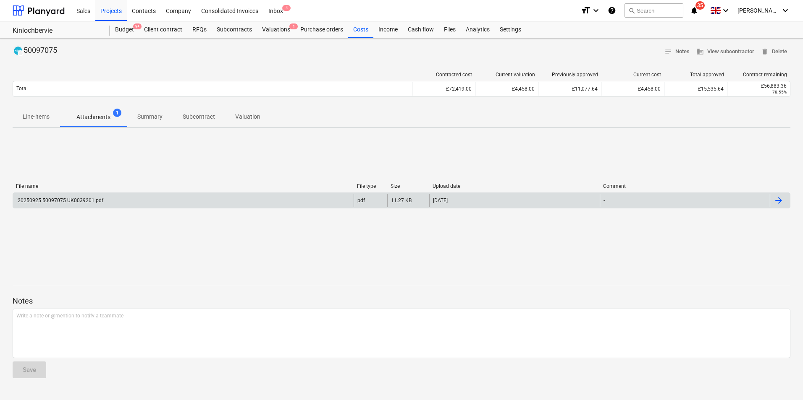
drag, startPoint x: 138, startPoint y: 187, endPoint x: 140, endPoint y: 199, distance: 12.8
click at [138, 189] on div "File name File type Size Upload date Comment" at bounding box center [401, 187] width 777 height 9
click at [141, 200] on div "20250925 50097075 UK0039201.pdf" at bounding box center [183, 200] width 340 height 13
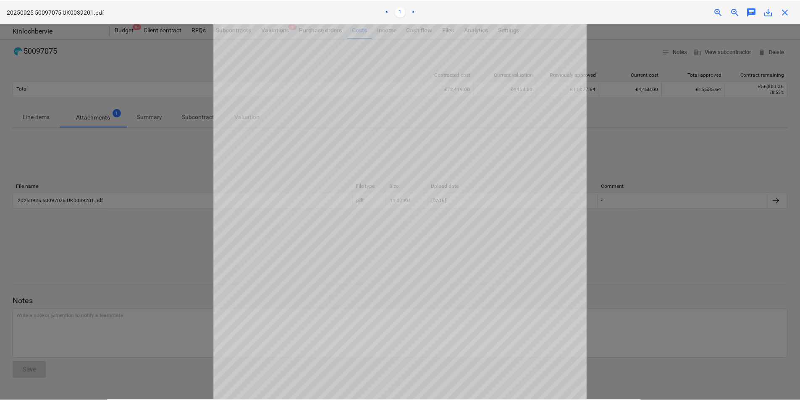
scroll to position [155, 0]
click at [141, 156] on div at bounding box center [401, 212] width 803 height 377
click at [787, 10] on span "close" at bounding box center [787, 12] width 10 height 10
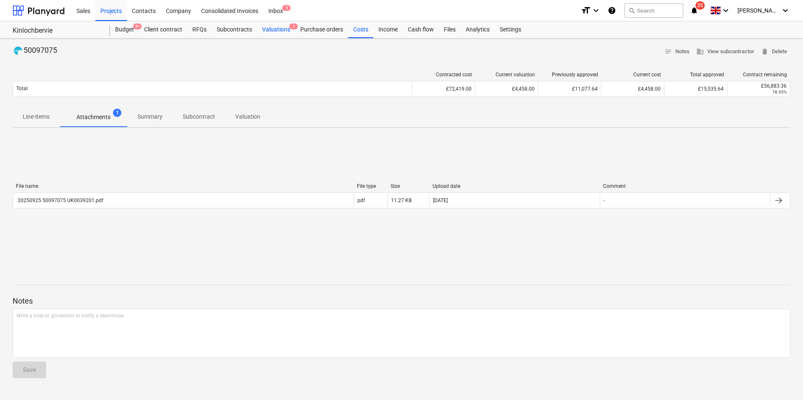
click at [269, 30] on div "Valuations 1" at bounding box center [276, 29] width 38 height 17
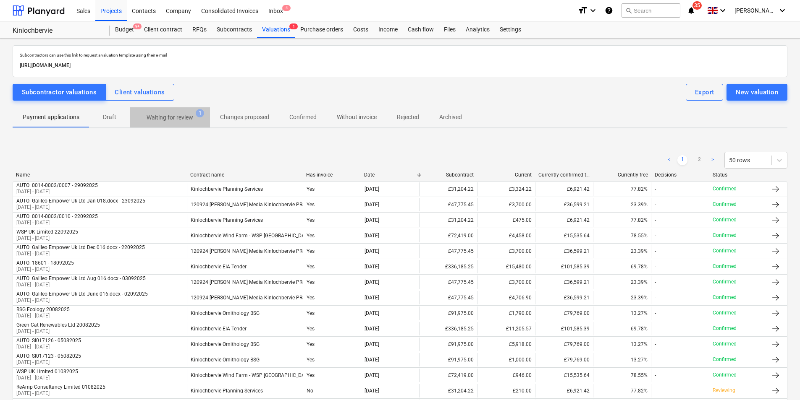
click at [178, 119] on p "Waiting for review" at bounding box center [170, 117] width 47 height 9
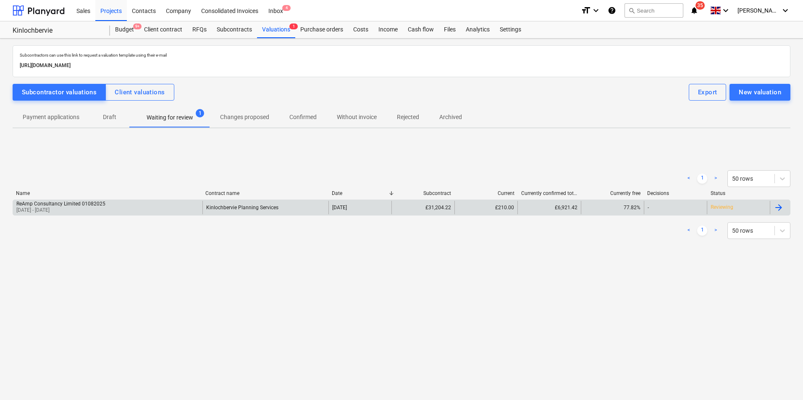
click at [142, 207] on div "ReAmp Consultancy Limited 01082025 [DATE] - [DATE]" at bounding box center [107, 207] width 189 height 13
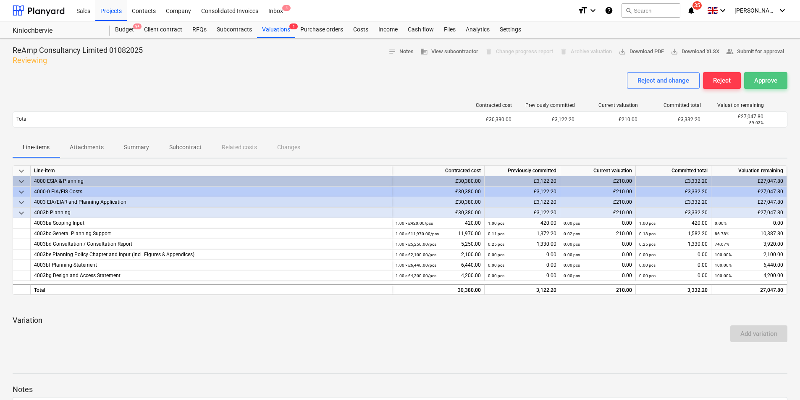
click at [763, 79] on div "Approve" at bounding box center [765, 80] width 23 height 11
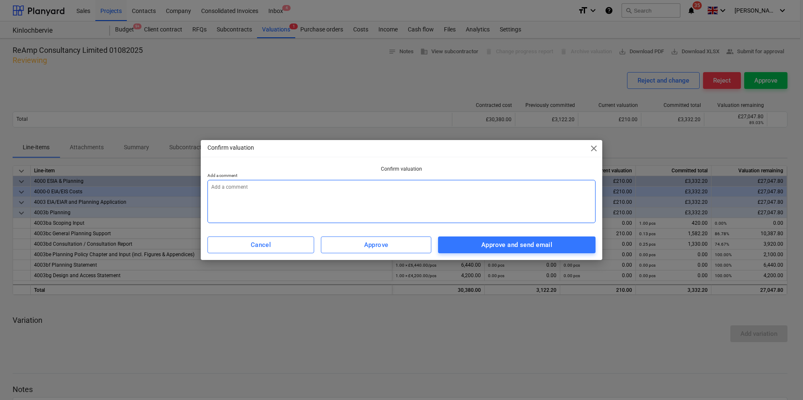
drag, startPoint x: 532, startPoint y: 246, endPoint x: 501, endPoint y: 218, distance: 41.6
click at [531, 246] on div "Approve and send email" at bounding box center [516, 245] width 71 height 11
type textarea "x"
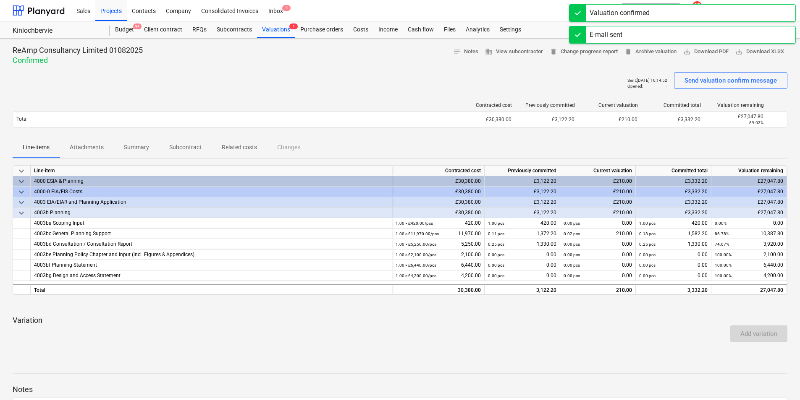
click at [358, 83] on div "Sent : [DATE] 16:14:52 Opened : - Send valuation confirm message" at bounding box center [400, 84] width 774 height 24
click at [117, 13] on div "Projects" at bounding box center [110, 10] width 31 height 21
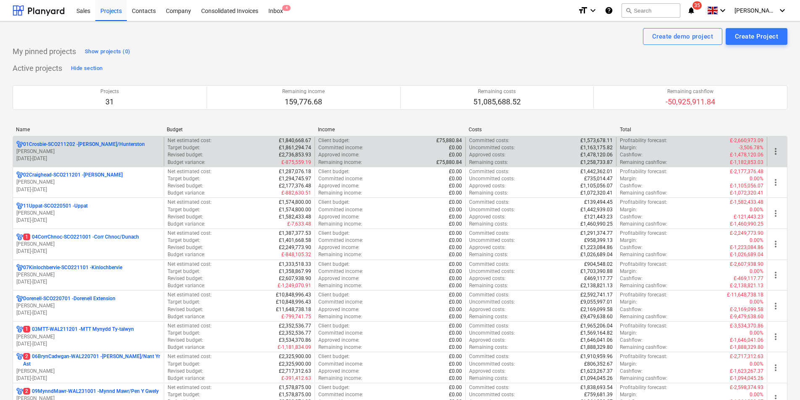
click at [90, 154] on p "[PERSON_NAME]" at bounding box center [88, 151] width 144 height 7
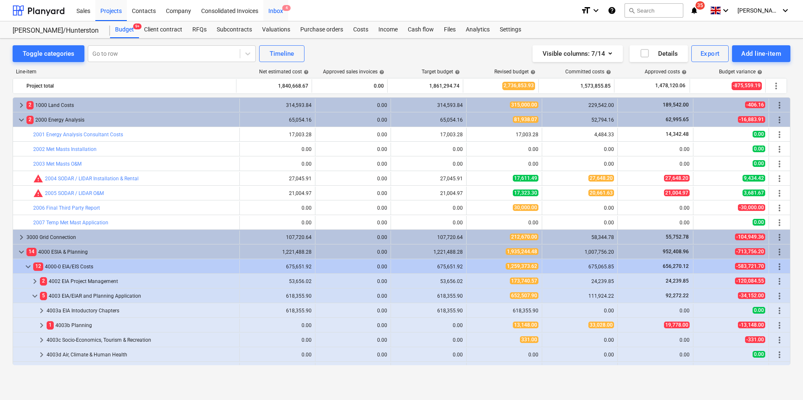
click at [280, 9] on div "Inbox 4" at bounding box center [275, 10] width 25 height 21
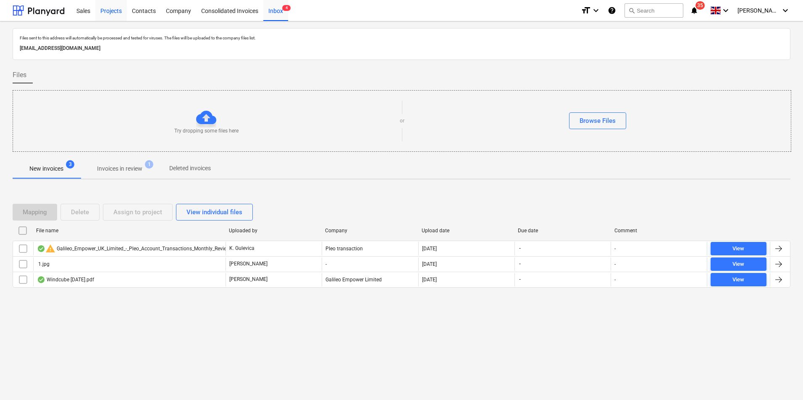
click at [120, 9] on div "Projects" at bounding box center [110, 10] width 31 height 21
